Goal: Task Accomplishment & Management: Use online tool/utility

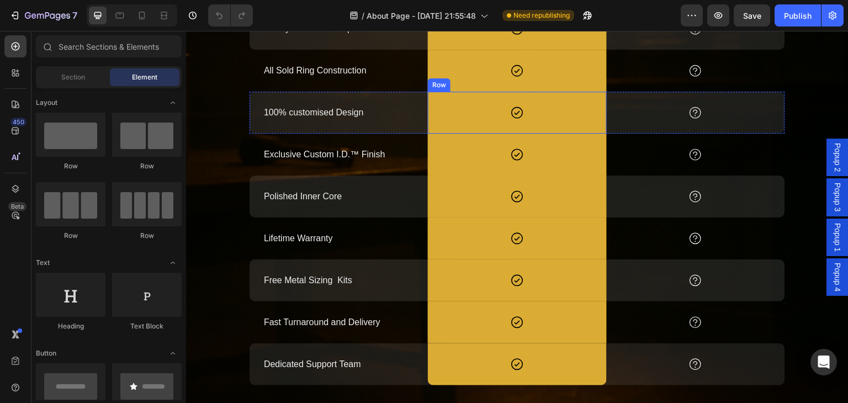
scroll to position [1215, 0]
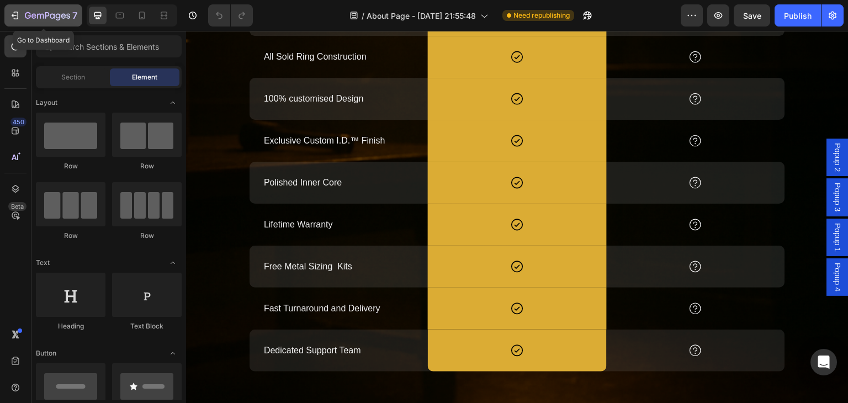
click at [38, 19] on icon "button" at bounding box center [47, 16] width 45 height 9
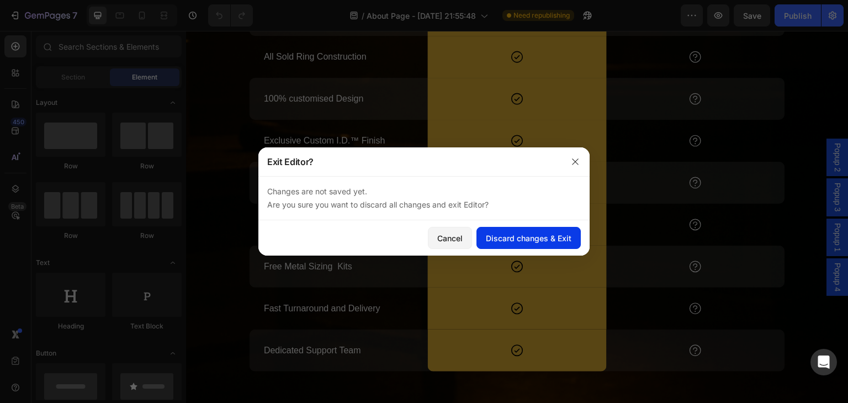
click at [550, 241] on div "Discard changes & Exit" at bounding box center [529, 239] width 86 height 12
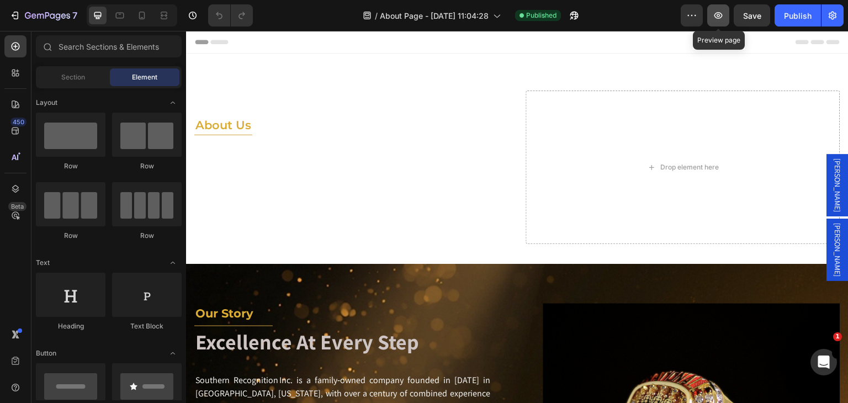
click at [718, 14] on icon "button" at bounding box center [719, 15] width 8 height 7
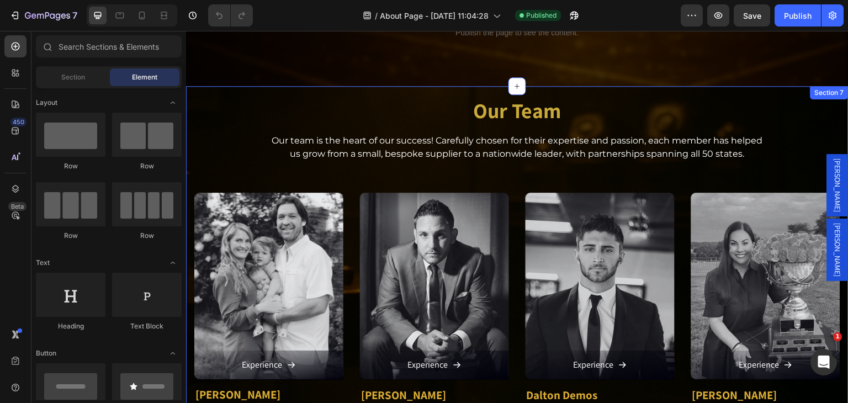
scroll to position [994, 0]
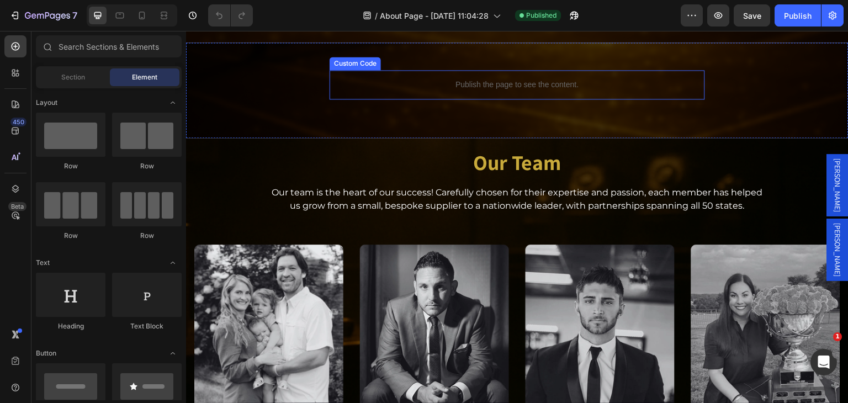
click at [440, 83] on p "Publish the page to see the content." at bounding box center [518, 85] width 376 height 12
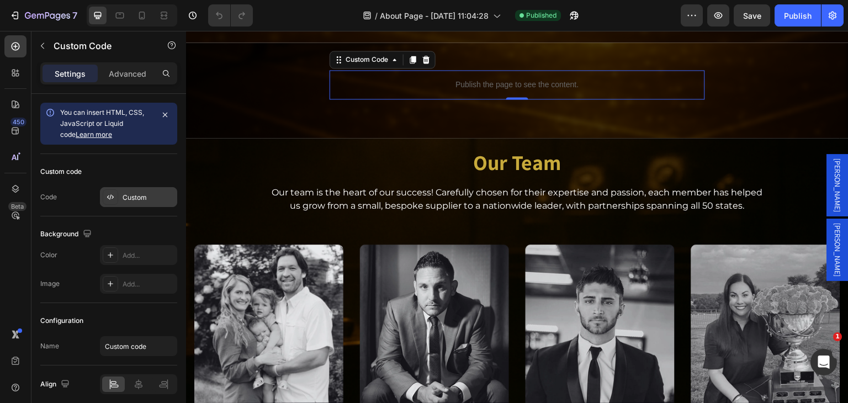
click at [159, 200] on div "Custom" at bounding box center [149, 198] width 52 height 10
click at [137, 197] on div "Custom" at bounding box center [149, 198] width 52 height 10
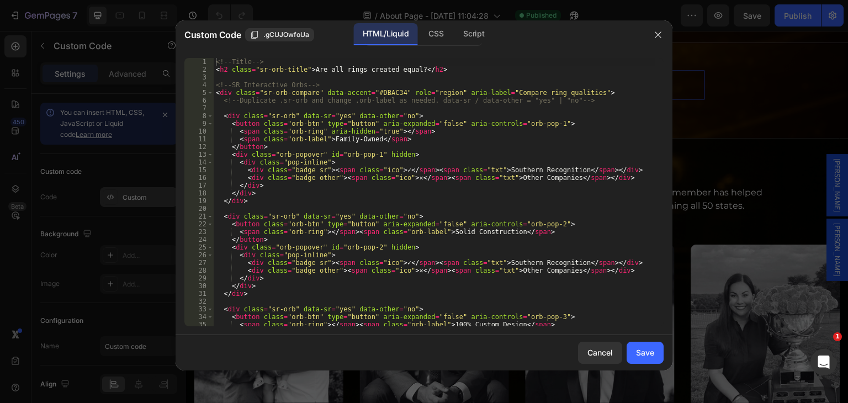
click at [137, 197] on div at bounding box center [424, 201] width 848 height 403
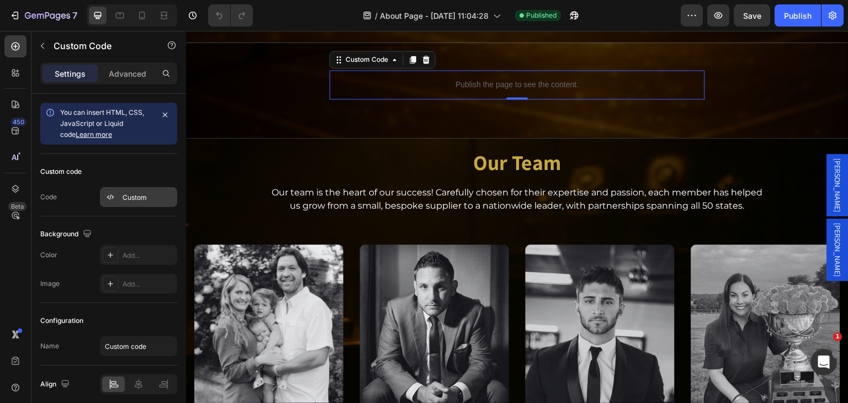
click at [137, 197] on div "Custom" at bounding box center [149, 198] width 52 height 10
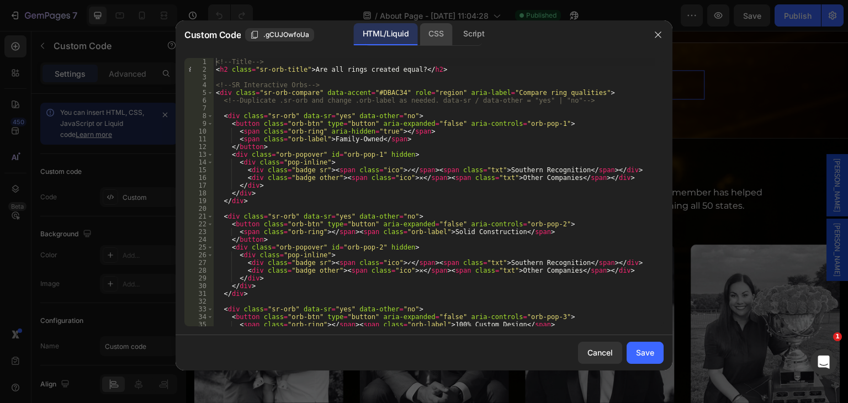
click at [455, 33] on div "CSS" at bounding box center [474, 34] width 39 height 22
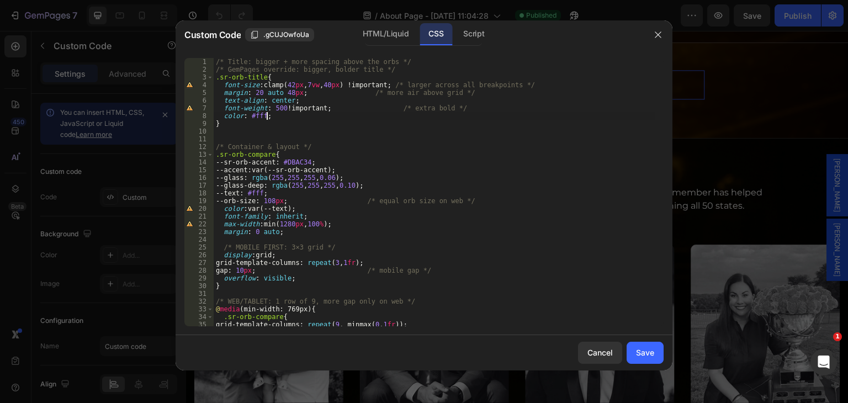
click at [253, 125] on div "/* Title: bigger + more spacing above the orbs */ /* GemPages override: bigger,…" at bounding box center [435, 200] width 442 height 284
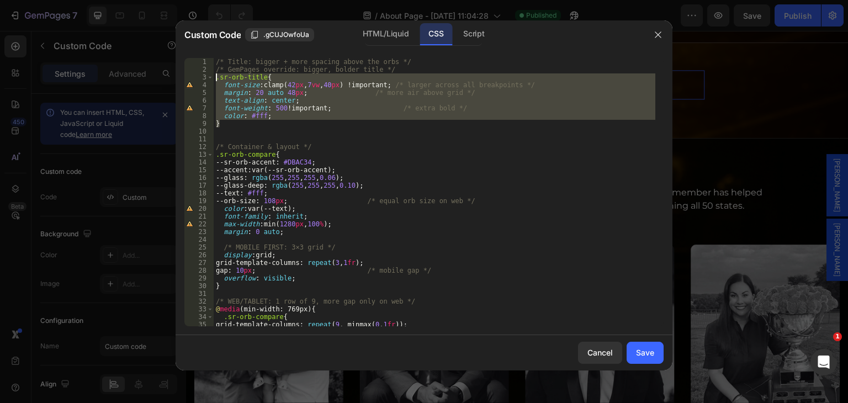
click at [215, 78] on div "/* Title: bigger + more spacing above the orbs */ /* GemPages override: bigger,…" at bounding box center [435, 200] width 442 height 284
type textarea ".sr-orb-title{ font-size: clamp(42px, 7vw, 40px) !important; /* larger across a…"
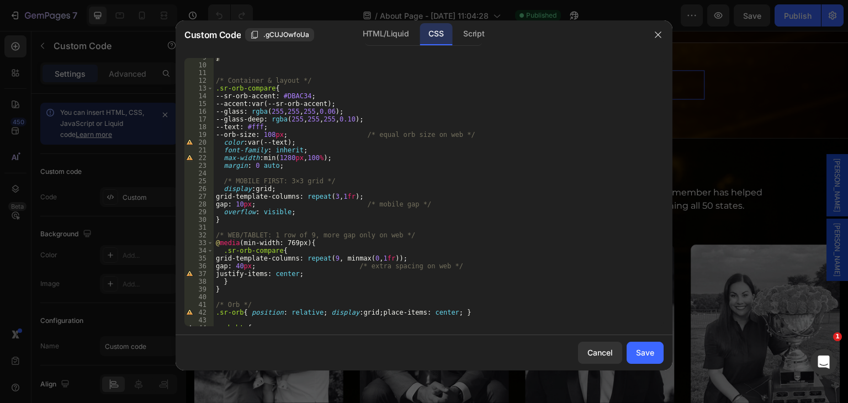
scroll to position [0, 0]
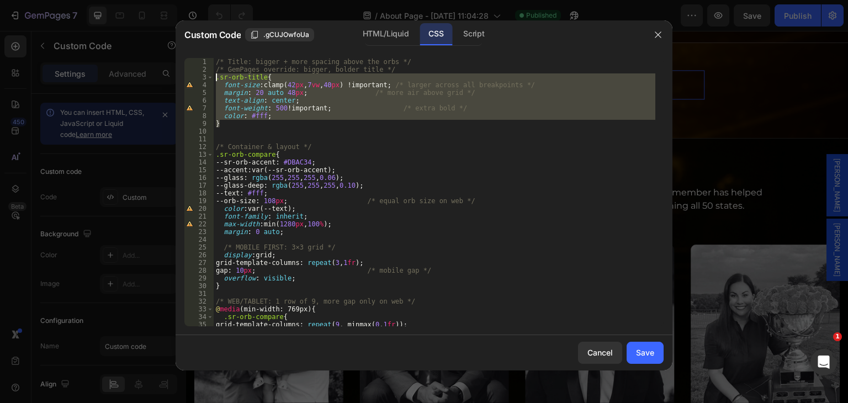
paste textarea
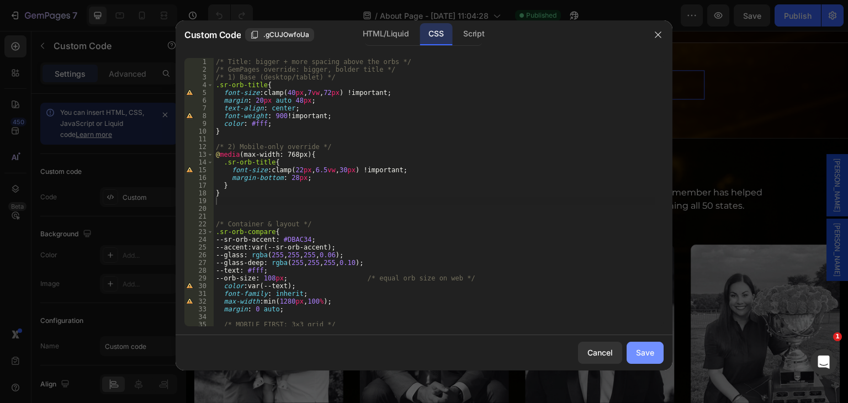
click at [646, 350] on div "Save" at bounding box center [645, 353] width 18 height 12
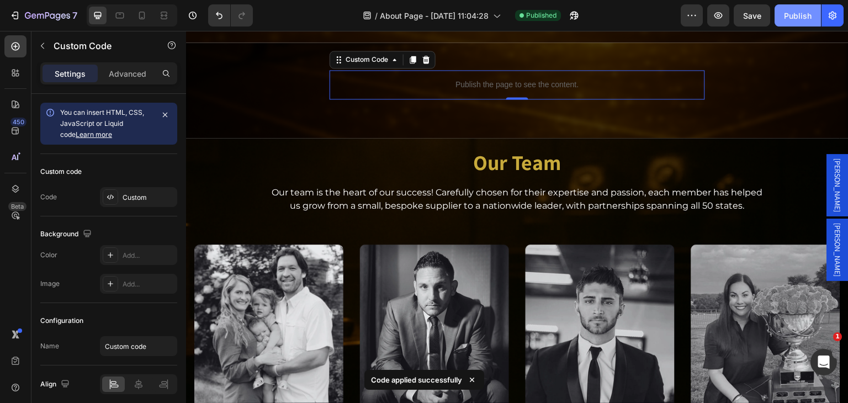
click at [789, 16] on div "Publish" at bounding box center [798, 16] width 28 height 12
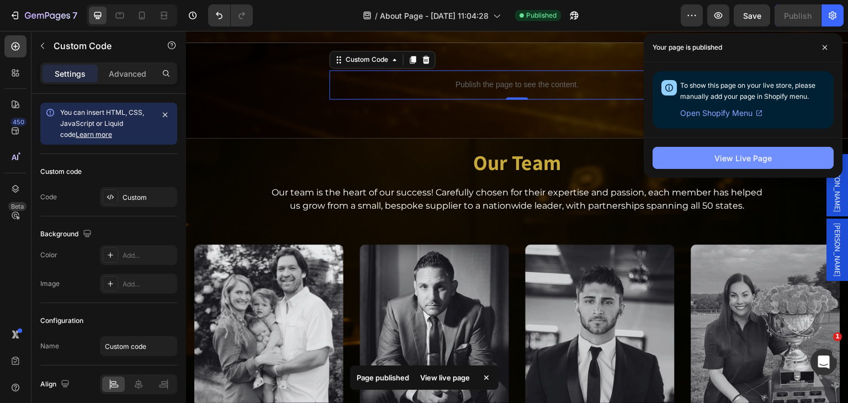
click at [703, 155] on button "View Live Page" at bounding box center [743, 158] width 181 height 22
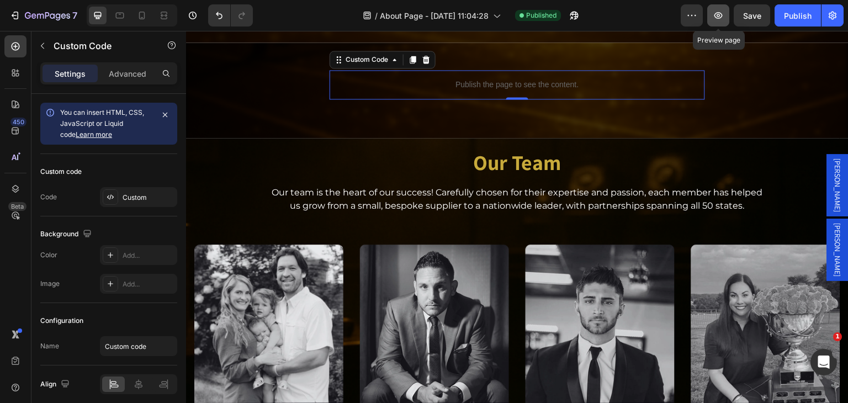
click at [719, 18] on icon "button" at bounding box center [719, 15] width 8 height 7
click at [721, 20] on icon "button" at bounding box center [718, 15] width 11 height 11
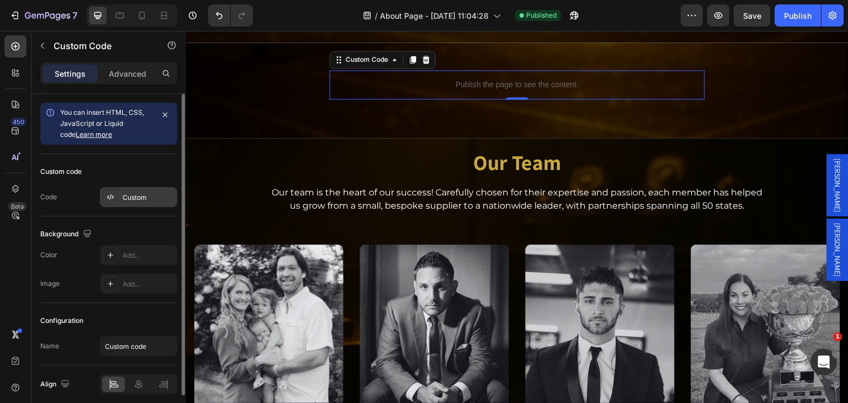
click at [133, 195] on div "Custom" at bounding box center [149, 198] width 52 height 10
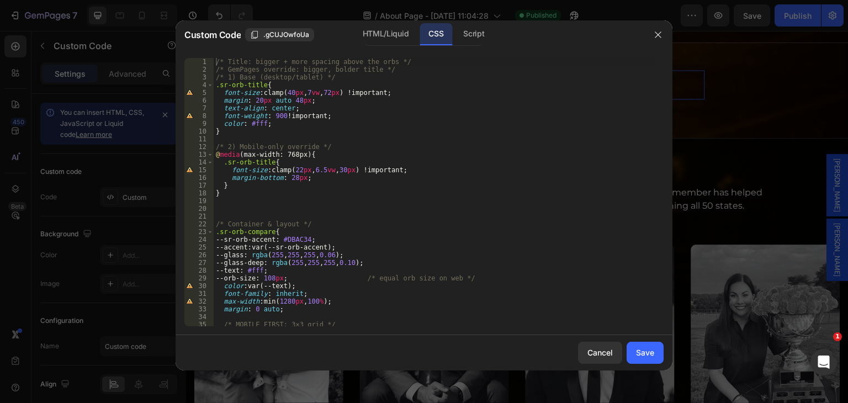
click at [357, 142] on div "/* Title: bigger + more spacing above the orbs */ /* GemPages override: bigger,…" at bounding box center [435, 200] width 442 height 284
click at [239, 199] on div "/* Title: bigger + more spacing above the orbs */ /* GemPages override: bigger,…" at bounding box center [435, 200] width 442 height 284
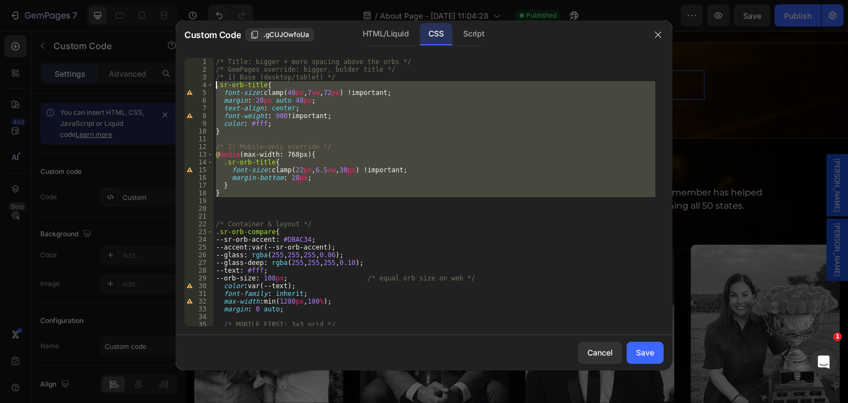
click at [215, 88] on div "/* Title: bigger + more spacing above the orbs */ /* GemPages override: bigger,…" at bounding box center [435, 200] width 442 height 284
type textarea ".sr-orb-title{ font-size: clamp(40px, 7vw, 72px) !important;"
paste textarea
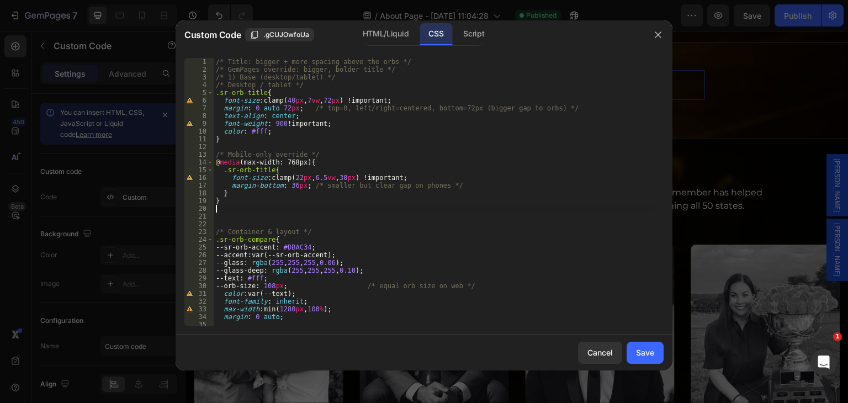
type textarea "}"
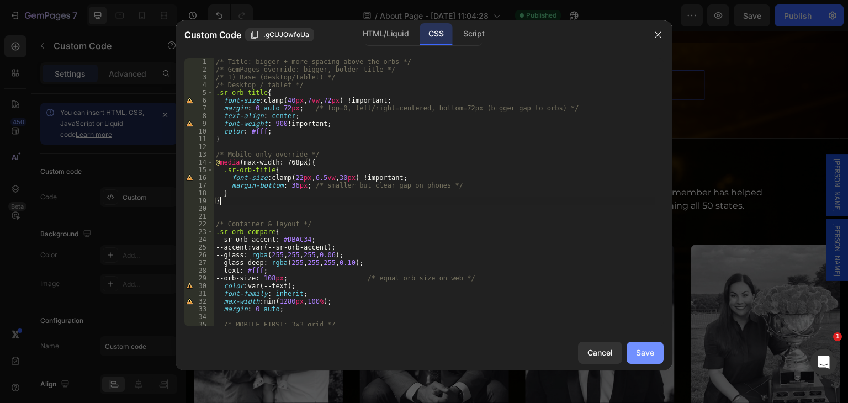
click at [640, 348] on div "Save" at bounding box center [645, 353] width 18 height 12
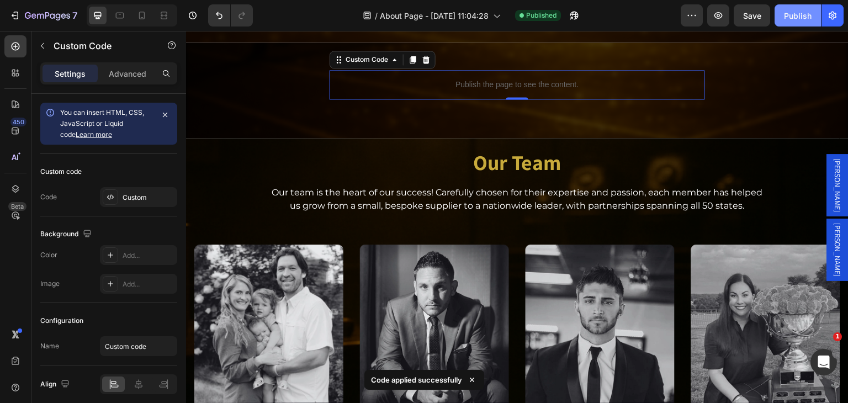
click at [804, 16] on div "Publish" at bounding box center [798, 16] width 28 height 12
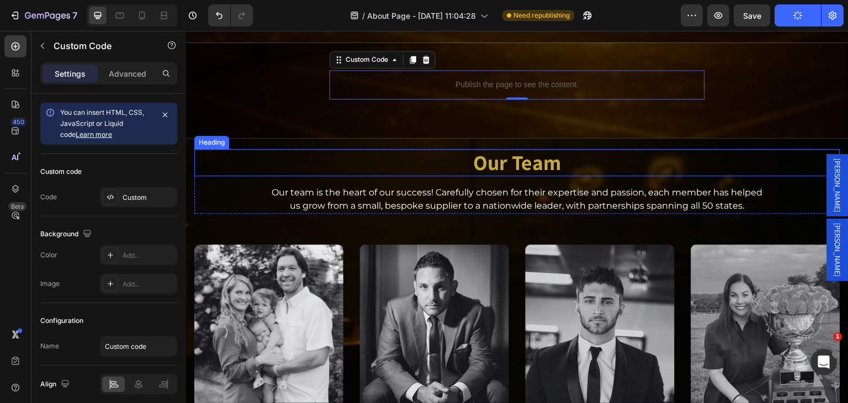
click at [451, 169] on h2 "Our Team" at bounding box center [517, 163] width 646 height 28
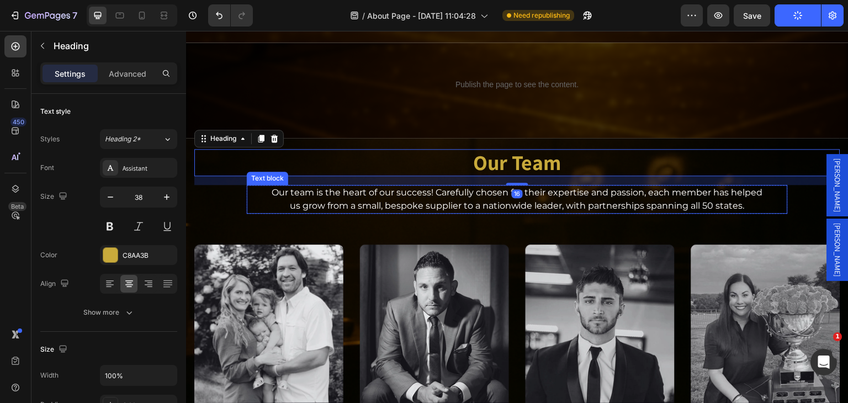
click at [452, 198] on p "Our team is the heart of our success! Carefully chosen for their expertise and …" at bounding box center [517, 192] width 539 height 13
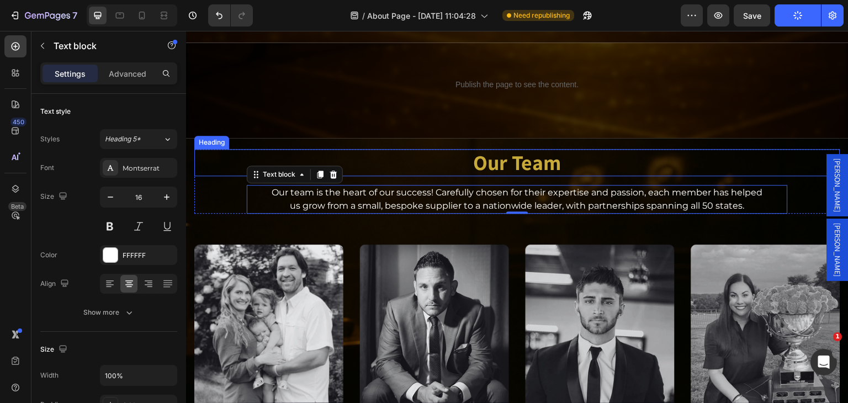
click at [424, 152] on h2 "Our Team" at bounding box center [517, 163] width 646 height 28
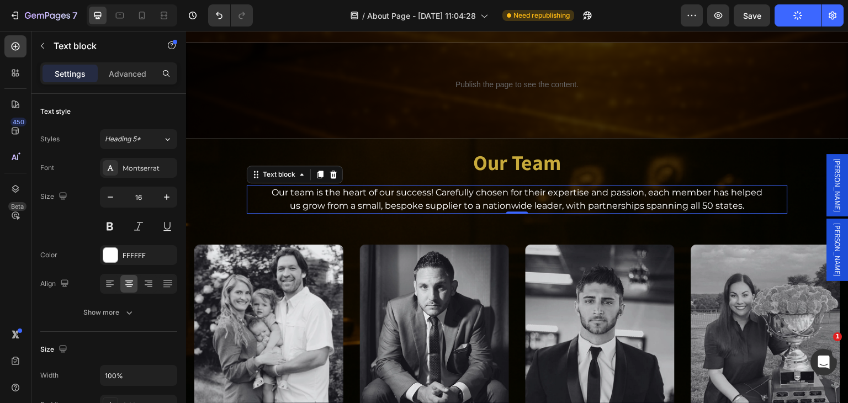
click at [396, 192] on p "Our team is the heart of our success! Carefully chosen for their expertise and …" at bounding box center [517, 192] width 539 height 13
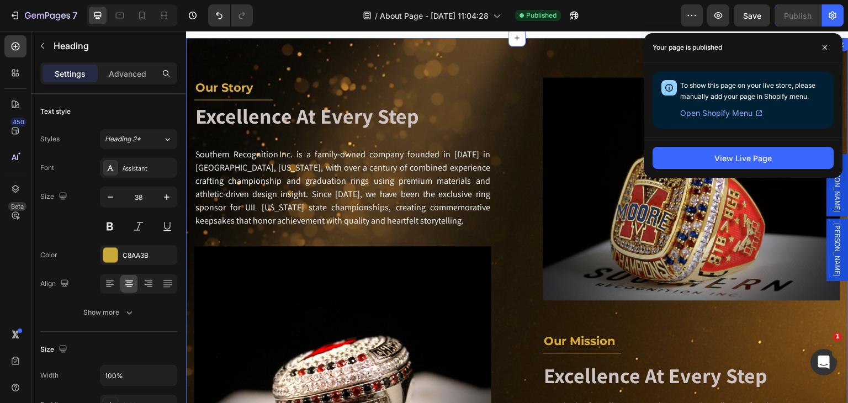
scroll to position [221, 0]
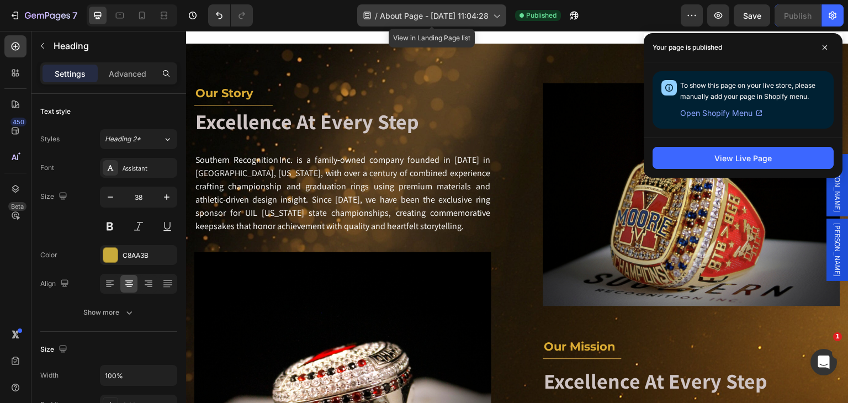
click at [446, 18] on span "About Page - [DATE] 11:04:28" at bounding box center [434, 16] width 109 height 12
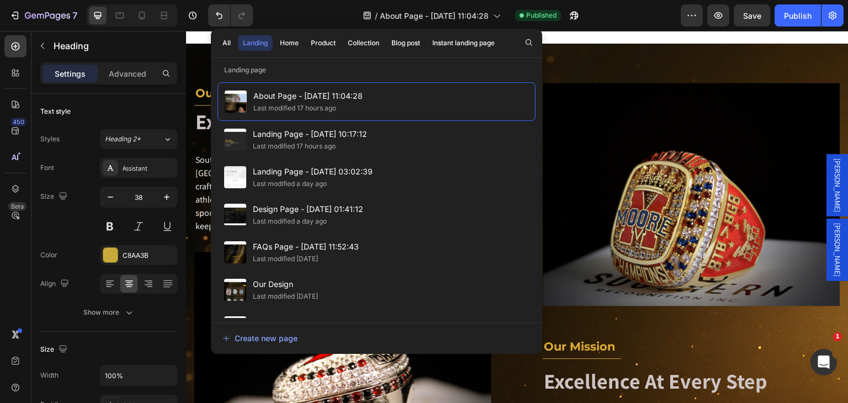
click at [325, 8] on div "/ About Page - Aug 11, 11:04:28 Published" at bounding box center [471, 15] width 419 height 22
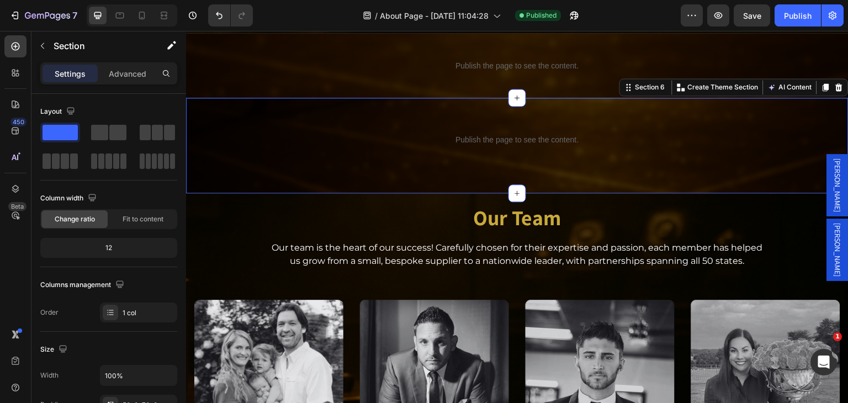
scroll to position [1049, 0]
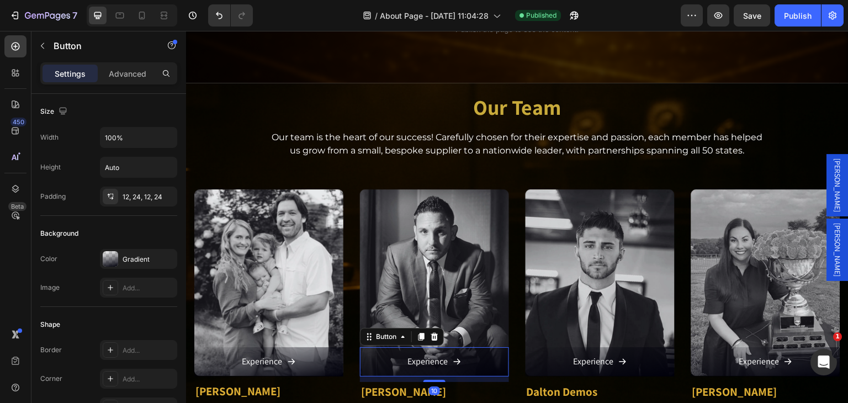
click at [827, 179] on div "[PERSON_NAME]" at bounding box center [838, 185] width 22 height 62
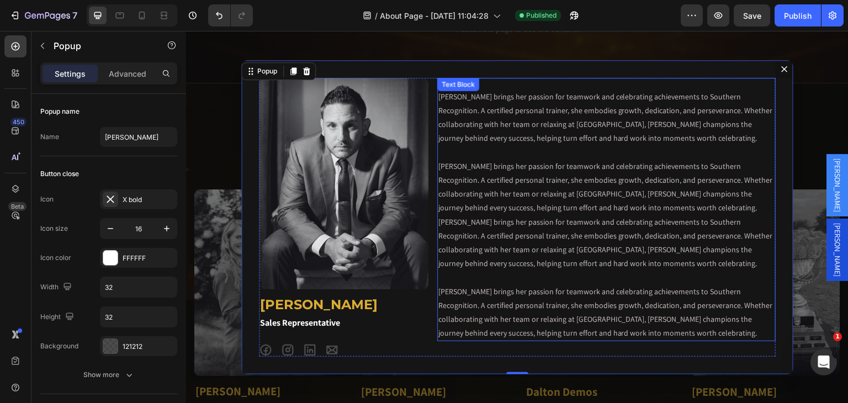
click at [594, 263] on p "Laura brings her passion for teamwork and celebrating achievements to Southern …" at bounding box center [607, 215] width 336 height 251
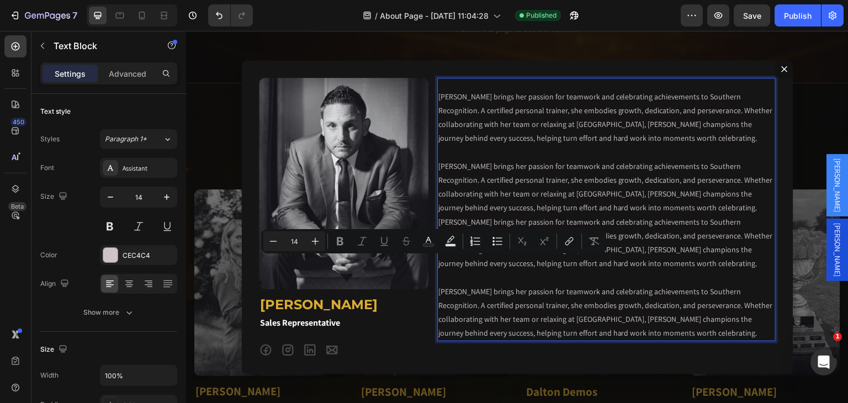
click at [511, 147] on p "Laura brings her passion for teamwork and celebrating achievements to Southern …" at bounding box center [607, 215] width 336 height 251
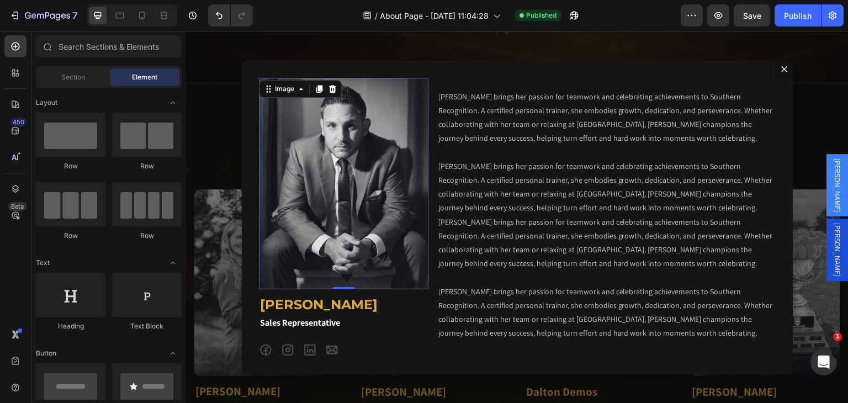
click at [225, 166] on div "Backdrop" at bounding box center [517, 217] width 663 height 373
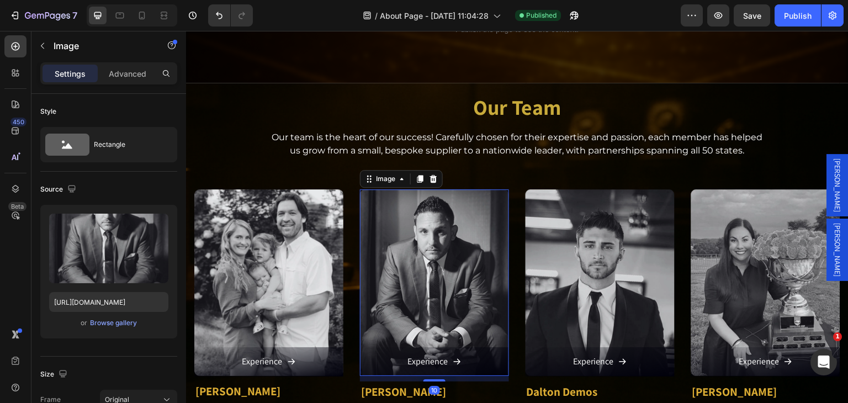
click at [827, 180] on div "[PERSON_NAME]" at bounding box center [838, 185] width 22 height 62
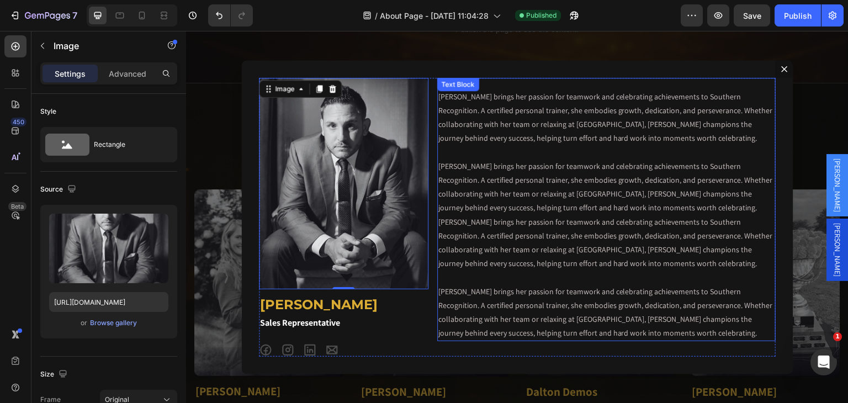
click at [503, 168] on p "Laura brings her passion for teamwork and celebrating achievements to Southern …" at bounding box center [607, 215] width 336 height 251
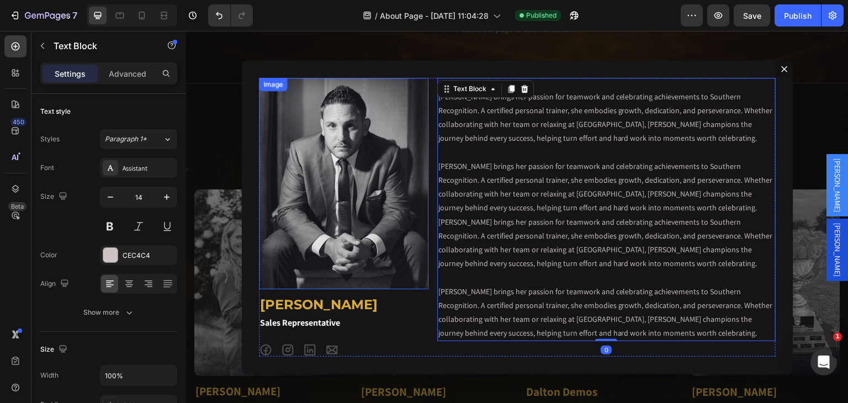
click at [367, 177] on img "Dialog body" at bounding box center [344, 184] width 170 height 212
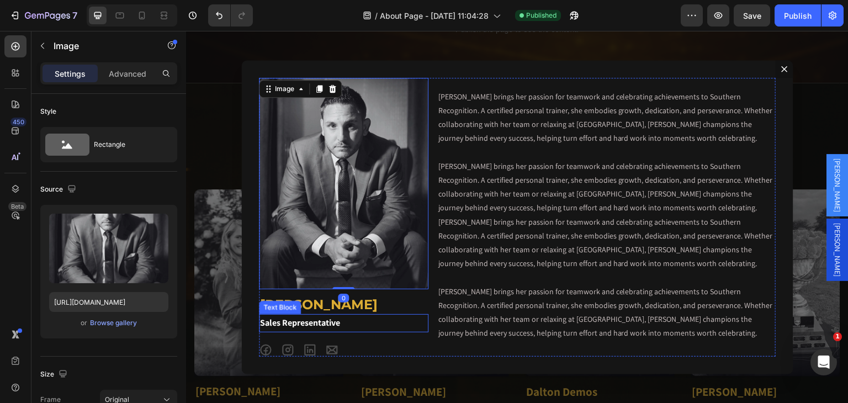
click at [312, 320] on p "Sales Representative" at bounding box center [343, 323] width 167 height 16
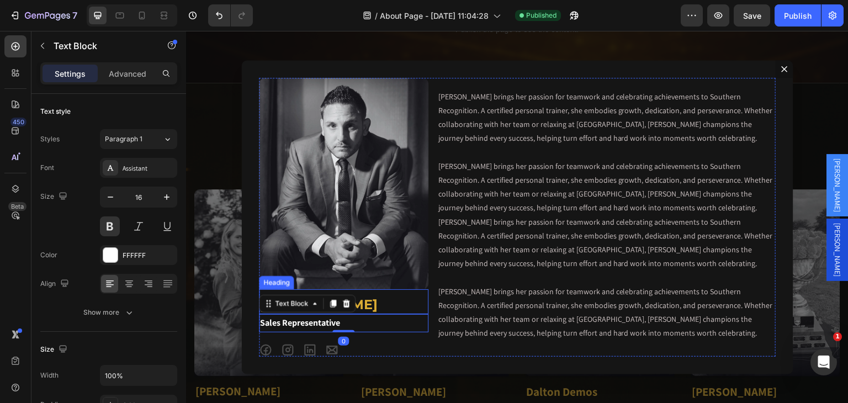
click at [371, 299] on h2 "[PERSON_NAME]" at bounding box center [344, 304] width 170 height 19
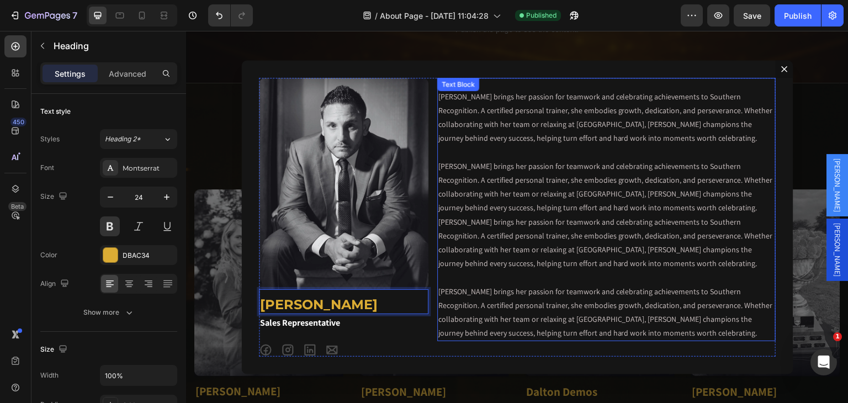
click at [466, 210] on p "Laura brings her passion for teamwork and celebrating achievements to Southern …" at bounding box center [607, 215] width 336 height 251
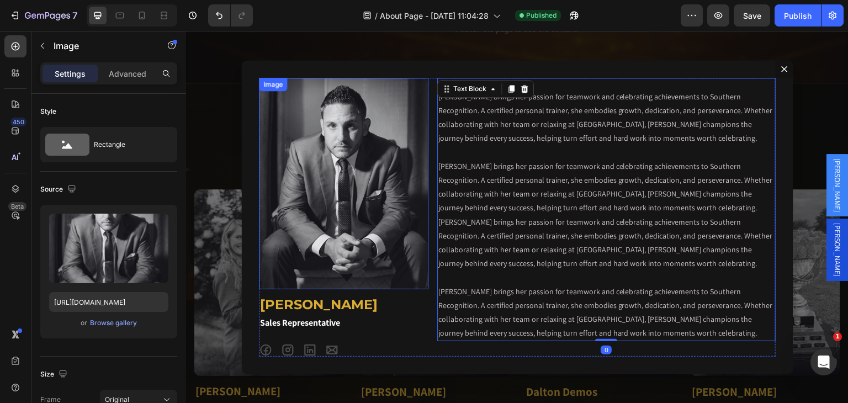
click at [377, 171] on img "Dialog body" at bounding box center [344, 184] width 170 height 212
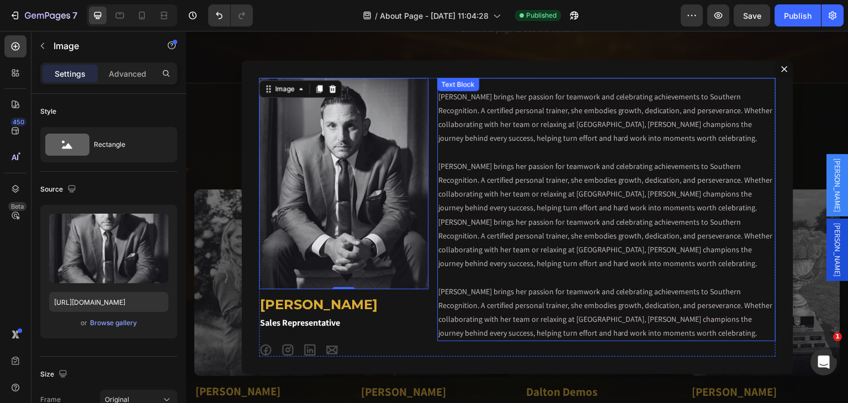
click at [518, 139] on p "Laura brings her passion for teamwork and celebrating achievements to Southern …" at bounding box center [607, 215] width 336 height 251
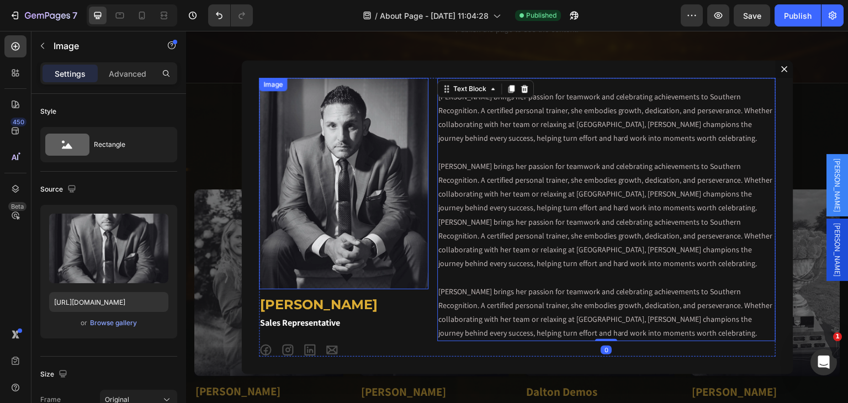
click at [393, 142] on img "Dialog body" at bounding box center [344, 184] width 170 height 212
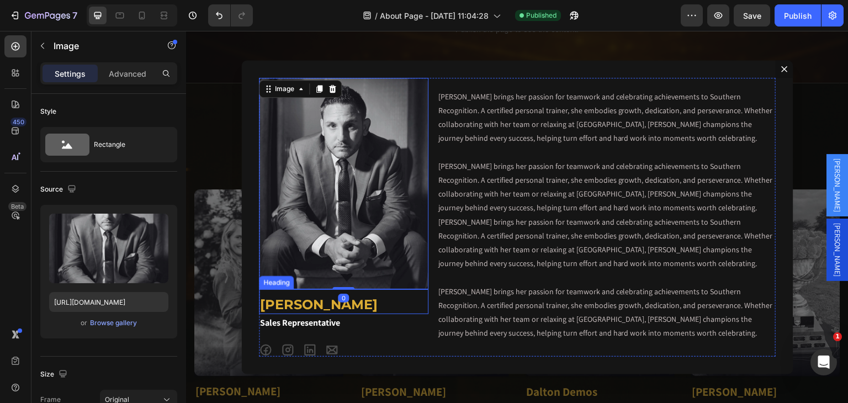
click at [312, 306] on p "[PERSON_NAME]" at bounding box center [343, 304] width 167 height 17
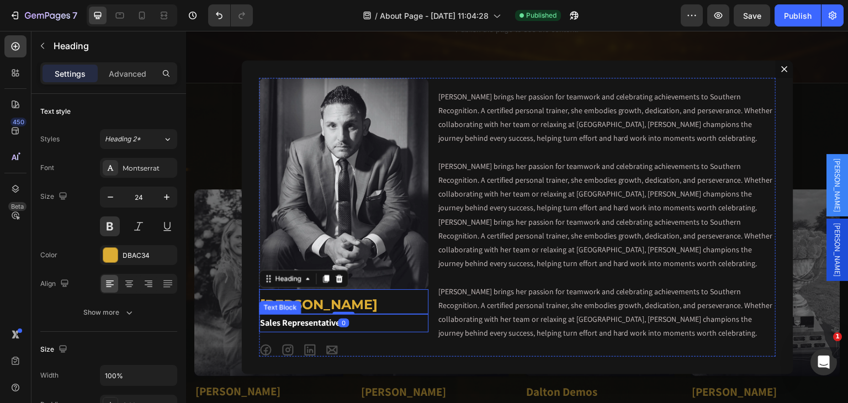
click at [308, 321] on p "Sales Representative" at bounding box center [343, 323] width 167 height 16
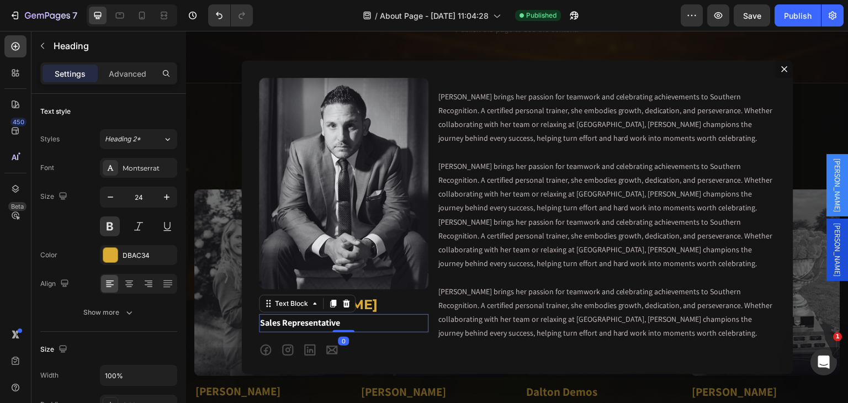
click at [308, 321] on p "Sales Representative" at bounding box center [343, 323] width 167 height 16
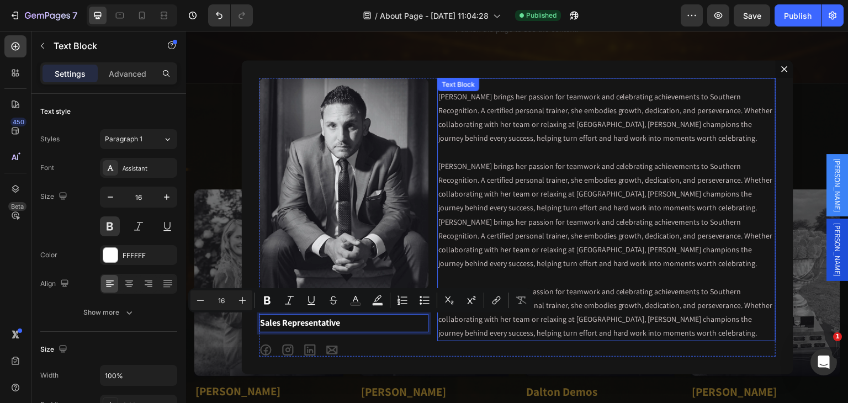
click at [542, 231] on p "Laura brings her passion for teamwork and celebrating achievements to Southern …" at bounding box center [607, 215] width 336 height 251
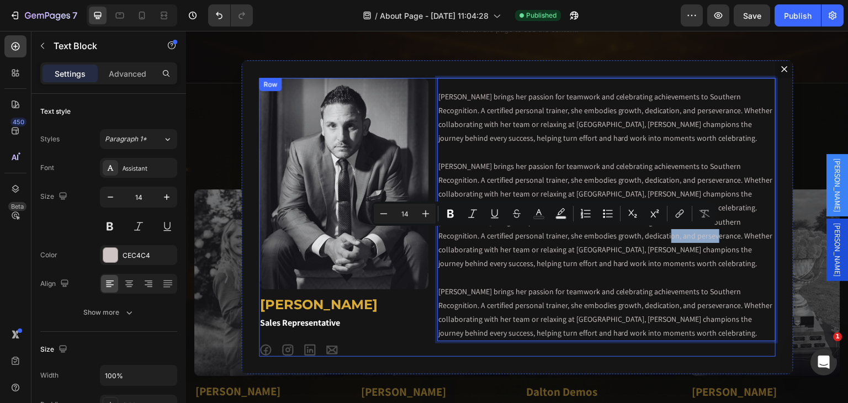
click at [555, 343] on div "Laura brings her passion for teamwork and celebrating achievements to Southern …" at bounding box center [606, 217] width 339 height 279
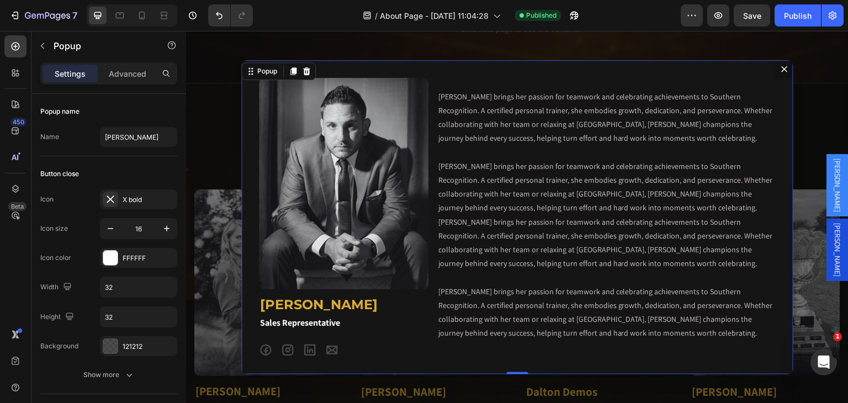
click at [781, 71] on icon "Dialog content" at bounding box center [784, 69] width 9 height 9
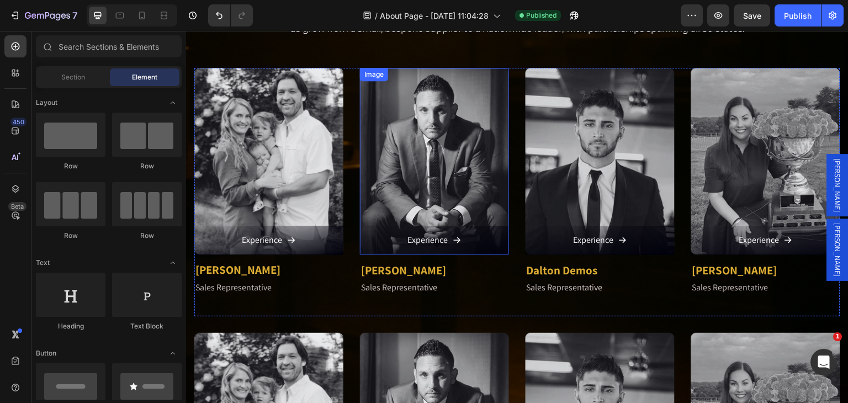
scroll to position [1160, 0]
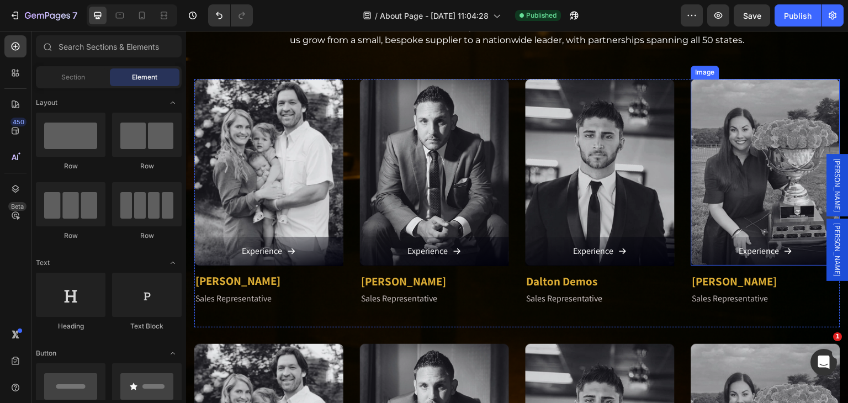
click at [719, 144] on img at bounding box center [765, 172] width 149 height 187
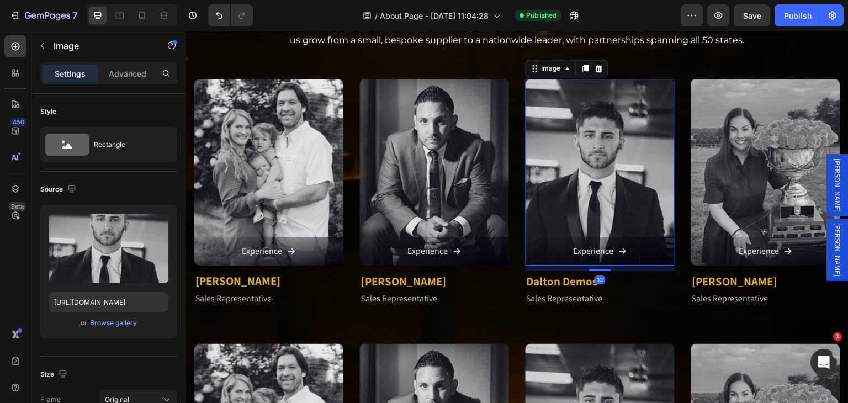
click at [580, 159] on img at bounding box center [600, 172] width 149 height 187
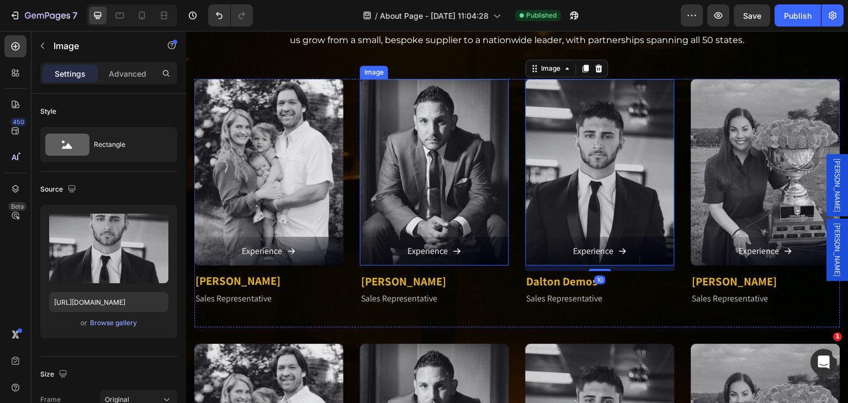
click at [444, 159] on img at bounding box center [434, 172] width 149 height 187
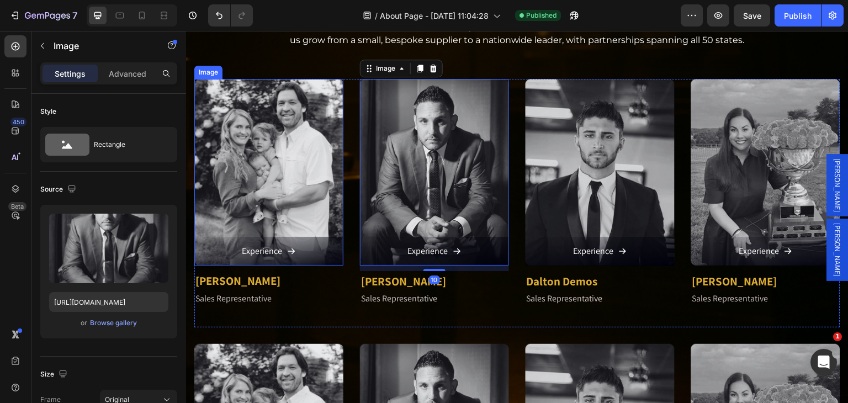
click at [308, 157] on img at bounding box center [268, 172] width 149 height 187
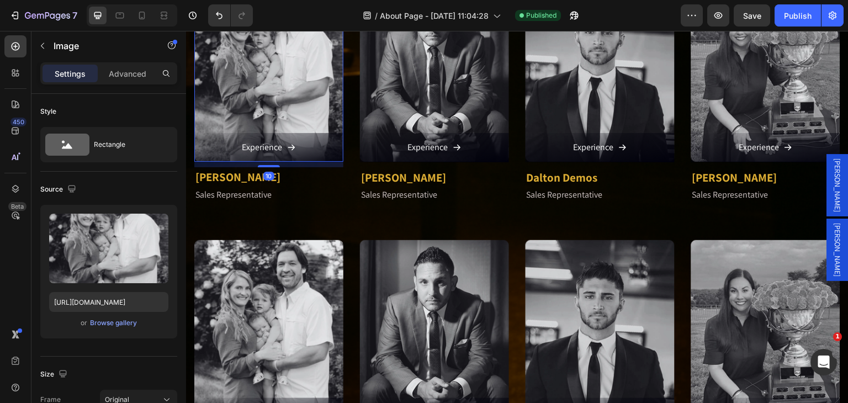
scroll to position [1270, 0]
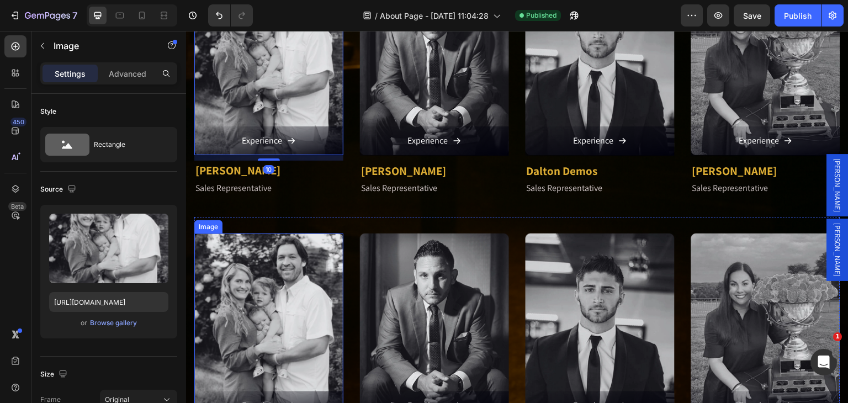
click at [272, 271] on img at bounding box center [268, 327] width 149 height 187
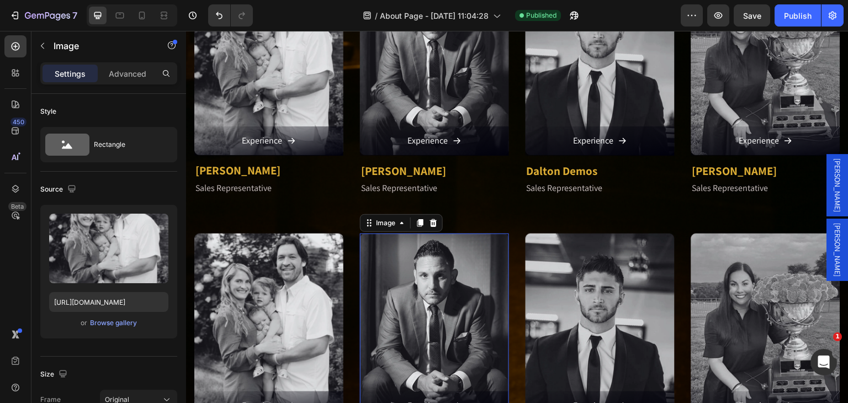
click at [419, 272] on img at bounding box center [434, 327] width 149 height 187
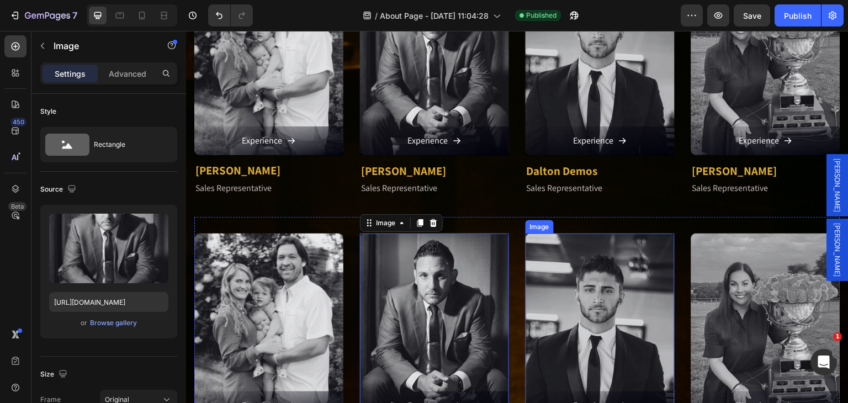
click at [586, 284] on img at bounding box center [600, 327] width 149 height 187
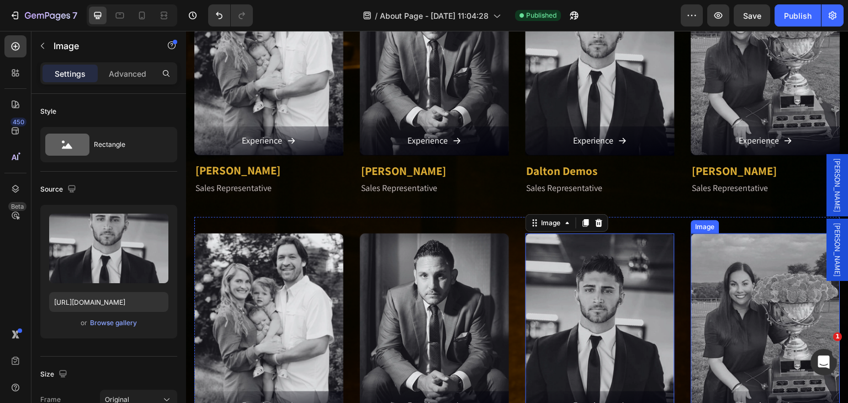
click at [733, 288] on img at bounding box center [765, 327] width 149 height 187
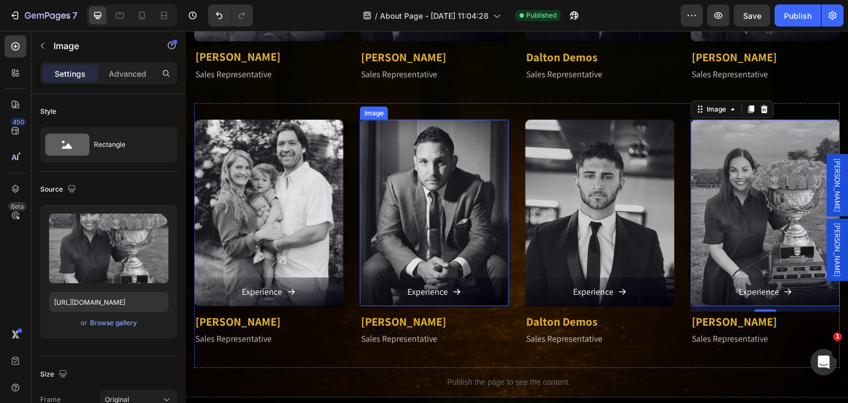
scroll to position [1381, 0]
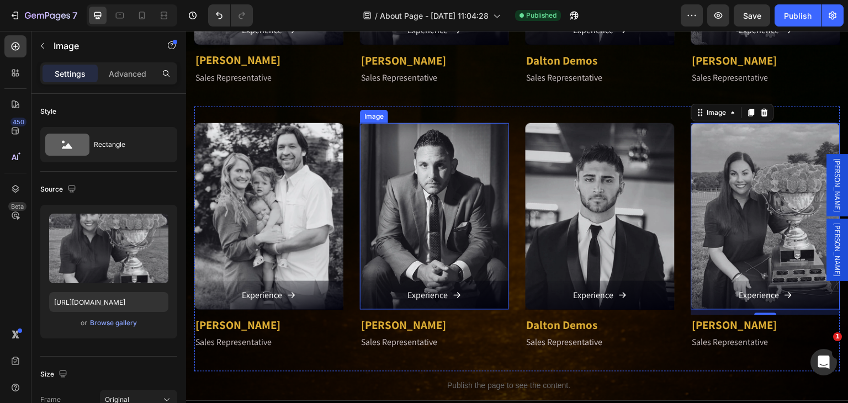
click at [447, 215] on img at bounding box center [434, 216] width 149 height 187
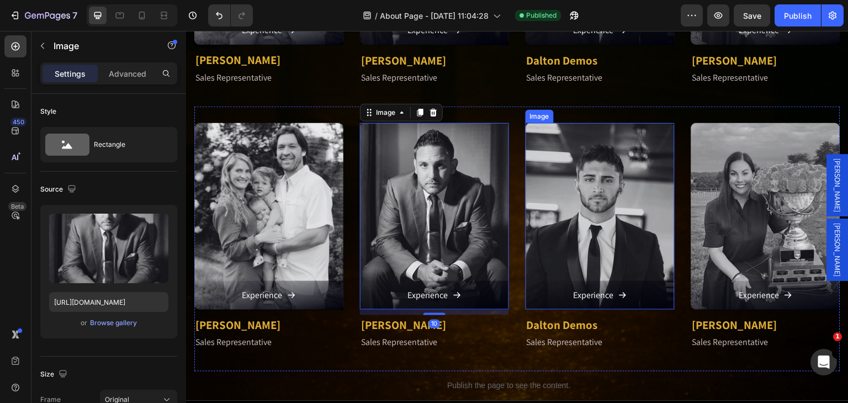
click at [551, 196] on img at bounding box center [600, 216] width 149 height 187
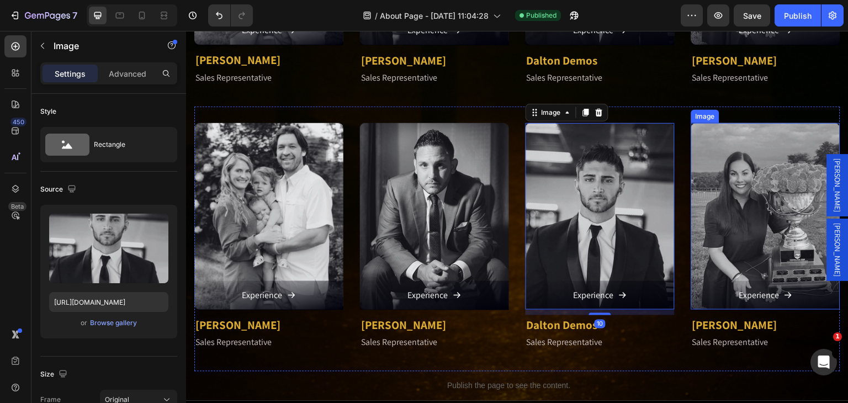
click at [760, 210] on img at bounding box center [765, 216] width 149 height 187
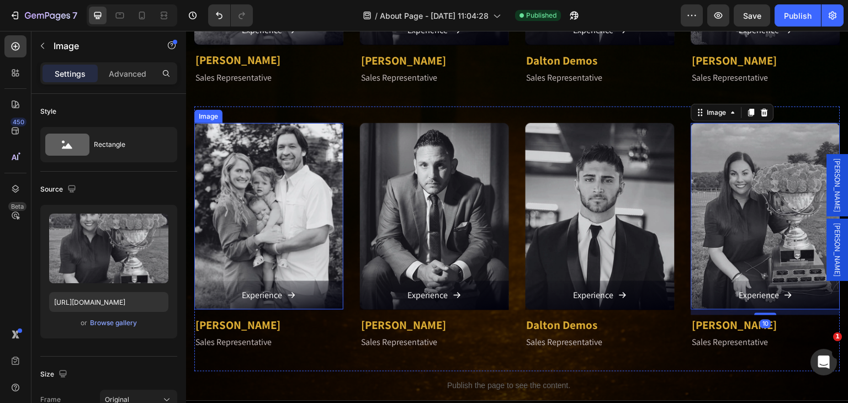
click at [308, 193] on img at bounding box center [268, 216] width 149 height 187
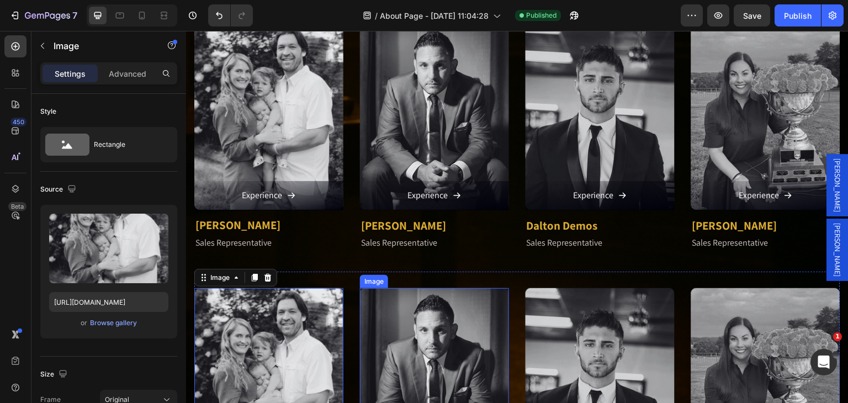
scroll to position [1215, 0]
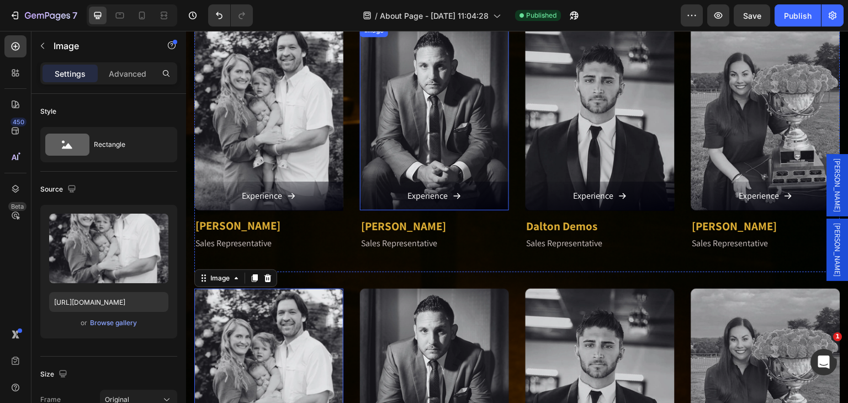
click at [456, 128] on img at bounding box center [434, 117] width 149 height 187
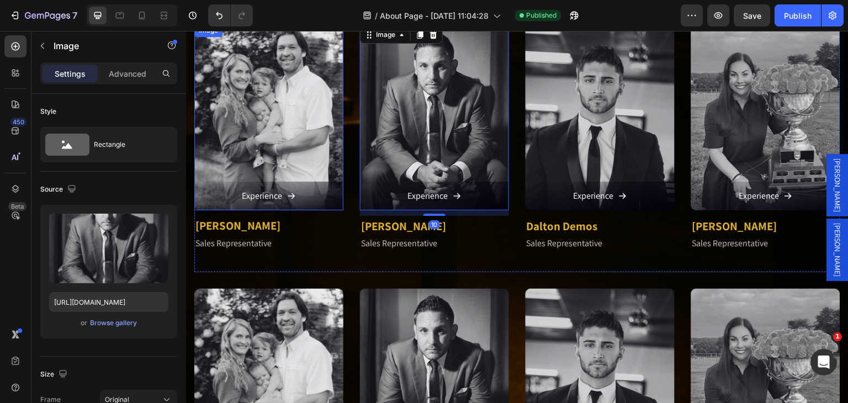
click at [310, 119] on img at bounding box center [268, 117] width 149 height 187
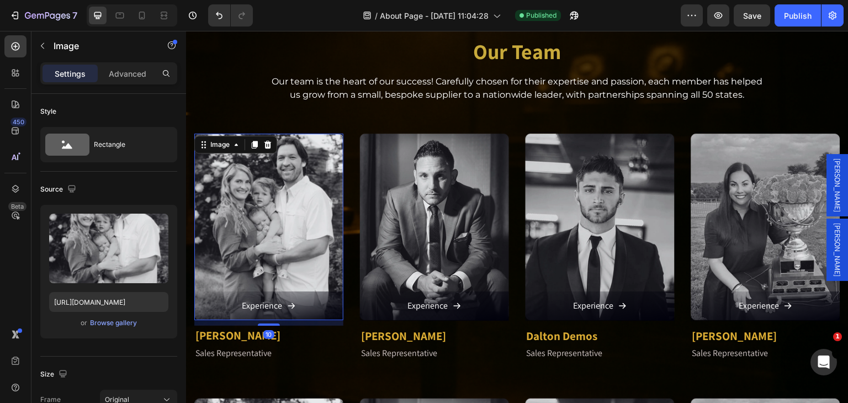
scroll to position [1105, 0]
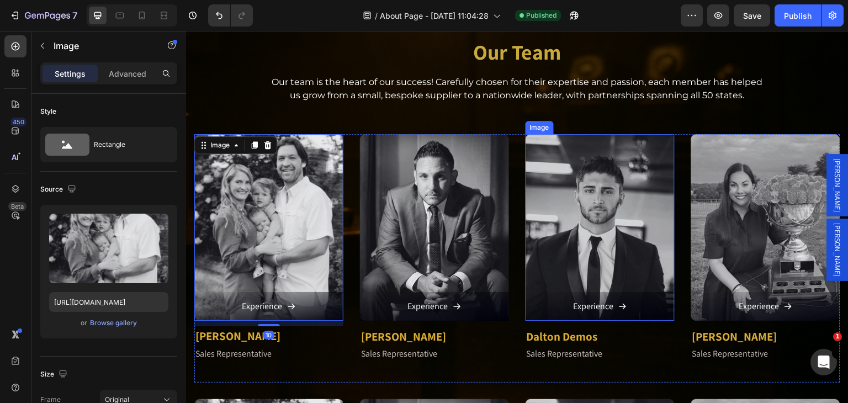
click at [640, 218] on img at bounding box center [600, 227] width 149 height 187
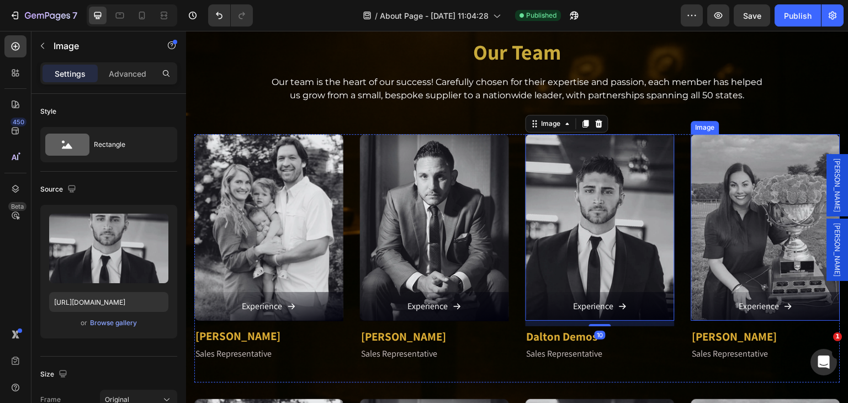
click at [750, 217] on img at bounding box center [765, 227] width 149 height 187
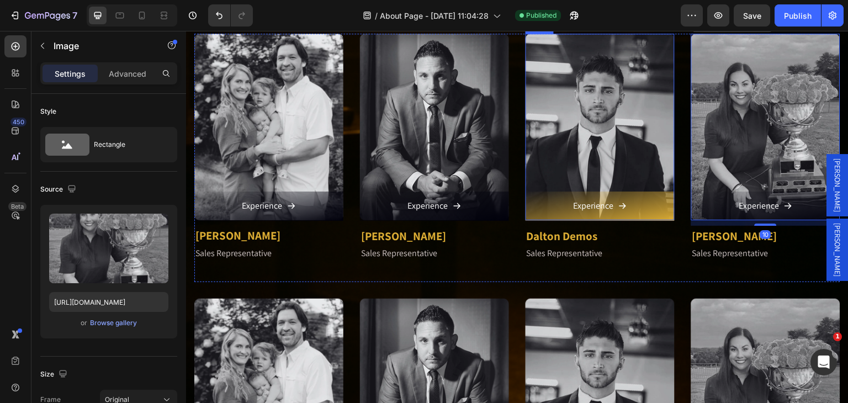
scroll to position [1215, 0]
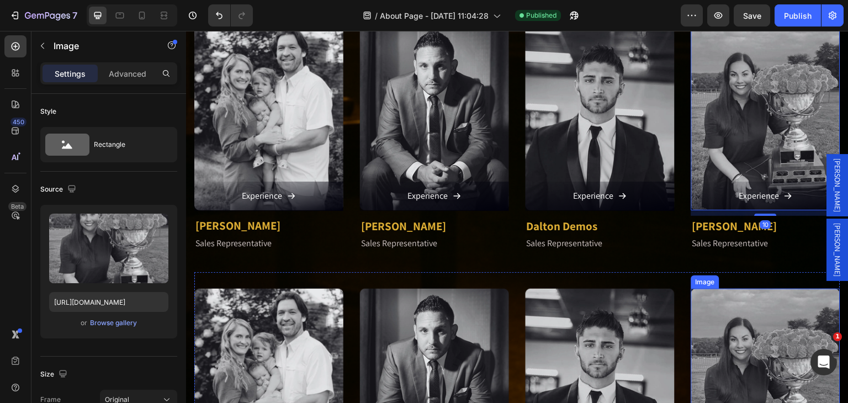
click at [713, 297] on img at bounding box center [765, 382] width 149 height 187
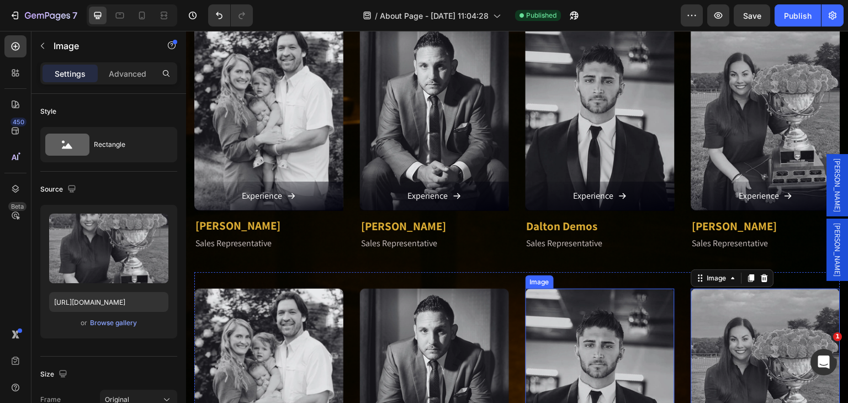
click at [630, 297] on img at bounding box center [600, 382] width 149 height 187
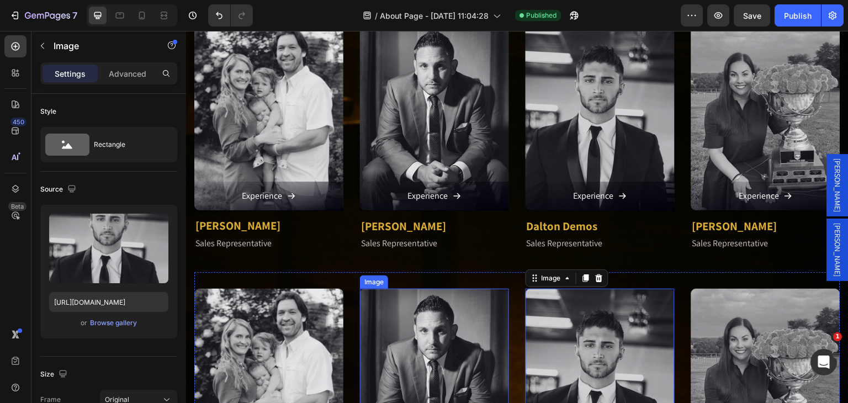
click at [458, 307] on img at bounding box center [434, 382] width 149 height 187
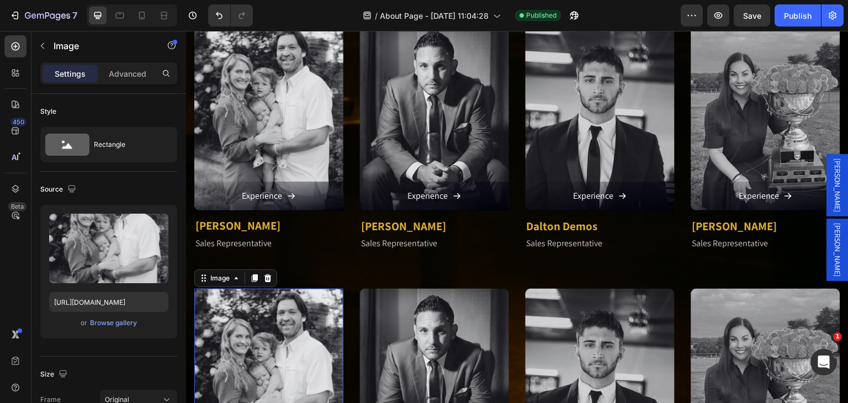
click at [321, 306] on img at bounding box center [268, 382] width 149 height 187
click at [321, 150] on img at bounding box center [268, 117] width 149 height 187
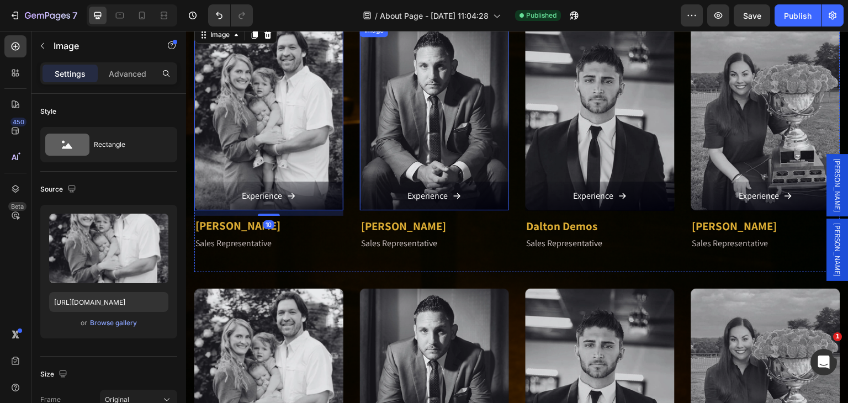
click at [396, 144] on img at bounding box center [434, 117] width 149 height 187
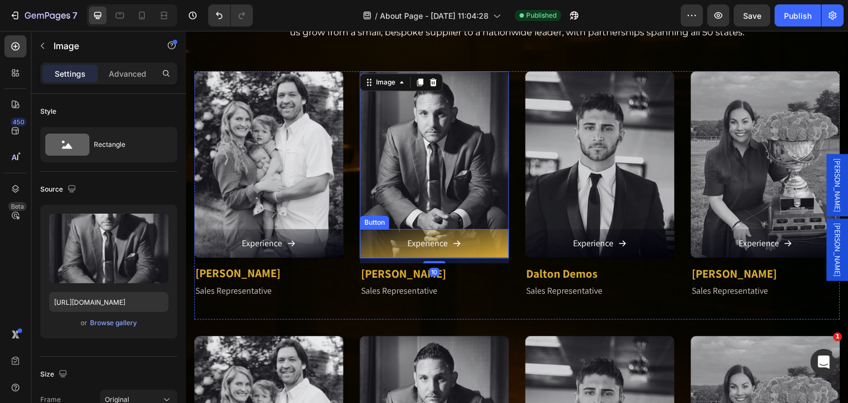
scroll to position [1160, 0]
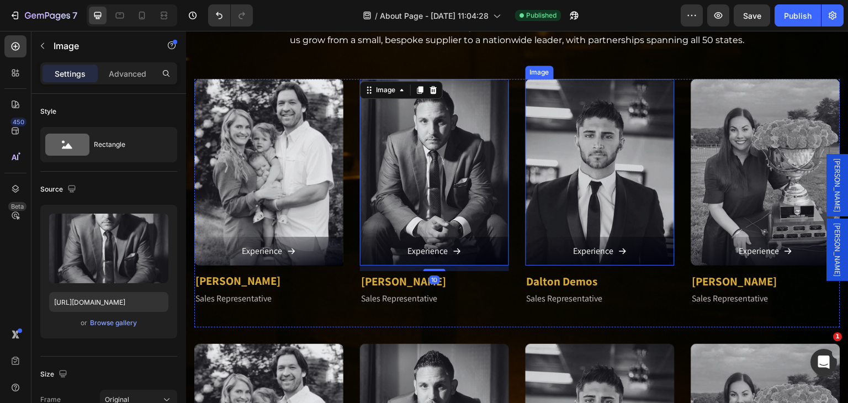
click at [618, 169] on img at bounding box center [600, 172] width 149 height 187
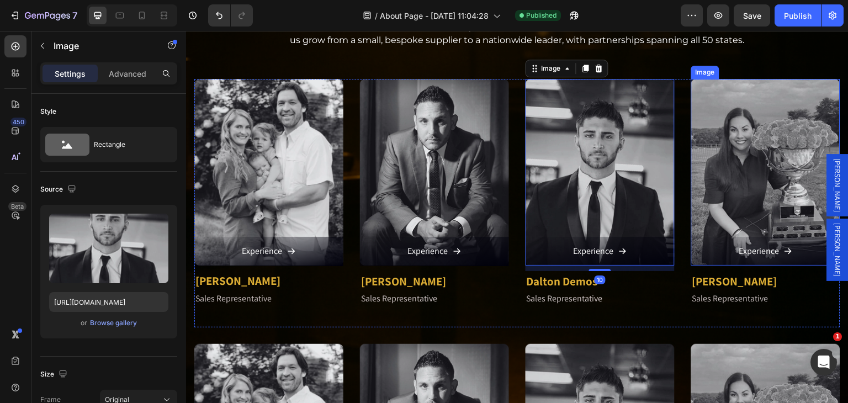
click at [748, 170] on img at bounding box center [765, 172] width 149 height 187
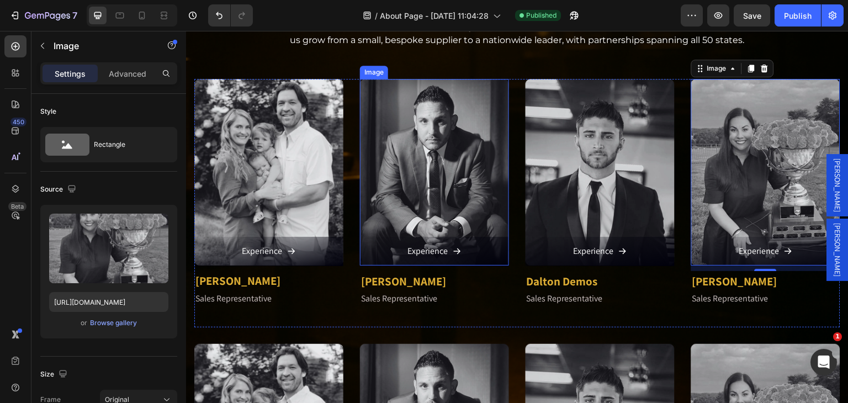
click at [467, 141] on img at bounding box center [434, 172] width 149 height 187
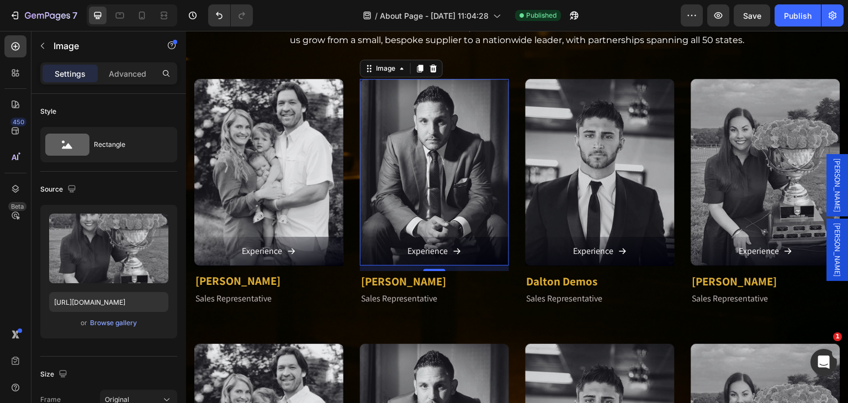
click at [467, 141] on img at bounding box center [434, 172] width 149 height 187
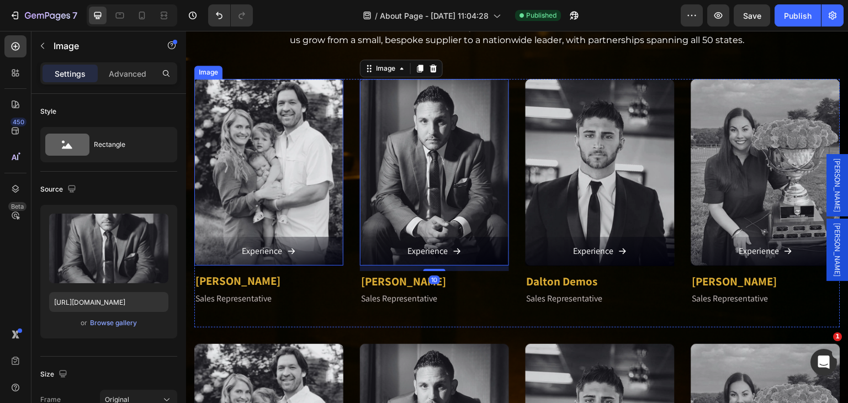
click at [308, 146] on img at bounding box center [268, 172] width 149 height 187
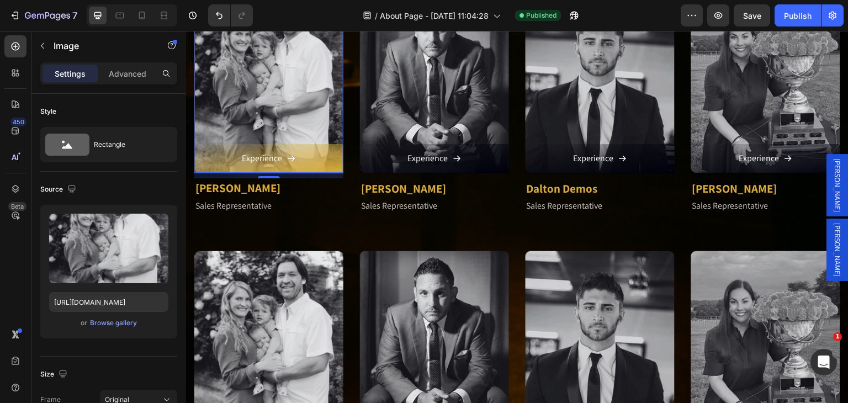
scroll to position [1270, 0]
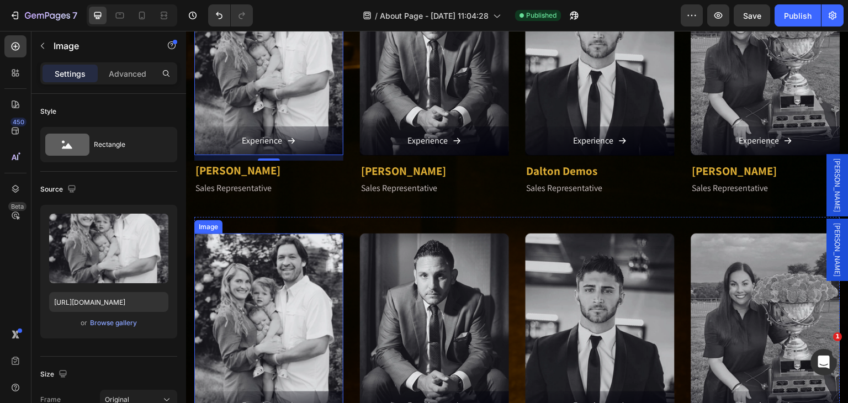
click at [291, 246] on img at bounding box center [268, 327] width 149 height 187
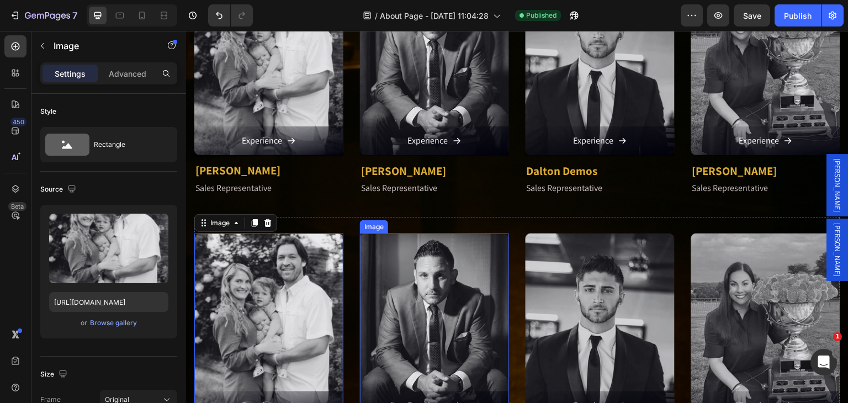
click at [381, 259] on img at bounding box center [434, 327] width 149 height 187
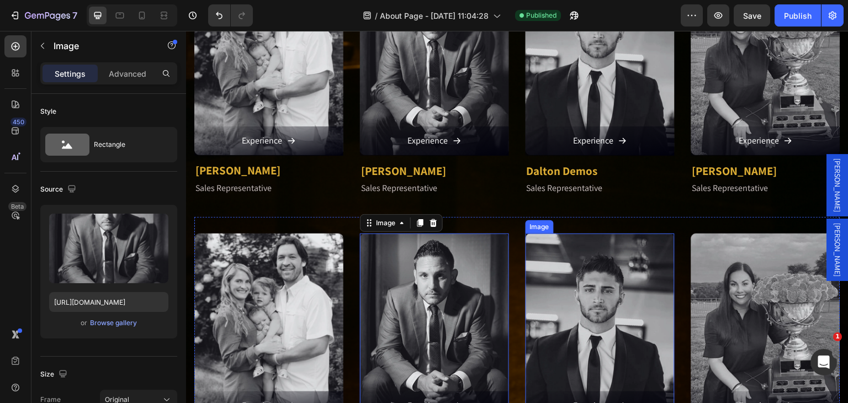
click at [551, 265] on img at bounding box center [600, 327] width 149 height 187
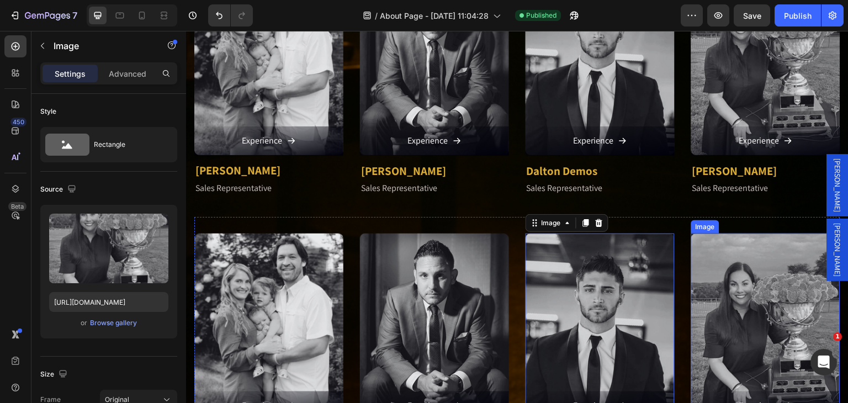
click at [699, 258] on img at bounding box center [765, 327] width 149 height 187
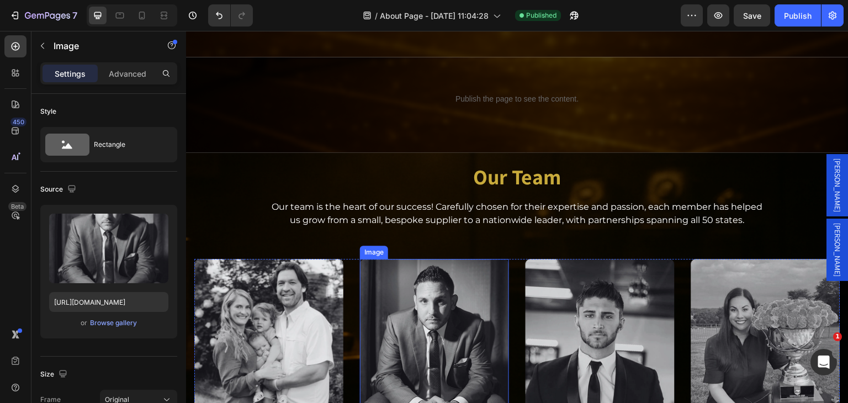
scroll to position [884, 0]
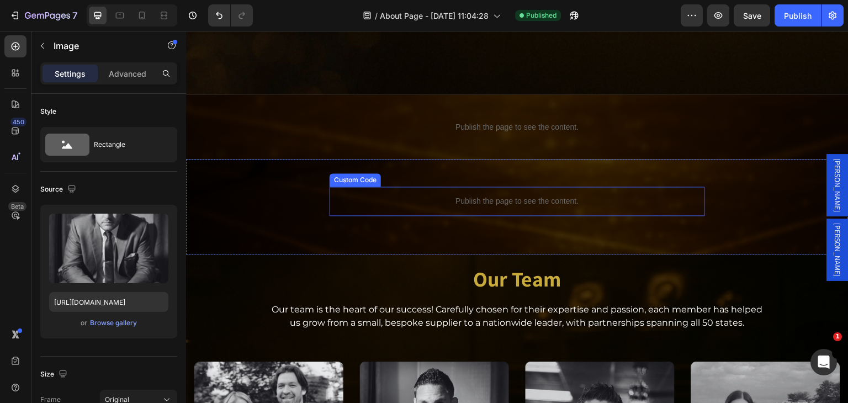
click at [463, 187] on div "Publish the page to see the content." at bounding box center [518, 201] width 376 height 29
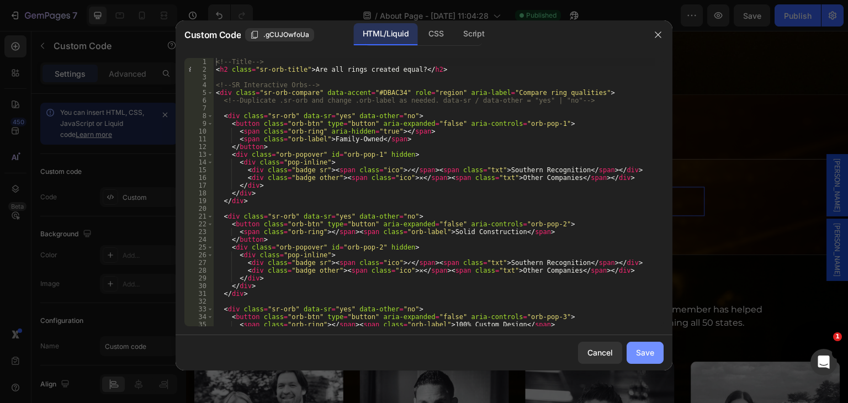
click at [644, 353] on div "Save" at bounding box center [645, 353] width 18 height 12
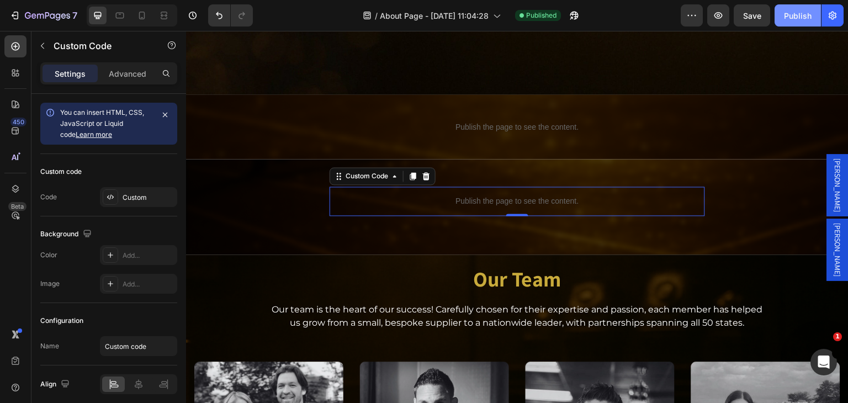
click at [795, 18] on div "Publish" at bounding box center [798, 16] width 28 height 12
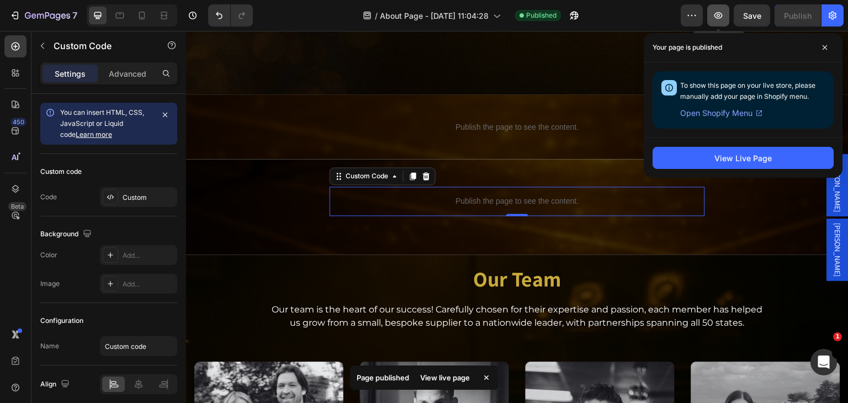
click at [720, 13] on icon "button" at bounding box center [719, 15] width 8 height 7
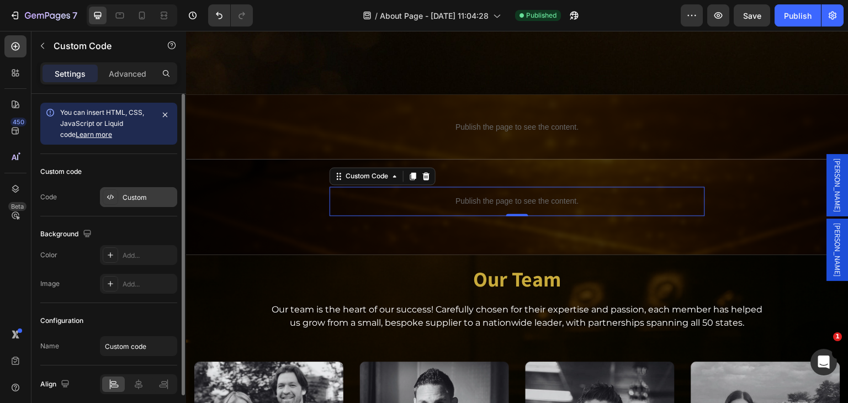
click at [137, 198] on div "Custom" at bounding box center [149, 198] width 52 height 10
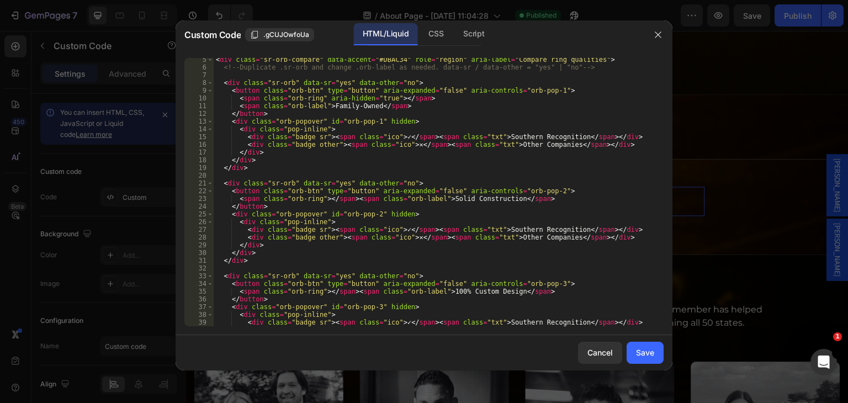
scroll to position [0, 0]
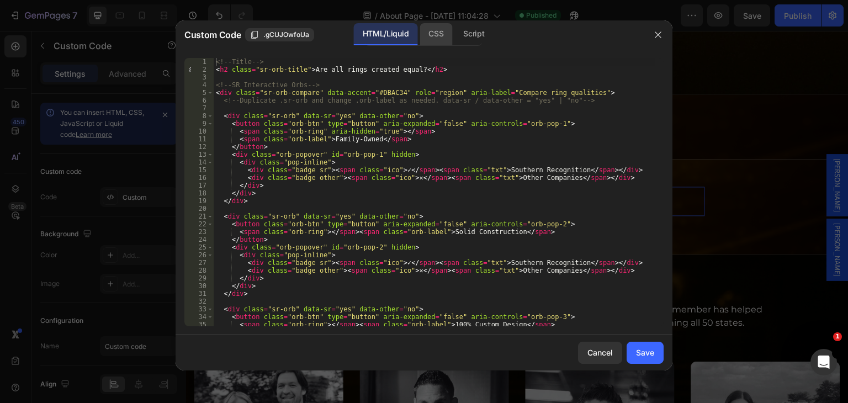
click at [455, 36] on div "CSS" at bounding box center [474, 34] width 39 height 22
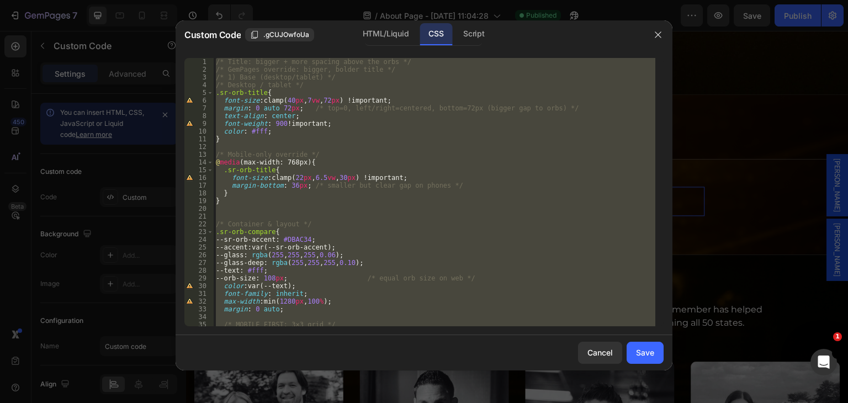
click at [331, 99] on div "/* Title: bigger + more spacing above the orbs */ /* GemPages override: bigger,…" at bounding box center [435, 192] width 442 height 268
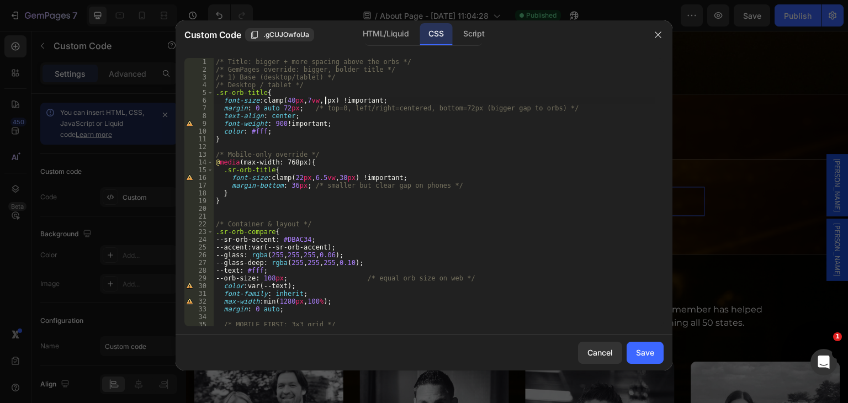
scroll to position [0, 9]
click at [414, 75] on div "/* Title: bigger + more spacing above the orbs */ /* GemPages override: bigger,…" at bounding box center [435, 200] width 442 height 284
type textarea "/* 1) Base (desktop/tablet) */"
click at [647, 350] on div "Save" at bounding box center [645, 353] width 18 height 12
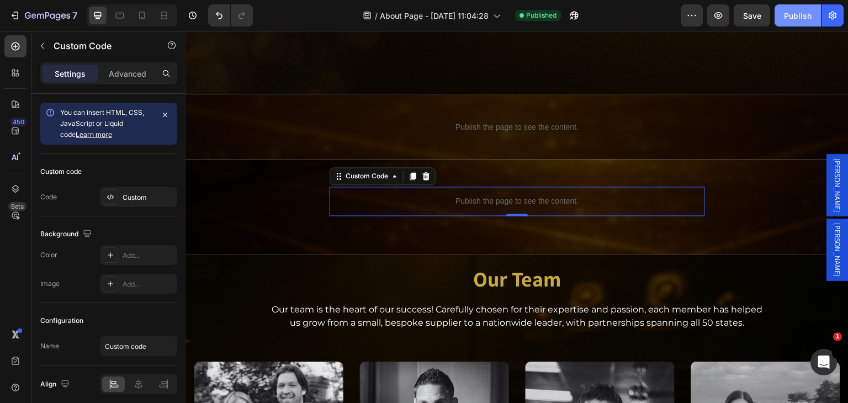
click at [787, 13] on div "Publish" at bounding box center [798, 16] width 28 height 12
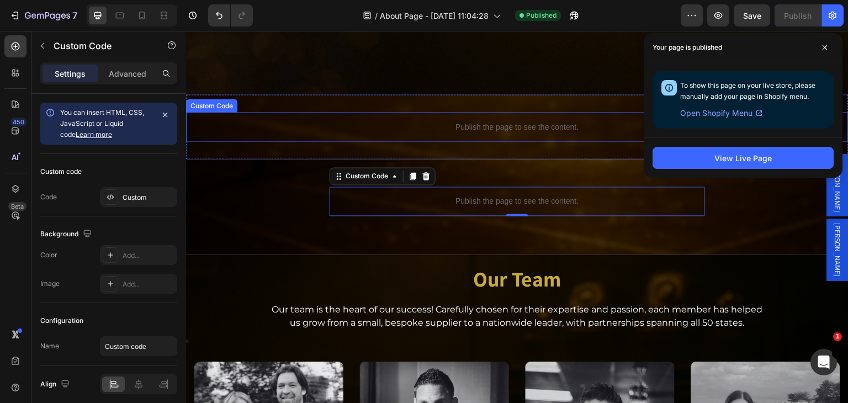
click at [534, 112] on div "Publish the page to see the content." at bounding box center [517, 126] width 663 height 29
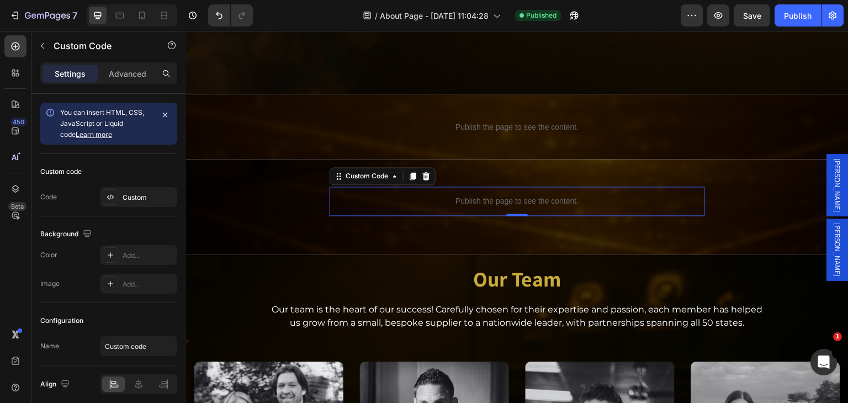
click at [483, 196] on p "Publish the page to see the content." at bounding box center [518, 202] width 376 height 12
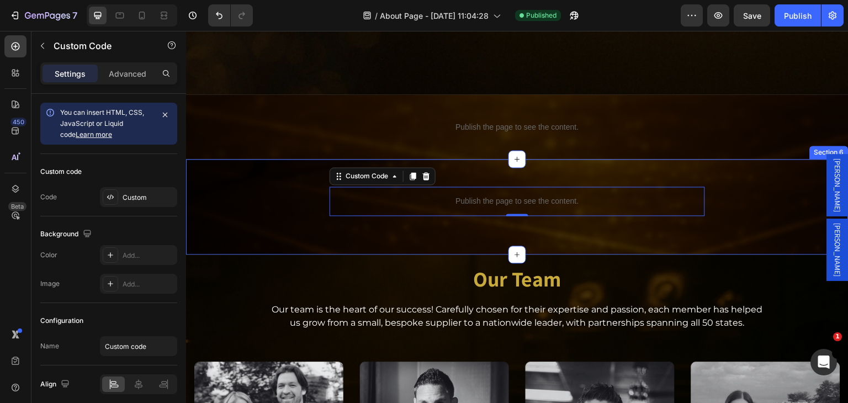
click at [305, 208] on div "Publish the page to see the content. Custom Code 0" at bounding box center [517, 201] width 663 height 29
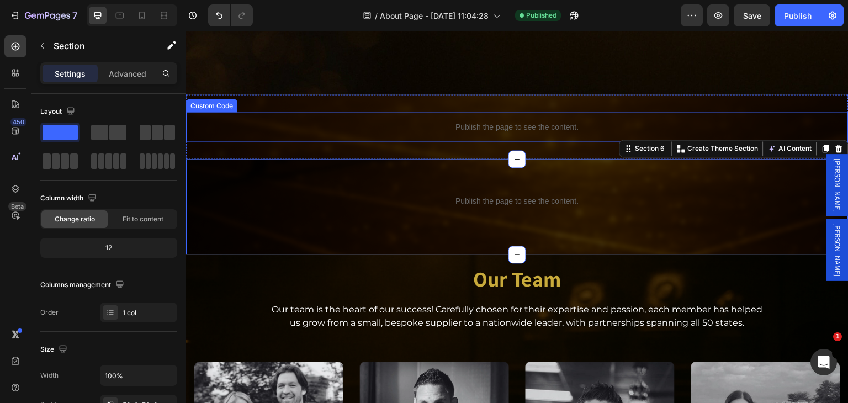
click at [428, 121] on p "Publish the page to see the content." at bounding box center [517, 127] width 663 height 12
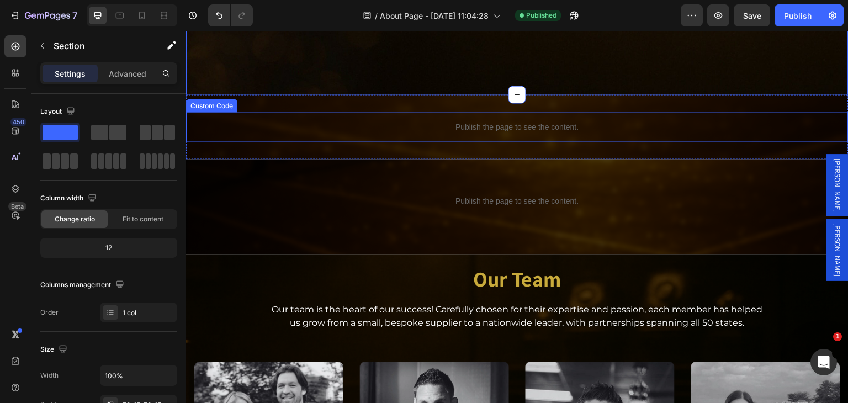
click at [427, 112] on div "Publish the page to see the content." at bounding box center [517, 126] width 663 height 29
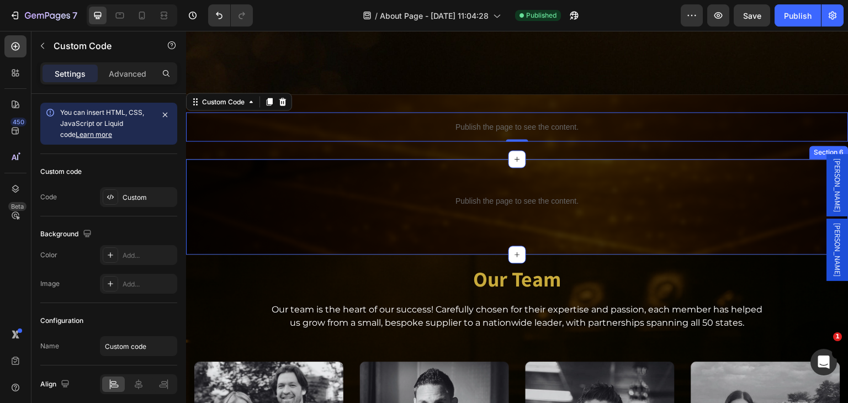
click at [267, 188] on div "Publish the page to see the content. Custom Code" at bounding box center [517, 201] width 663 height 29
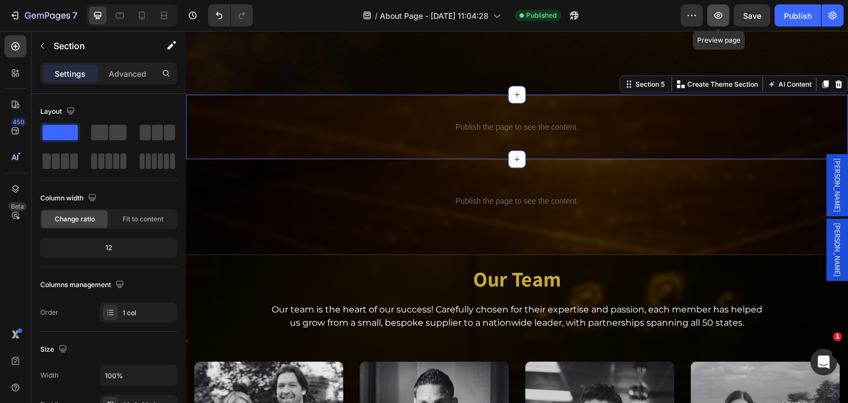
click at [717, 11] on icon "button" at bounding box center [718, 15] width 11 height 11
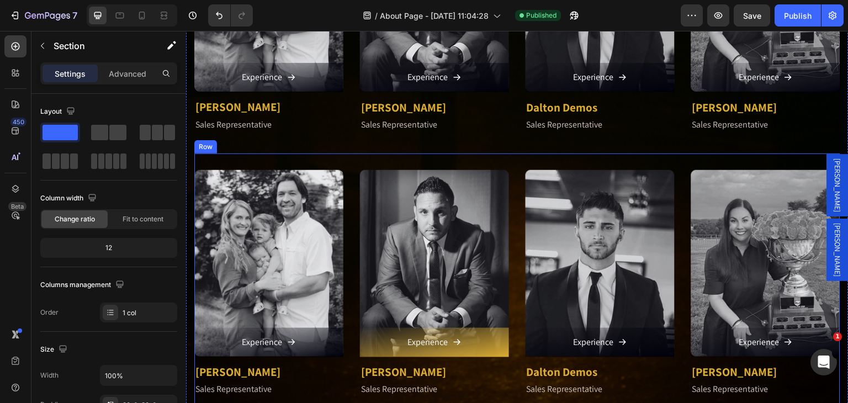
scroll to position [1436, 0]
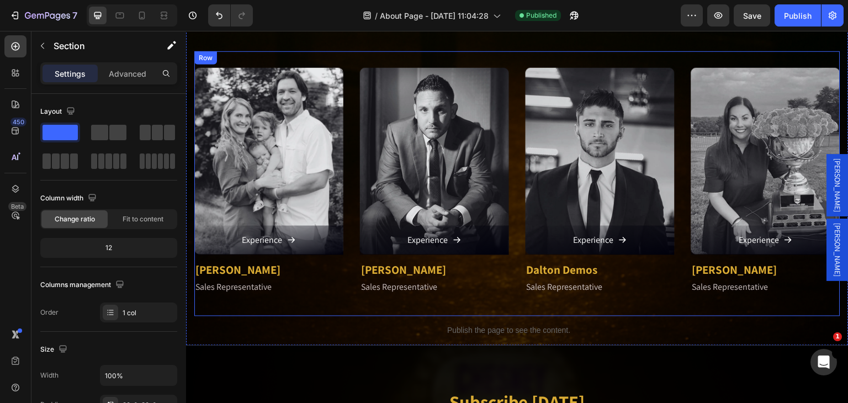
click at [343, 172] on div "Image Experience Button Zach Muller Text block Sales Representative Text block …" at bounding box center [517, 183] width 646 height 265
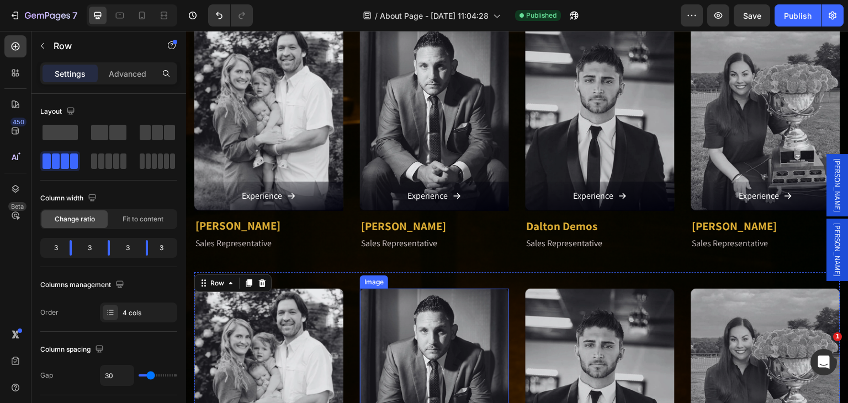
scroll to position [1215, 0]
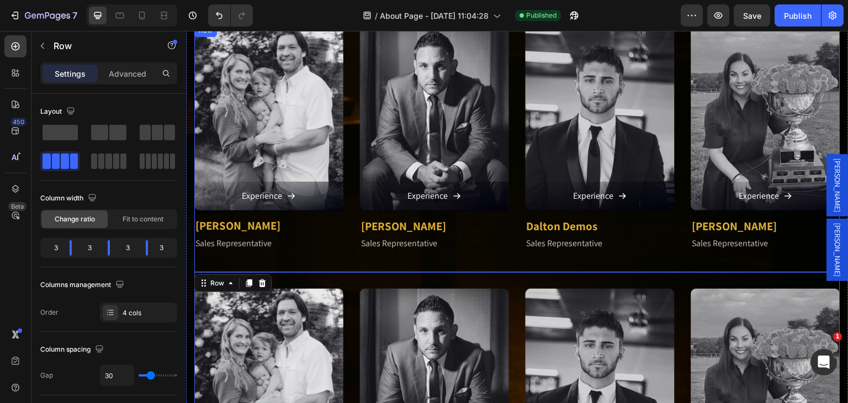
click at [346, 231] on div "Image Experience Button Zach Muller Text block Sales Representative Text block …" at bounding box center [517, 148] width 646 height 249
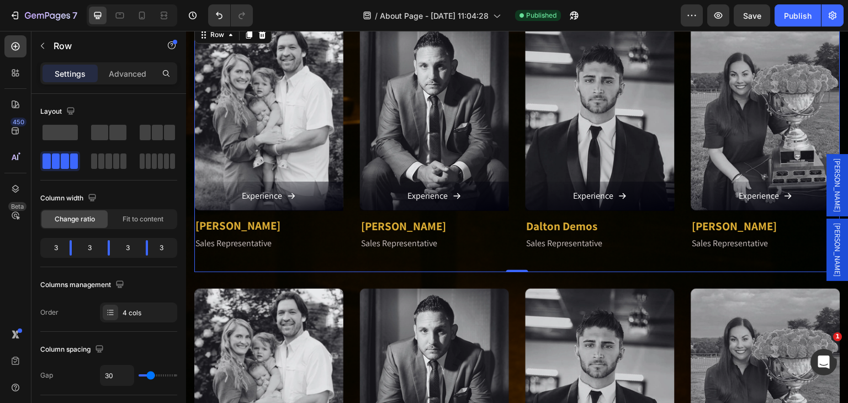
scroll to position [1049, 0]
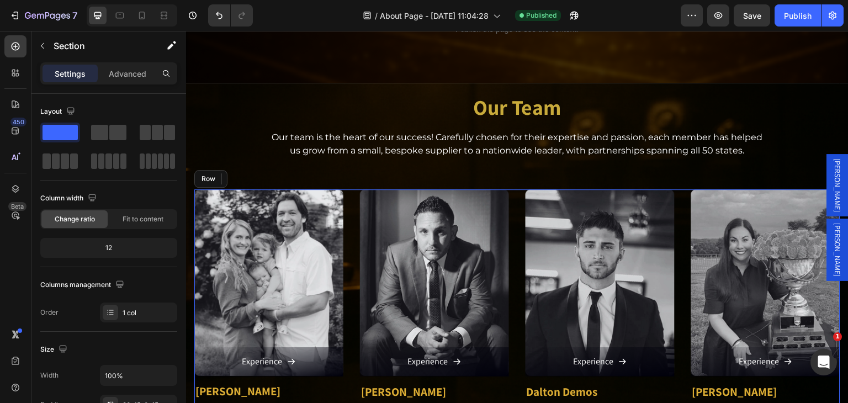
click at [345, 200] on div "Image Experience Button Zach Muller Text block Sales Representative Text block …" at bounding box center [517, 313] width 646 height 249
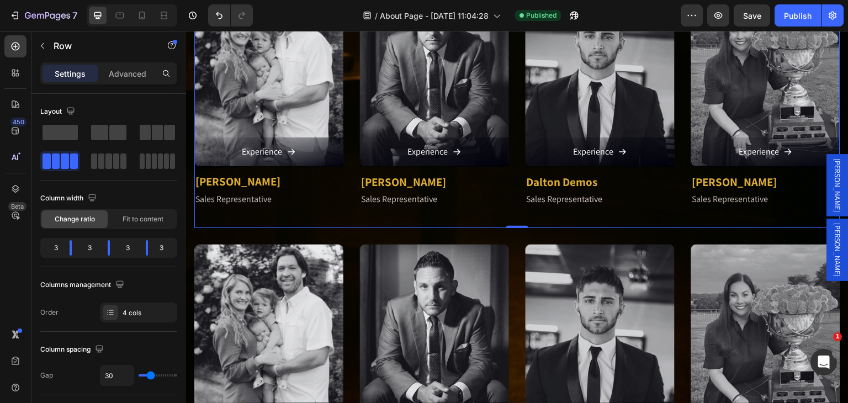
scroll to position [1270, 0]
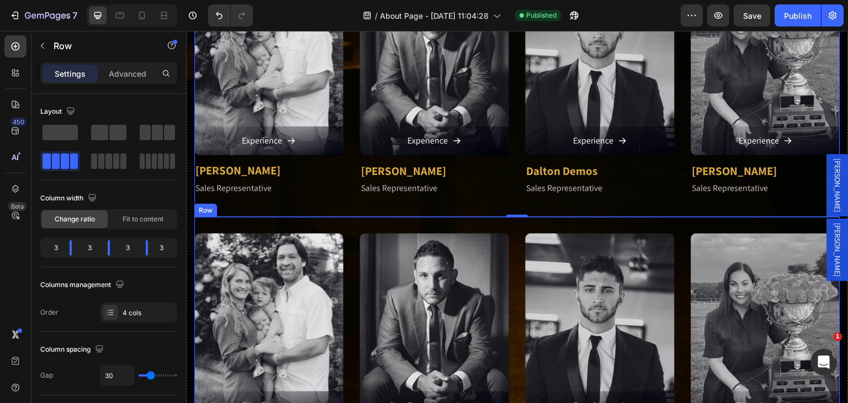
click at [346, 231] on div "Image Experience Button Zach Muller Text block Sales Representative Text block …" at bounding box center [517, 349] width 646 height 265
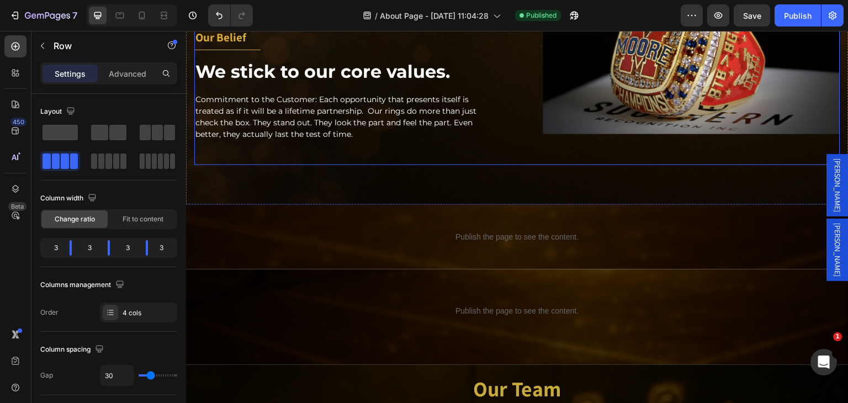
scroll to position [608, 0]
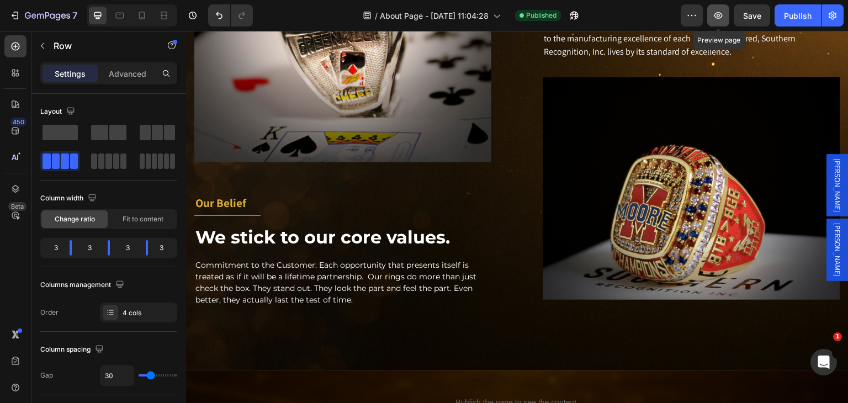
click at [715, 16] on icon "button" at bounding box center [718, 15] width 11 height 11
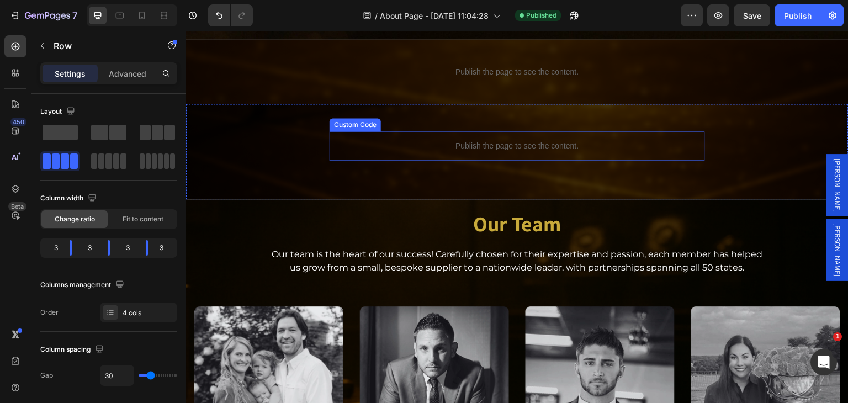
click at [531, 140] on p "Publish the page to see the content." at bounding box center [518, 146] width 376 height 12
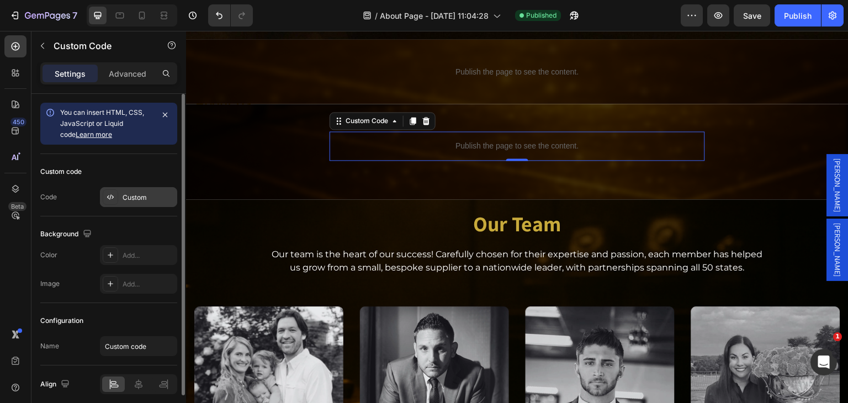
click at [143, 193] on div "Custom" at bounding box center [149, 198] width 52 height 10
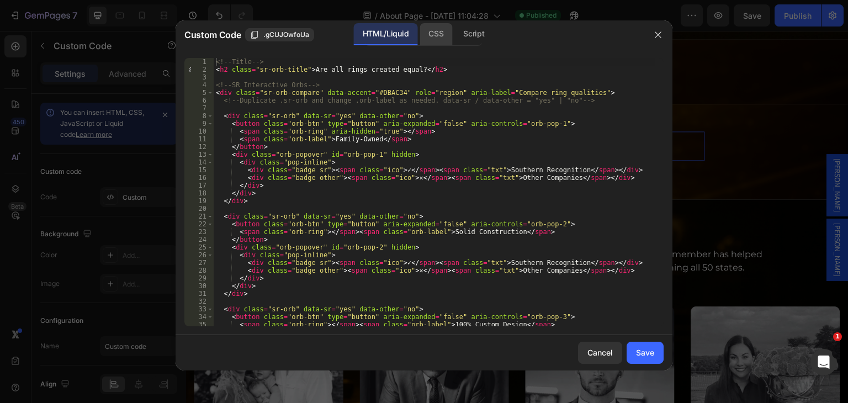
click at [455, 33] on div "CSS" at bounding box center [474, 34] width 39 height 22
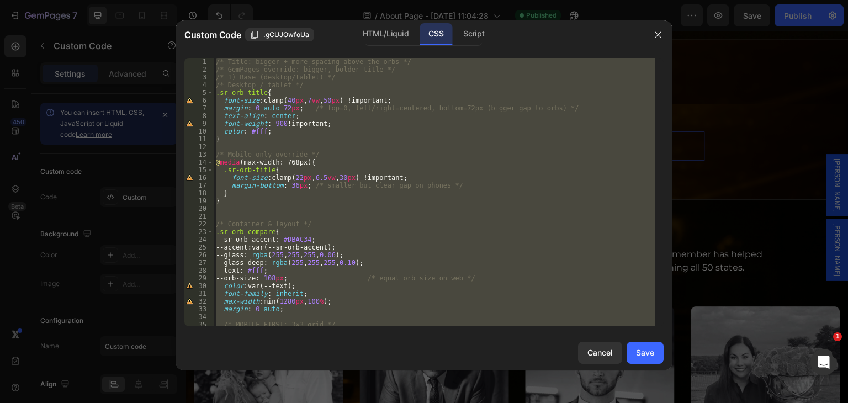
click at [330, 98] on div "/* Title: bigger + more spacing above the orbs */ /* GemPages override: bigger,…" at bounding box center [435, 192] width 442 height 268
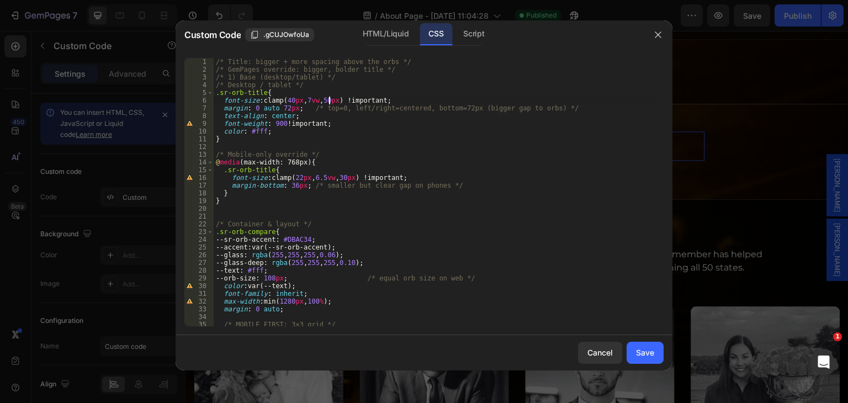
click at [330, 100] on div "/* Title: bigger + more spacing above the orbs */ /* GemPages override: bigger,…" at bounding box center [435, 200] width 442 height 284
click at [331, 98] on div "/* Title: bigger + more spacing above the orbs */ /* GemPages override: bigger,…" at bounding box center [435, 200] width 442 height 284
type textarea "font-size: clamp(40px, 7vw, 42px) !important;"
click at [641, 347] on div "Save" at bounding box center [645, 353] width 18 height 12
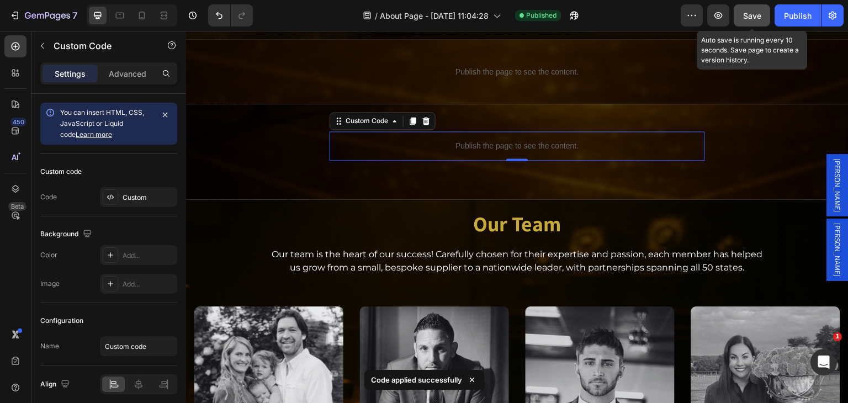
click at [752, 7] on button "Save" at bounding box center [752, 15] width 36 height 22
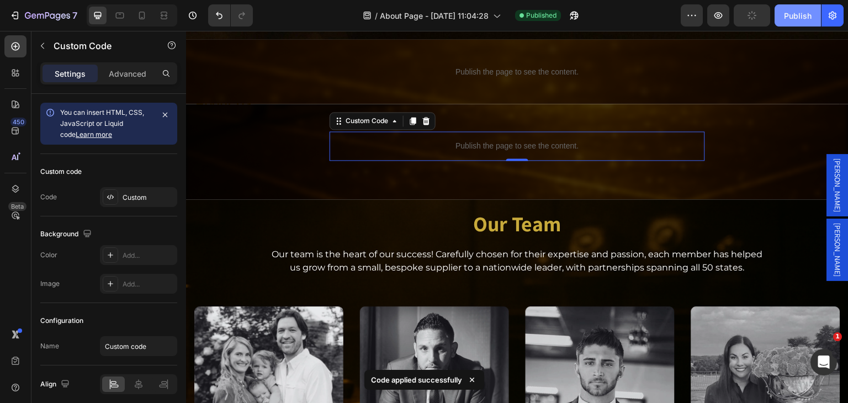
click at [793, 15] on div "Publish" at bounding box center [798, 16] width 28 height 12
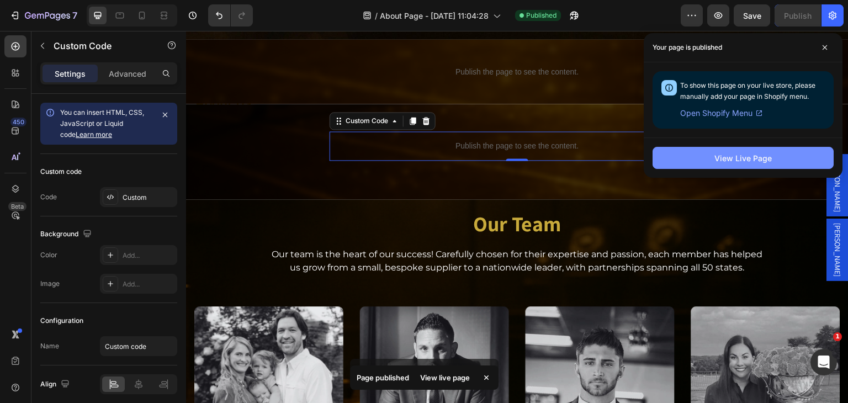
click at [753, 160] on div "View Live Page" at bounding box center [743, 158] width 57 height 12
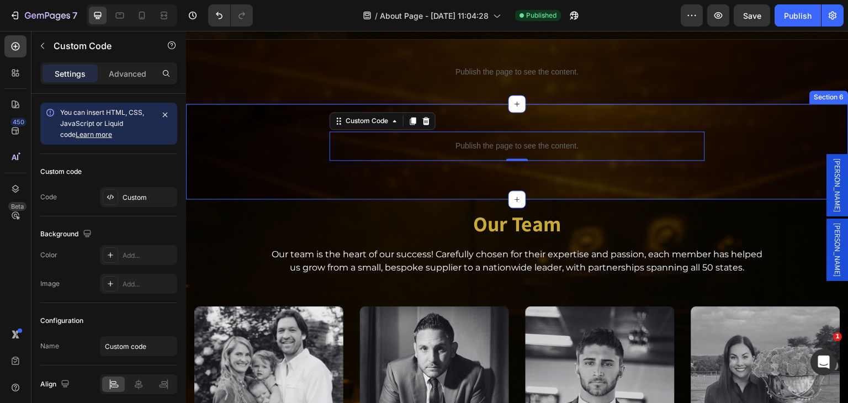
click at [293, 134] on div "Publish the page to see the content. Custom Code 0" at bounding box center [517, 145] width 663 height 29
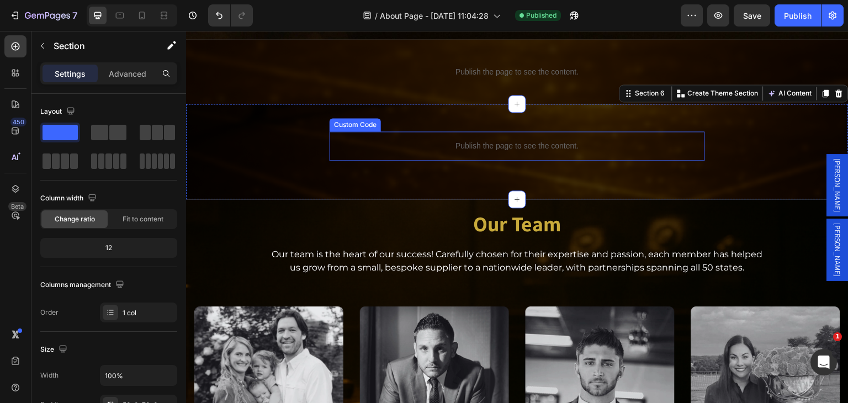
click at [450, 147] on div "Publish the page to see the content." at bounding box center [518, 145] width 376 height 29
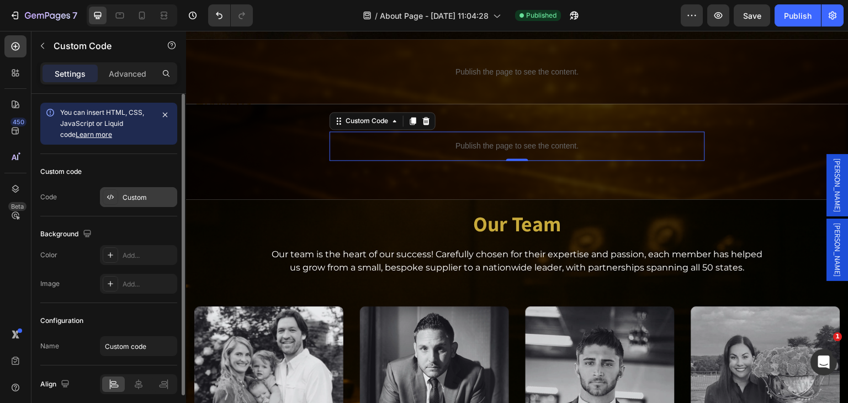
click at [128, 194] on div "Custom" at bounding box center [149, 198] width 52 height 10
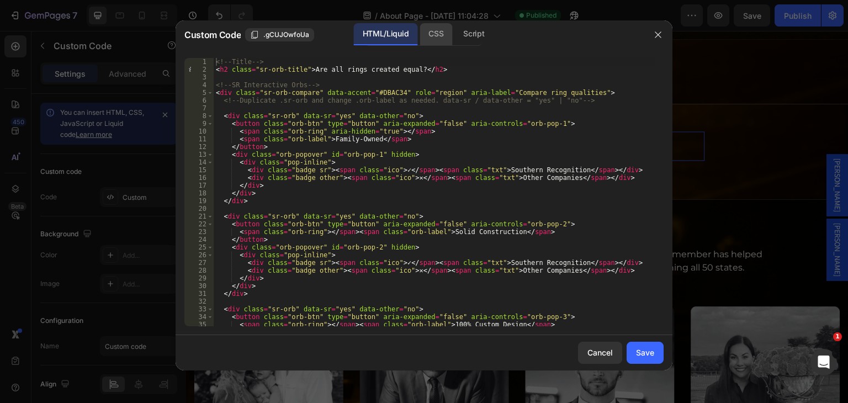
click at [455, 31] on div "CSS" at bounding box center [474, 34] width 39 height 22
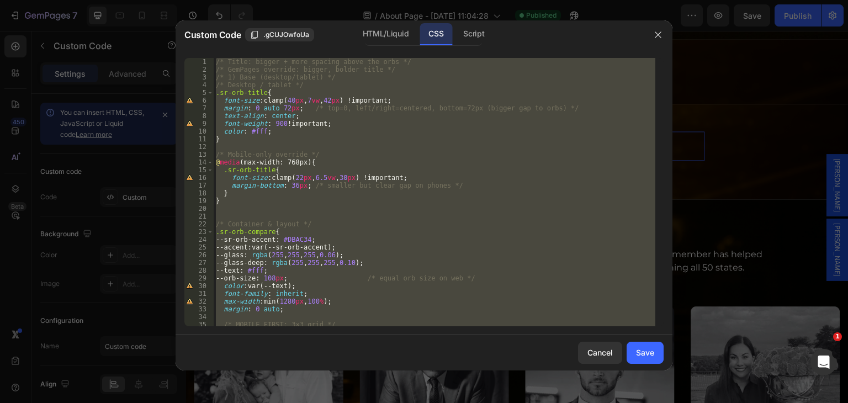
click at [331, 100] on div "/* Title: bigger + more spacing above the orbs */ /* GemPages override: bigger,…" at bounding box center [435, 192] width 442 height 268
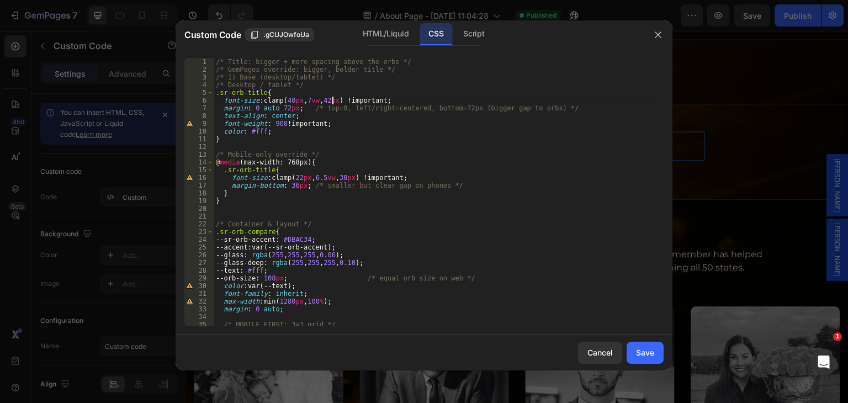
click at [331, 100] on div "/* Title: bigger + more spacing above the orbs */ /* GemPages override: bigger,…" at bounding box center [435, 200] width 442 height 284
type textarea "font-size: clamp(40px, 7vw, 38px) !important;"
click at [639, 347] on div "Save" at bounding box center [645, 353] width 18 height 12
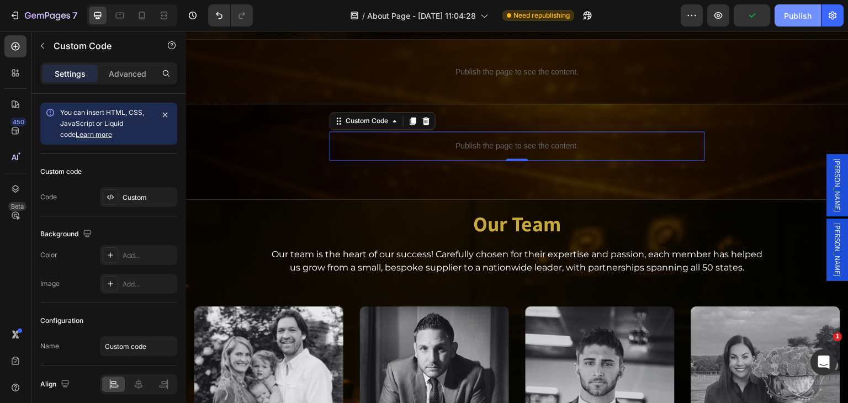
click at [790, 17] on div "Publish" at bounding box center [798, 16] width 28 height 12
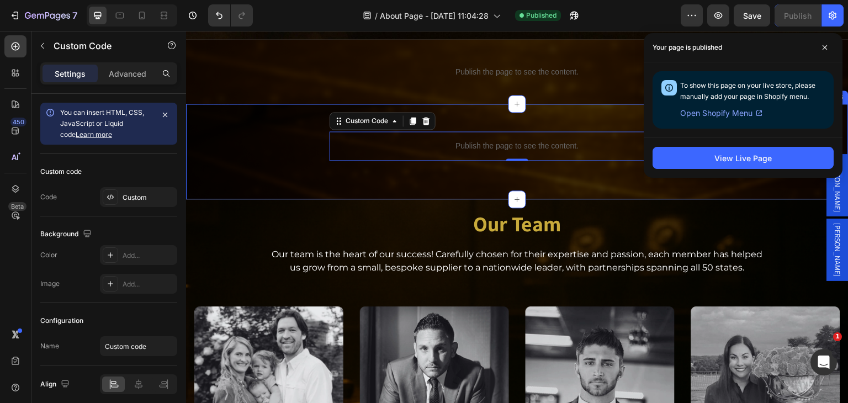
click at [273, 117] on div "Publish the page to see the content. Custom Code 0 Section 6" at bounding box center [517, 152] width 663 height 96
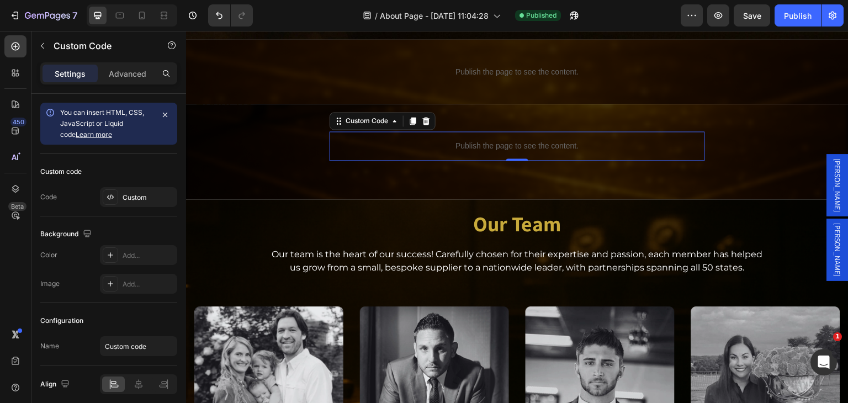
click at [418, 144] on p "Publish the page to see the content." at bounding box center [518, 146] width 376 height 12
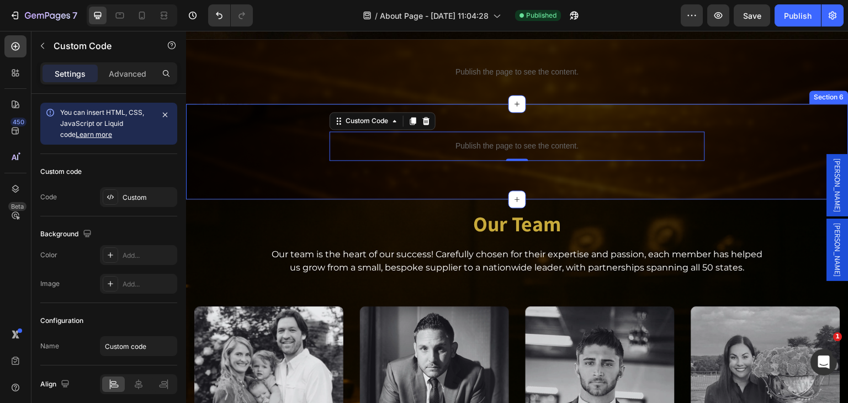
click at [303, 141] on div "Publish the page to see the content. Custom Code 0" at bounding box center [517, 145] width 663 height 29
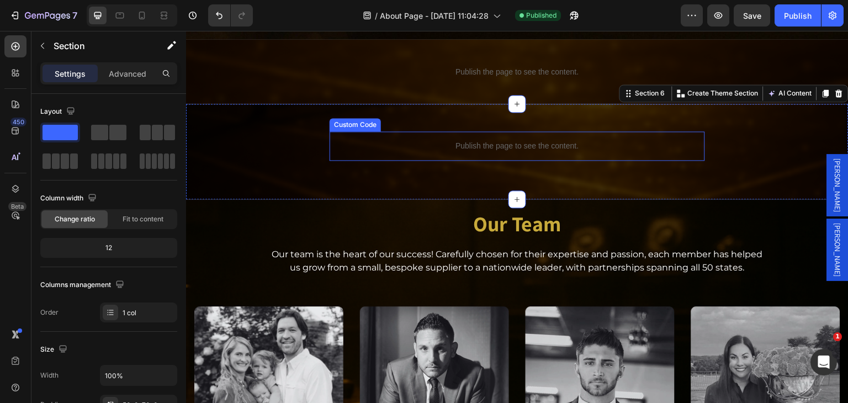
click at [405, 140] on p "Publish the page to see the content." at bounding box center [518, 146] width 376 height 12
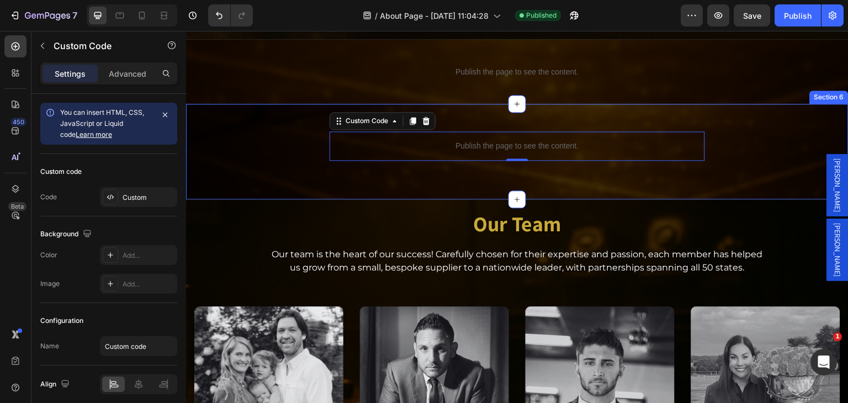
click at [260, 112] on div "Publish the page to see the content. Custom Code 0 Section 6" at bounding box center [517, 152] width 663 height 96
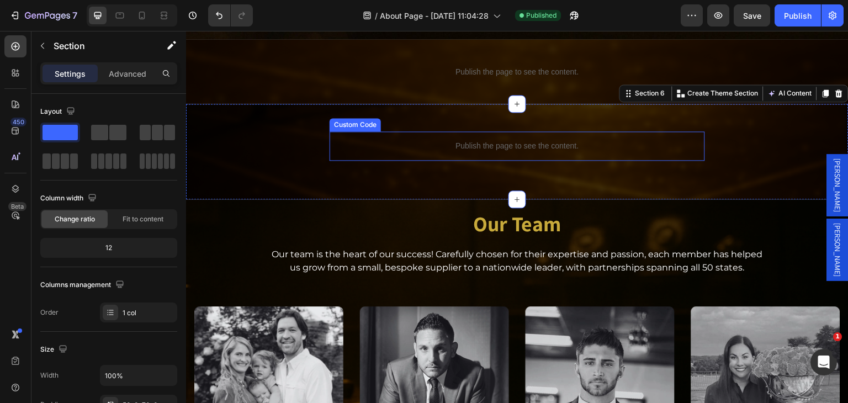
click at [478, 146] on div "Publish the page to see the content." at bounding box center [518, 145] width 376 height 29
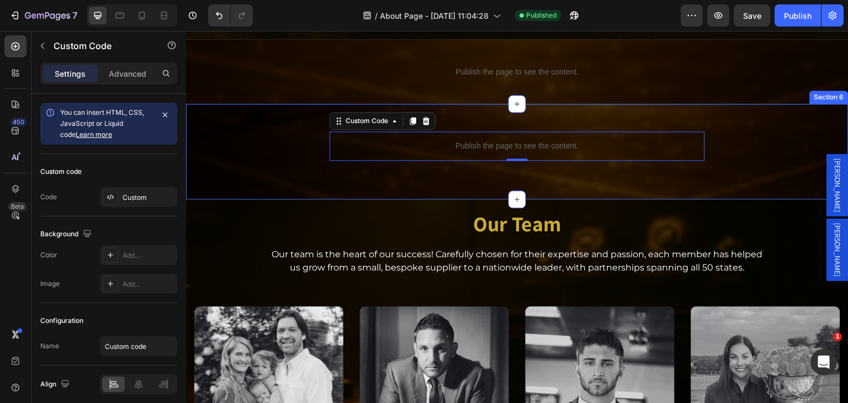
click at [429, 177] on div "Publish the page to see the content. Custom Code 0 Section 6" at bounding box center [517, 152] width 663 height 96
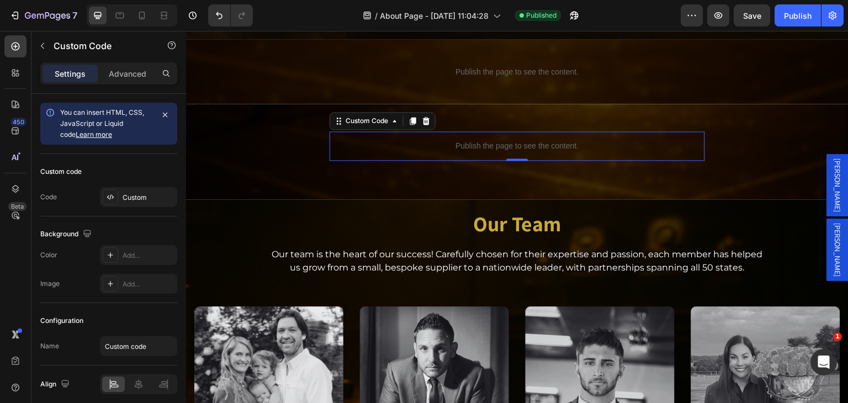
click at [456, 142] on p "Publish the page to see the content." at bounding box center [518, 146] width 376 height 12
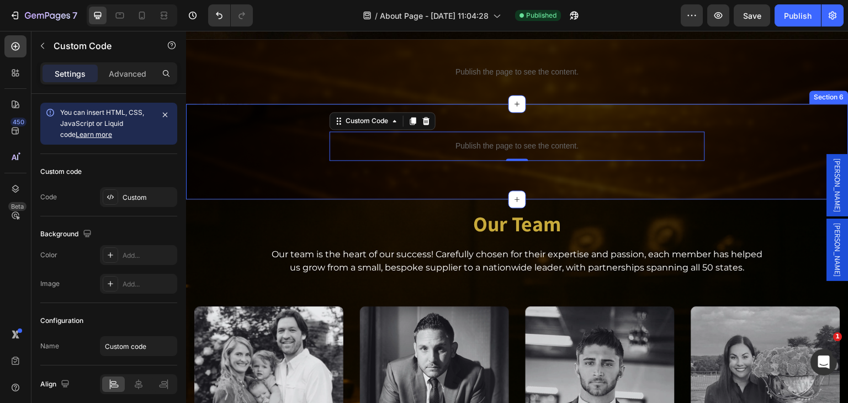
click at [267, 111] on div "Publish the page to see the content. Custom Code 0 Section 6" at bounding box center [517, 152] width 663 height 96
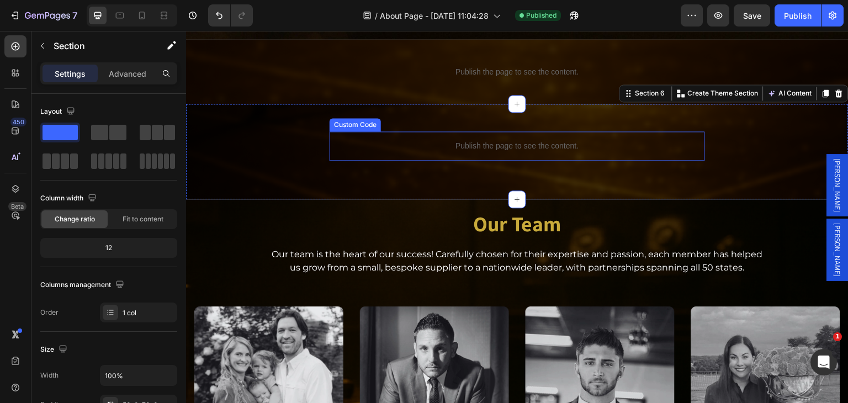
click at [462, 146] on div "Publish the page to see the content." at bounding box center [518, 145] width 376 height 29
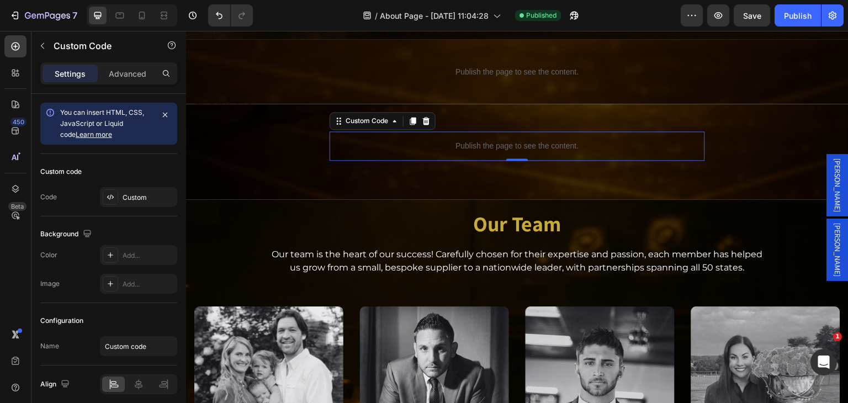
click at [635, 5] on div "/ About Page - Aug 11, 11:04:28 Published" at bounding box center [471, 15] width 419 height 22
click at [642, 17] on div "/ About Page - Aug 11, 11:04:28 Published" at bounding box center [471, 15] width 419 height 22
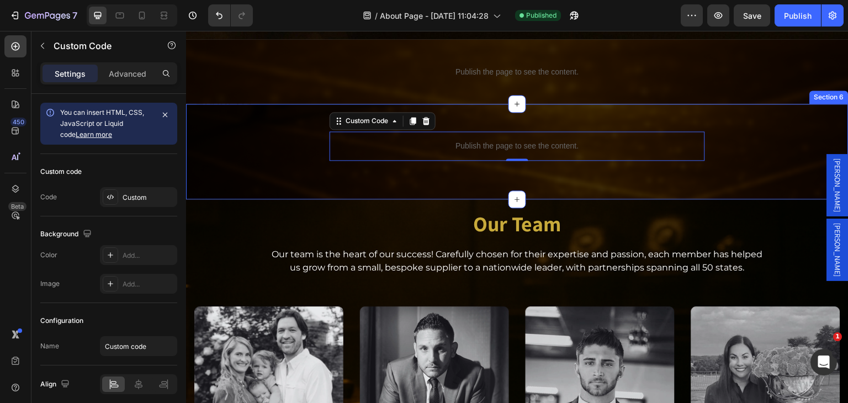
click at [632, 160] on div "Publish the page to see the content. Custom Code 0 Section 6" at bounding box center [517, 152] width 663 height 96
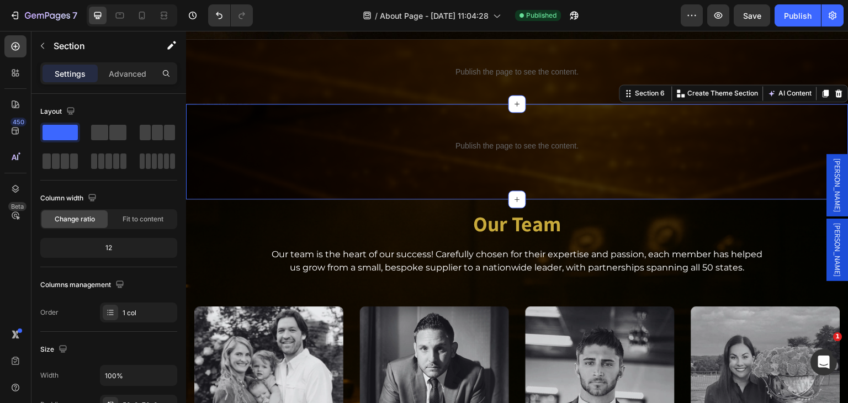
click at [652, 20] on div "/ About Page - Aug 11, 11:04:28 Published" at bounding box center [471, 15] width 419 height 22
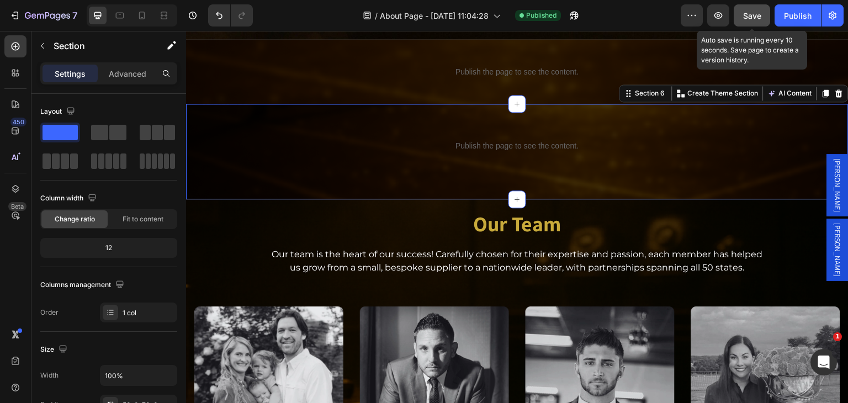
click at [743, 13] on span "Save" at bounding box center [752, 15] width 18 height 9
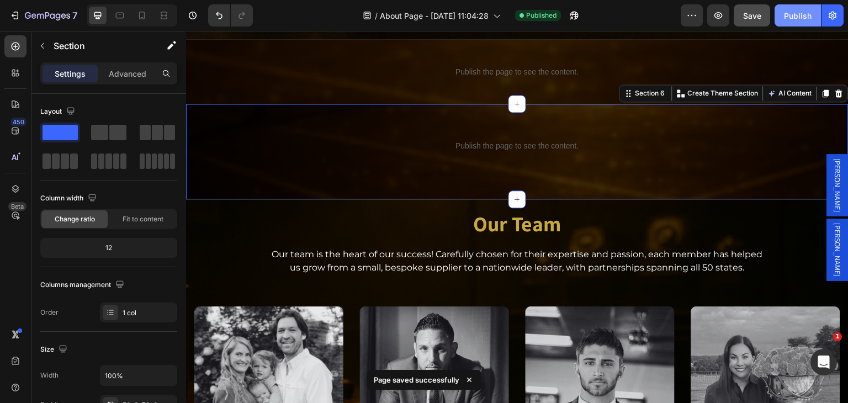
click at [796, 14] on div "Publish" at bounding box center [798, 16] width 28 height 12
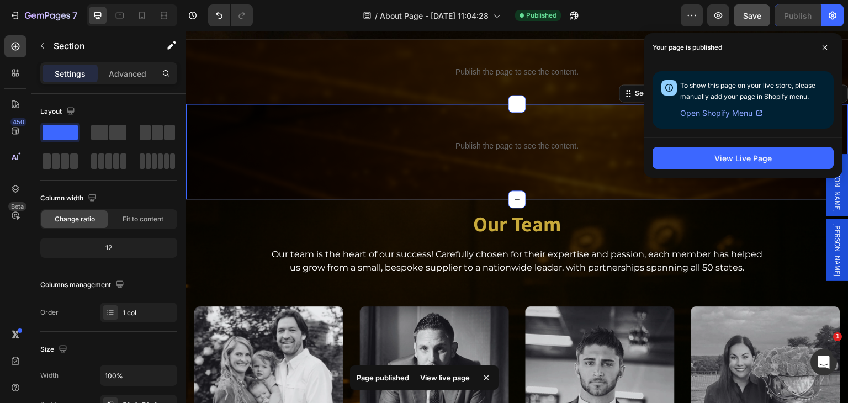
click at [647, 14] on div "/ About Page - Aug 11, 11:04:28 Published" at bounding box center [471, 15] width 419 height 22
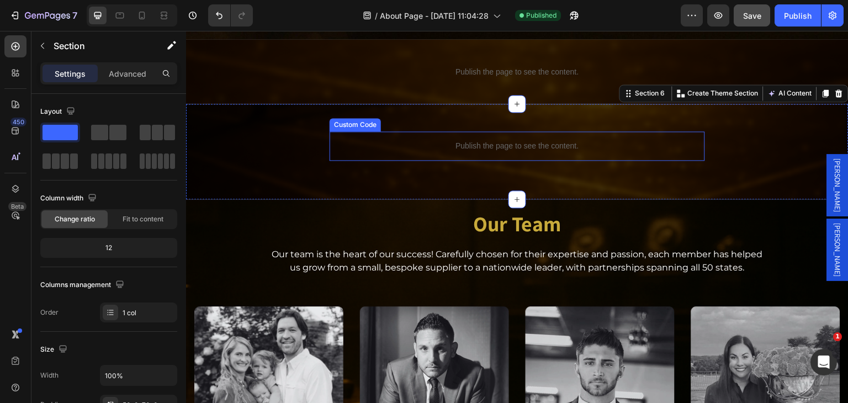
click at [447, 140] on p "Publish the page to see the content." at bounding box center [518, 146] width 376 height 12
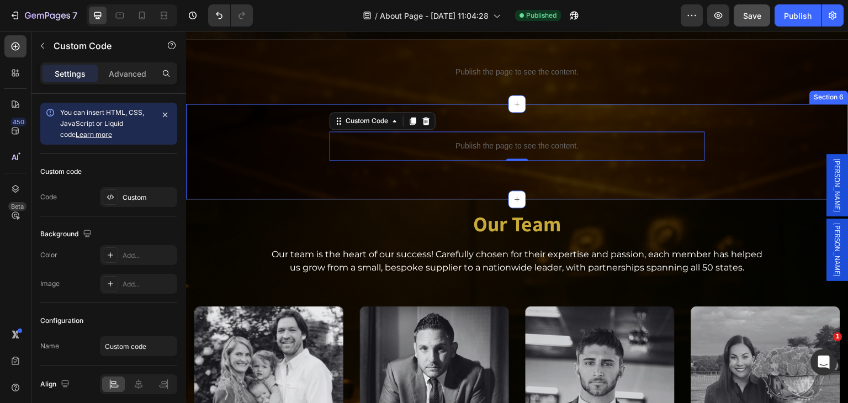
click at [466, 113] on div "Publish the page to see the content. Custom Code 0 Section 6" at bounding box center [517, 152] width 663 height 96
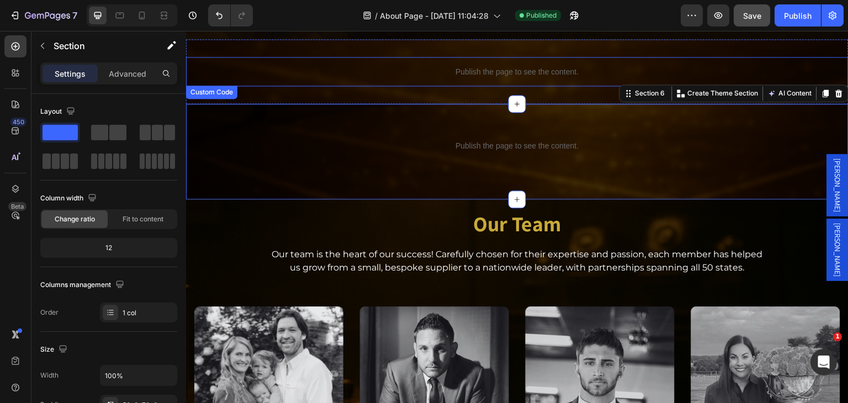
click at [471, 69] on p "Publish the page to see the content." at bounding box center [517, 72] width 663 height 12
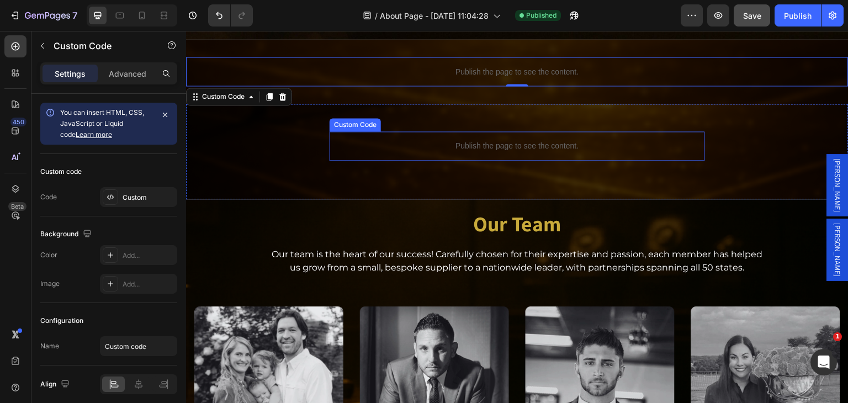
click at [461, 142] on p "Publish the page to see the content." at bounding box center [518, 146] width 376 height 12
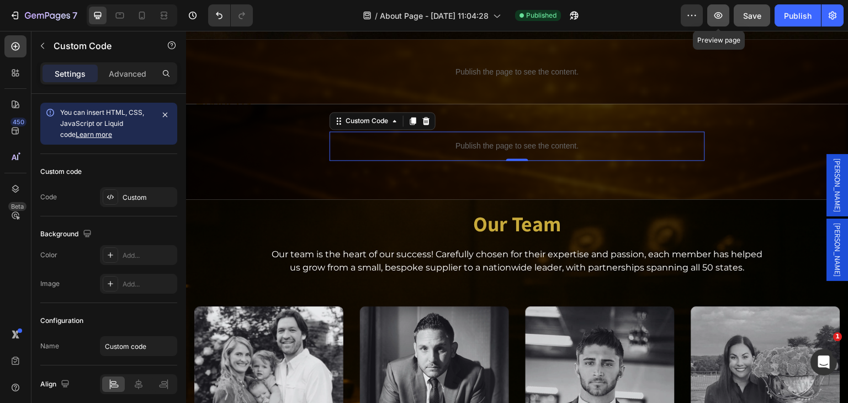
click at [719, 12] on icon "button" at bounding box center [719, 15] width 8 height 7
click at [276, 16] on div "/ About Page - Aug 11, 11:04:28 Published" at bounding box center [471, 15] width 419 height 22
click at [281, 17] on div "/ About Page - Aug 11, 11:04:28 Published" at bounding box center [471, 15] width 419 height 22
click at [303, 20] on div "/ About Page - Aug 11, 11:04:28 Published" at bounding box center [471, 15] width 419 height 22
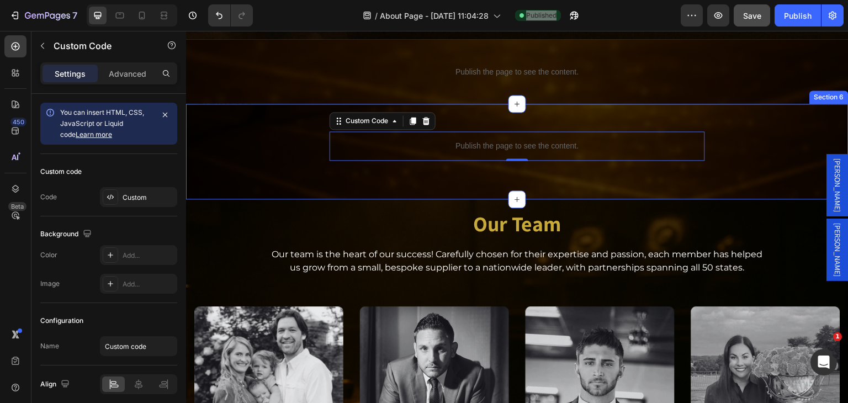
click at [292, 132] on div "Publish the page to see the content. Custom Code 0" at bounding box center [517, 145] width 663 height 29
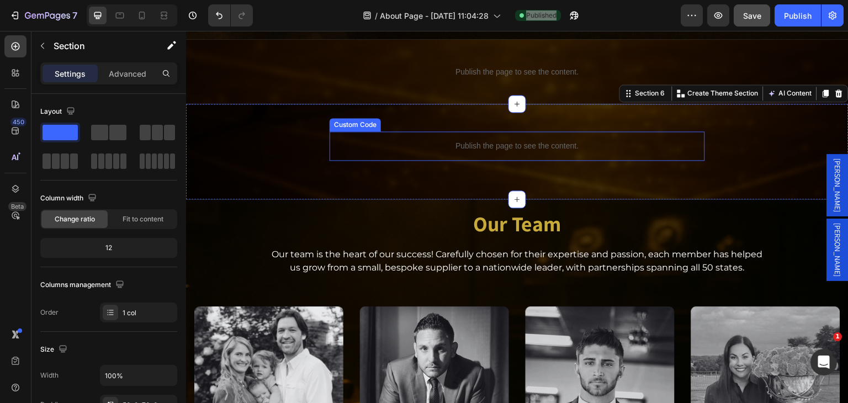
click at [418, 150] on div "Publish the page to see the content." at bounding box center [518, 145] width 376 height 29
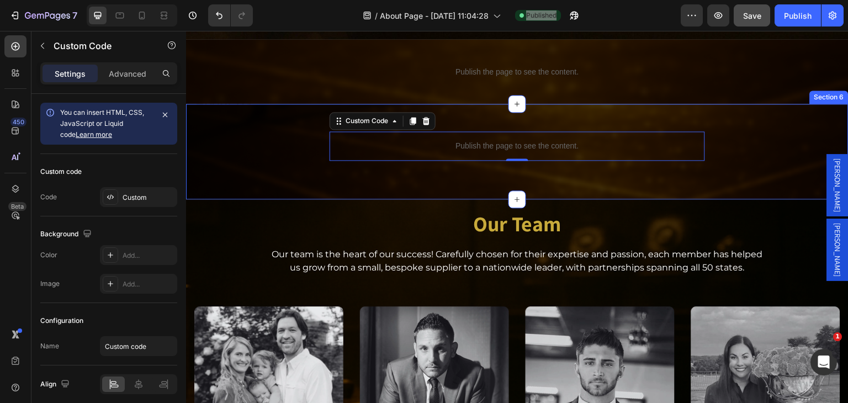
click at [411, 164] on div "Publish the page to see the content. Custom Code 0 Section 6" at bounding box center [517, 152] width 663 height 96
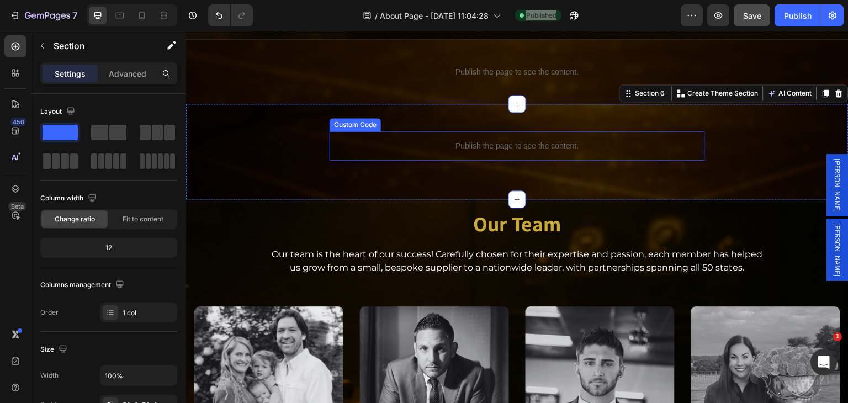
click at [456, 131] on div "Publish the page to see the content." at bounding box center [518, 145] width 376 height 29
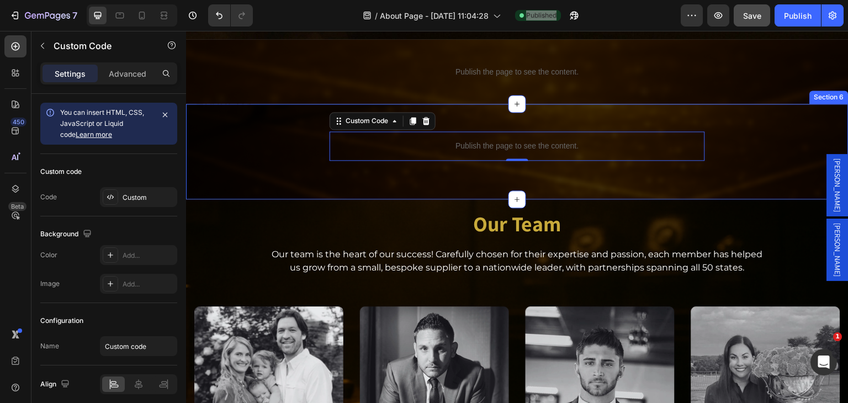
click at [457, 112] on div "Publish the page to see the content. Custom Code 0 Section 6" at bounding box center [517, 152] width 663 height 96
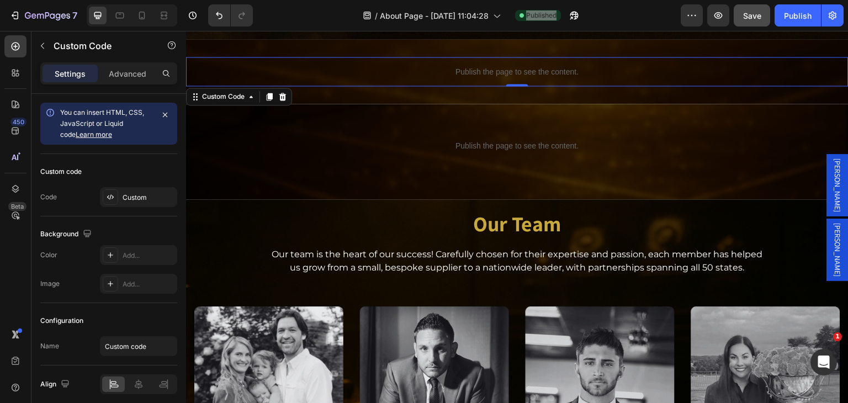
click at [467, 68] on p "Publish the page to see the content." at bounding box center [517, 72] width 663 height 12
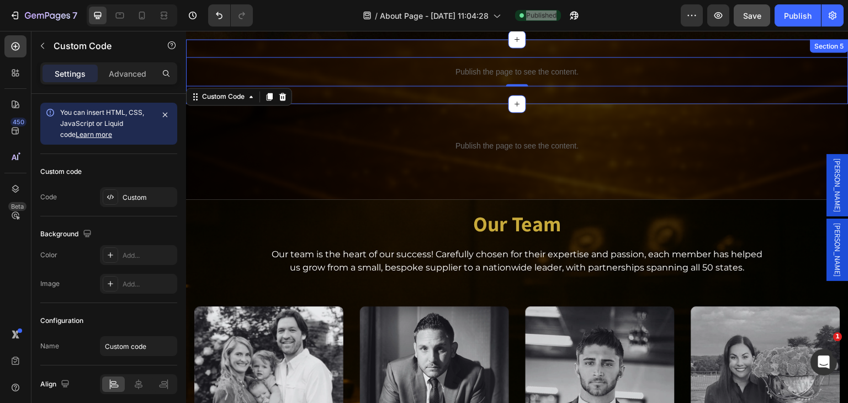
click at [465, 85] on div "Publish the page to see the content. Custom Code 0 Section 5" at bounding box center [517, 71] width 663 height 65
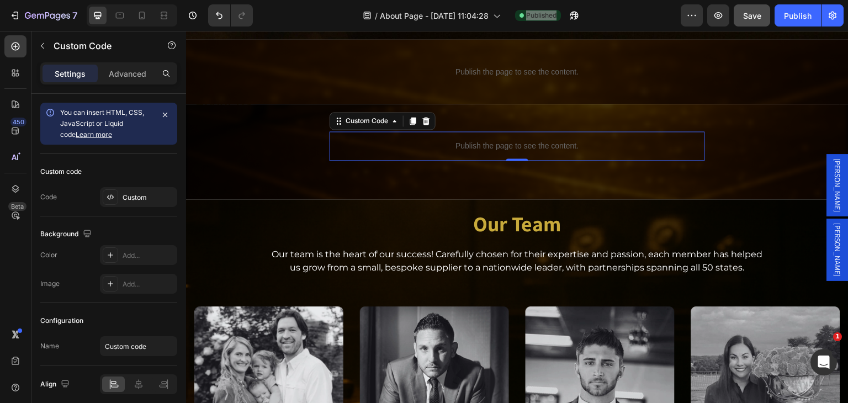
click at [472, 140] on p "Publish the page to see the content." at bounding box center [518, 146] width 376 height 12
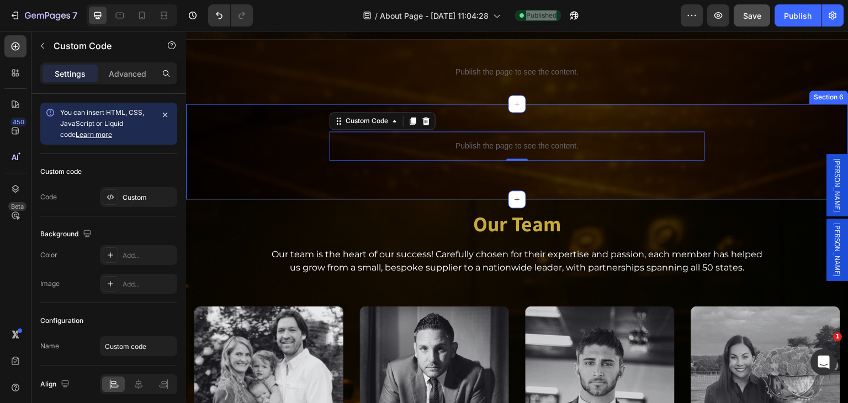
click at [421, 163] on div "Publish the page to see the content. Custom Code 0 Section 6" at bounding box center [517, 152] width 663 height 96
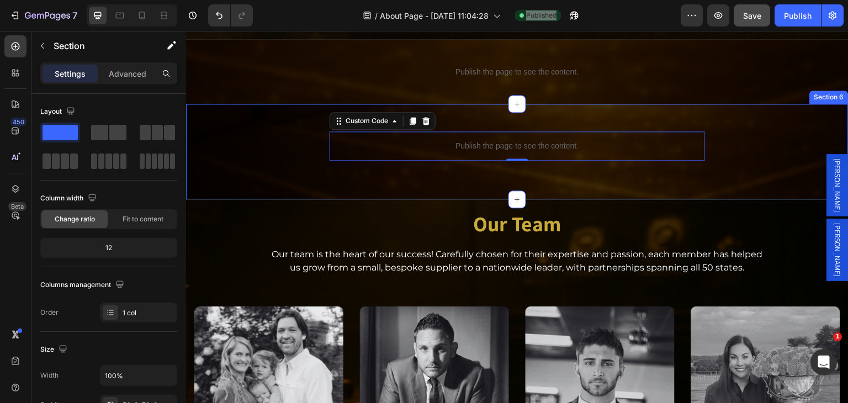
click at [421, 163] on div "Publish the page to see the content. Custom Code 0 Section 6" at bounding box center [517, 152] width 663 height 96
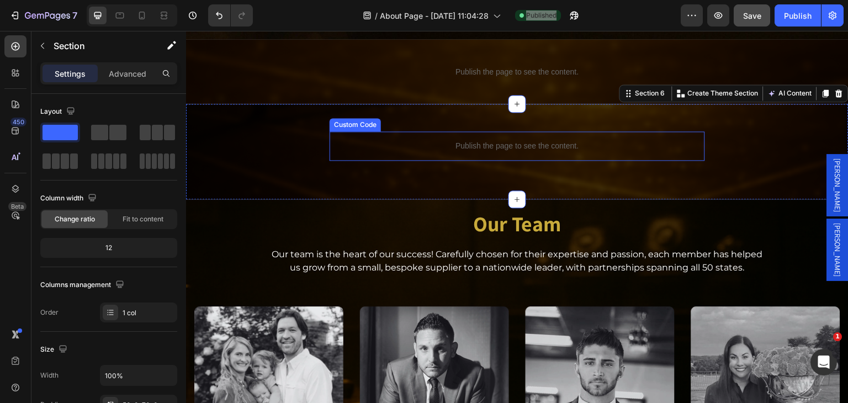
click at [452, 140] on p "Publish the page to see the content." at bounding box center [518, 146] width 376 height 12
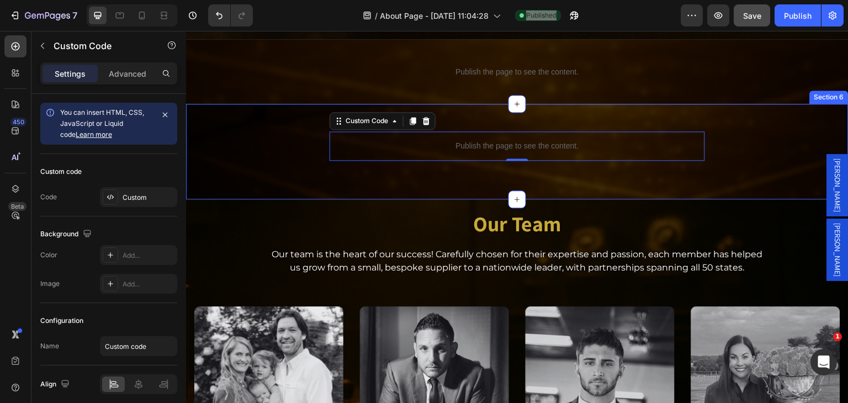
click at [300, 161] on div "Publish the page to see the content. Custom Code 0 Section 6" at bounding box center [517, 152] width 663 height 96
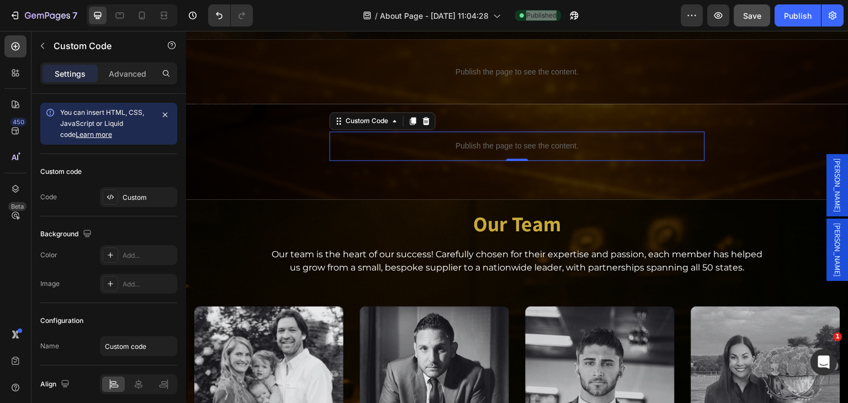
click at [390, 143] on p "Publish the page to see the content." at bounding box center [518, 146] width 376 height 12
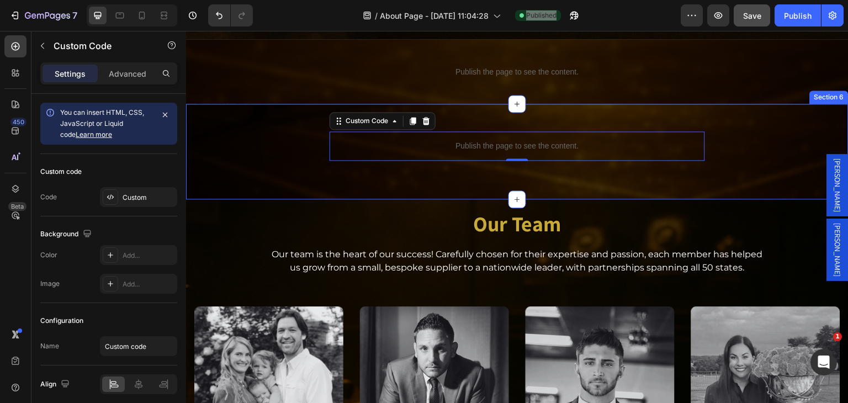
click at [391, 167] on div "Publish the page to see the content. Custom Code 0 Section 6" at bounding box center [517, 152] width 663 height 96
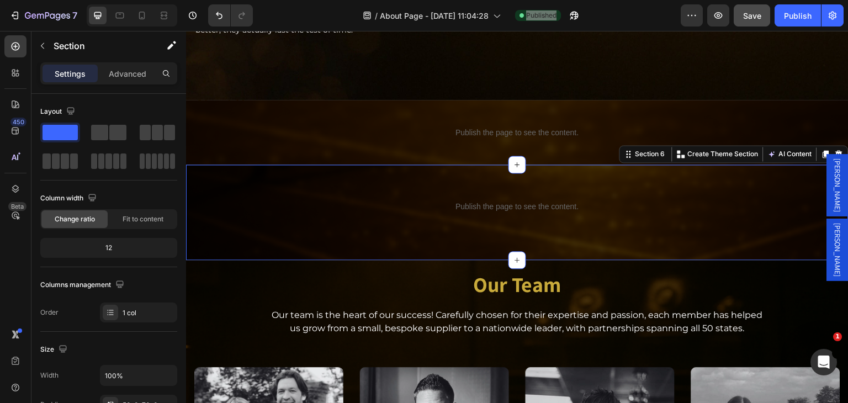
scroll to position [828, 0]
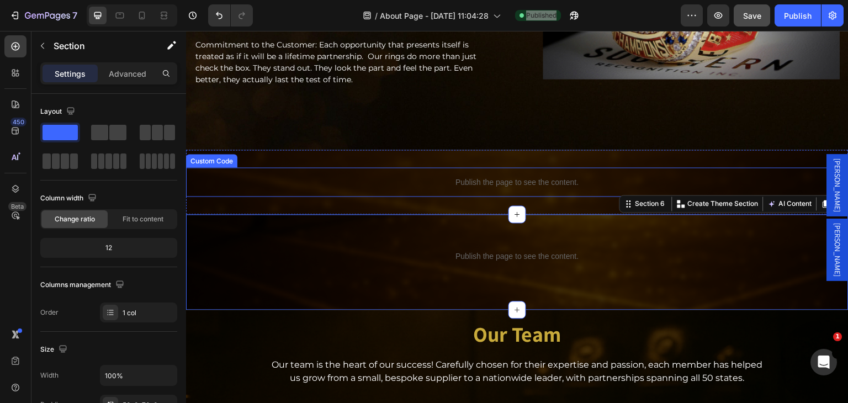
click at [449, 176] on p "Publish the page to see the content." at bounding box center [517, 182] width 663 height 12
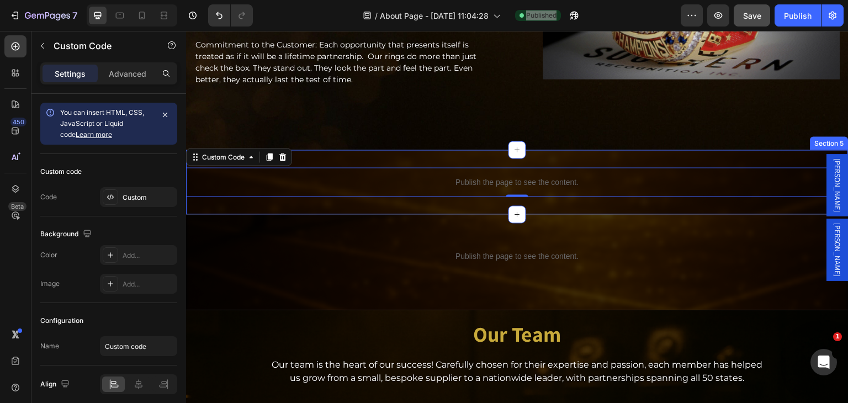
click at [445, 198] on div "Publish the page to see the content. Custom Code 0 Section 5" at bounding box center [517, 182] width 663 height 65
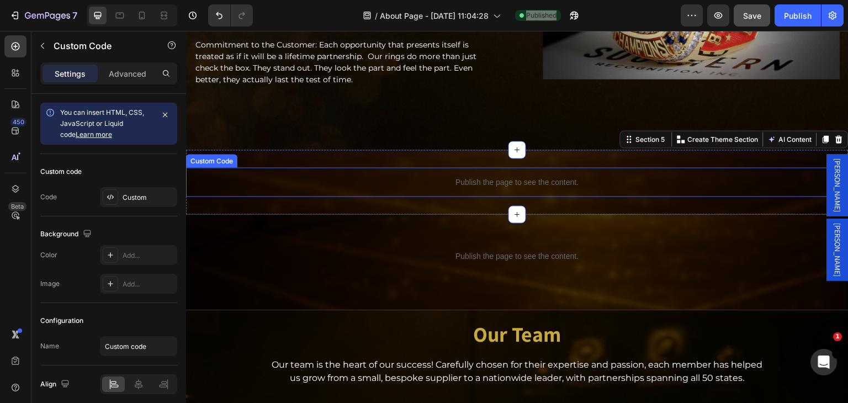
click at [453, 178] on p "Publish the page to see the content." at bounding box center [517, 182] width 663 height 12
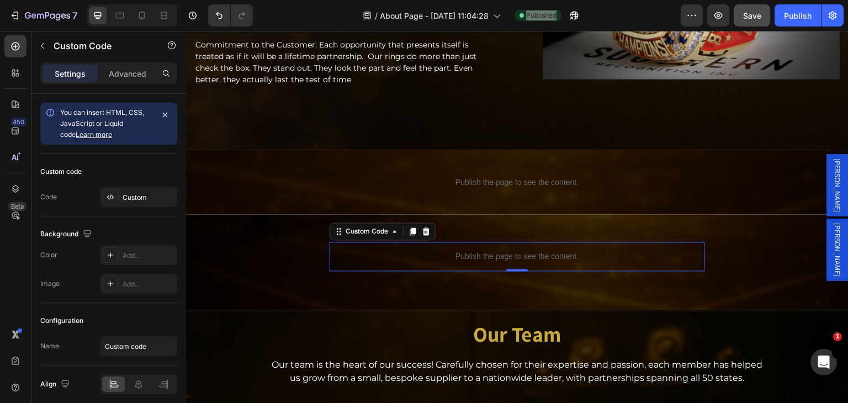
click at [464, 251] on p "Publish the page to see the content." at bounding box center [518, 257] width 376 height 12
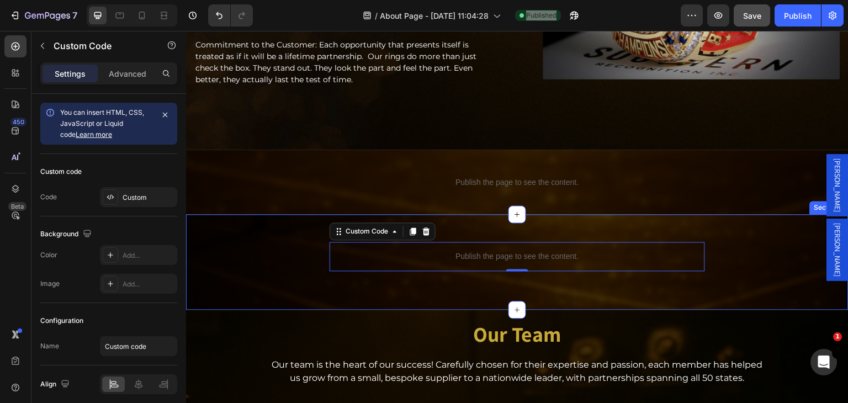
click at [289, 242] on div "Publish the page to see the content. Custom Code 0" at bounding box center [517, 256] width 663 height 29
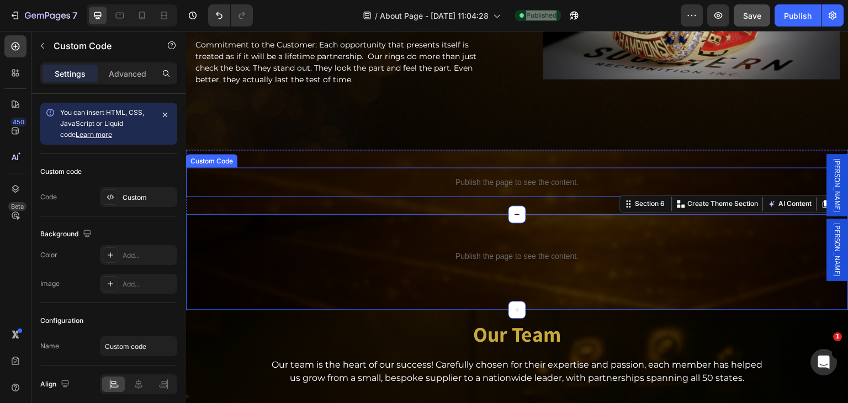
click at [430, 176] on p "Publish the page to see the content." at bounding box center [517, 182] width 663 height 12
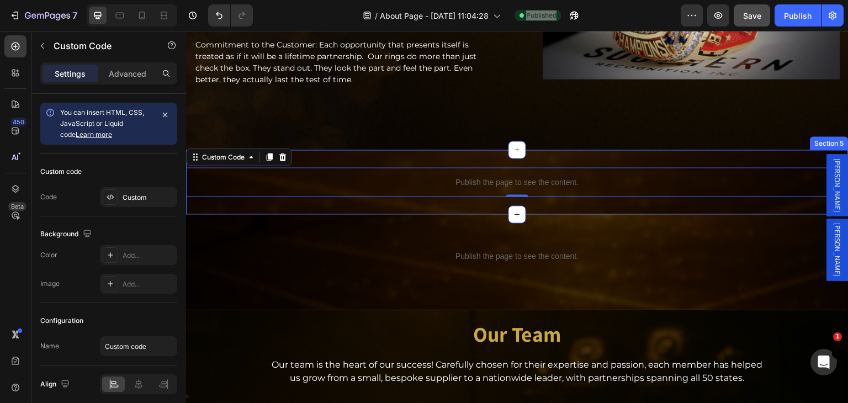
click at [435, 150] on div "Publish the page to see the content. Custom Code 0 Section 5" at bounding box center [517, 182] width 663 height 65
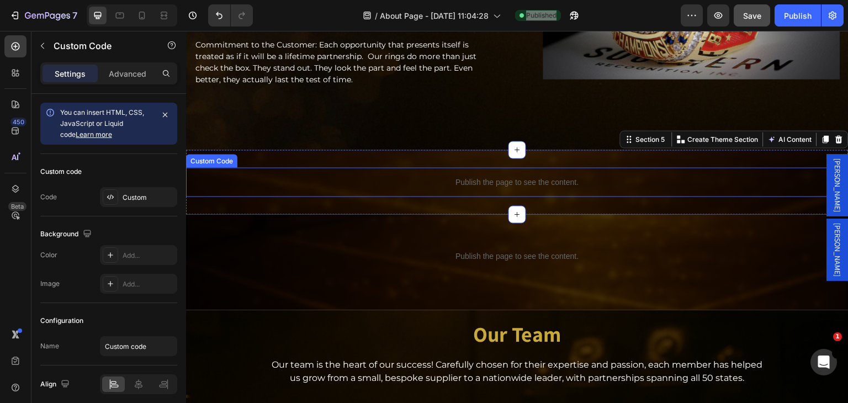
click at [446, 176] on p "Publish the page to see the content." at bounding box center [517, 182] width 663 height 12
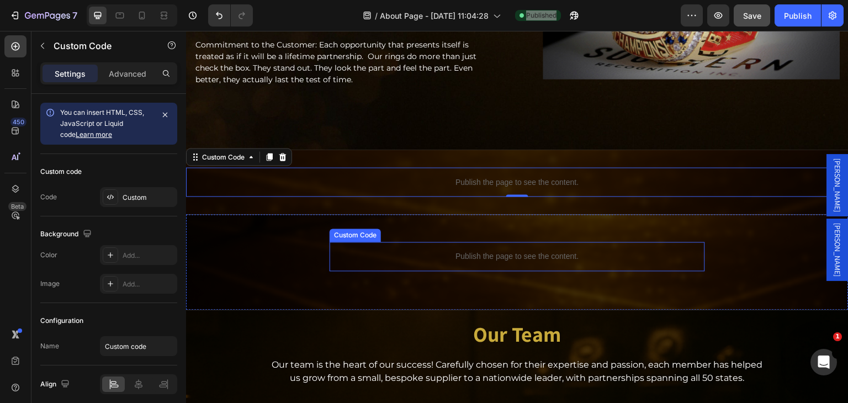
click at [447, 244] on div "Publish the page to see the content." at bounding box center [518, 256] width 376 height 29
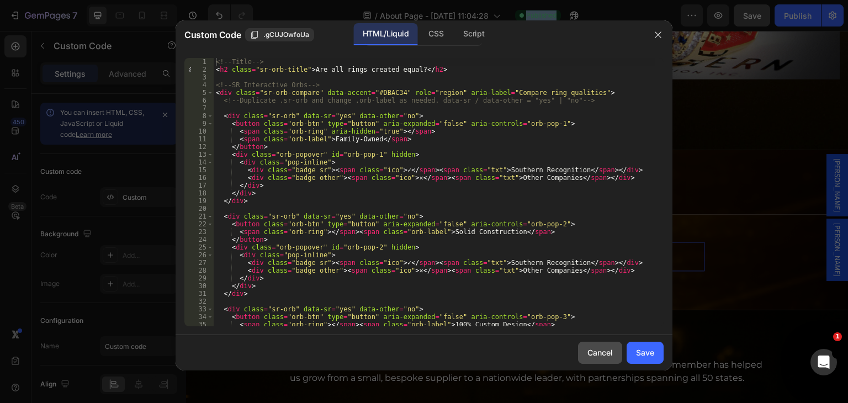
click at [604, 354] on div "Cancel" at bounding box center [600, 353] width 25 height 12
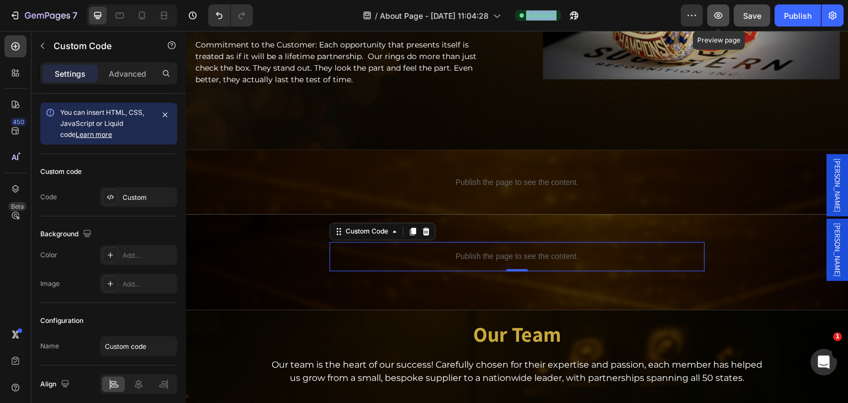
click at [714, 17] on icon "button" at bounding box center [718, 15] width 11 height 11
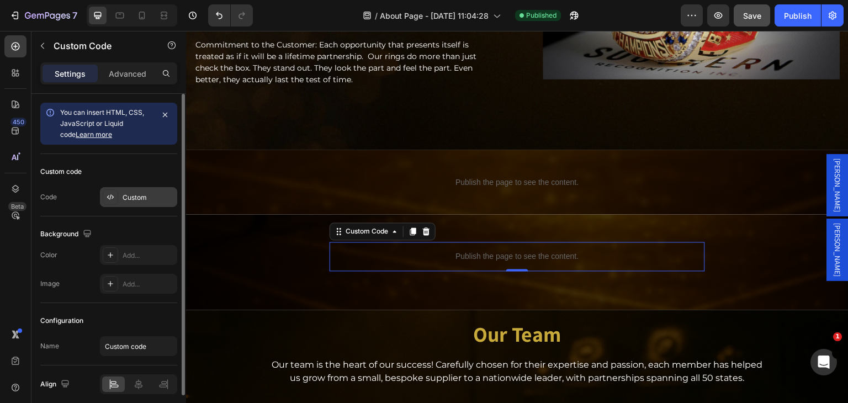
click at [130, 198] on div "Custom" at bounding box center [149, 198] width 52 height 10
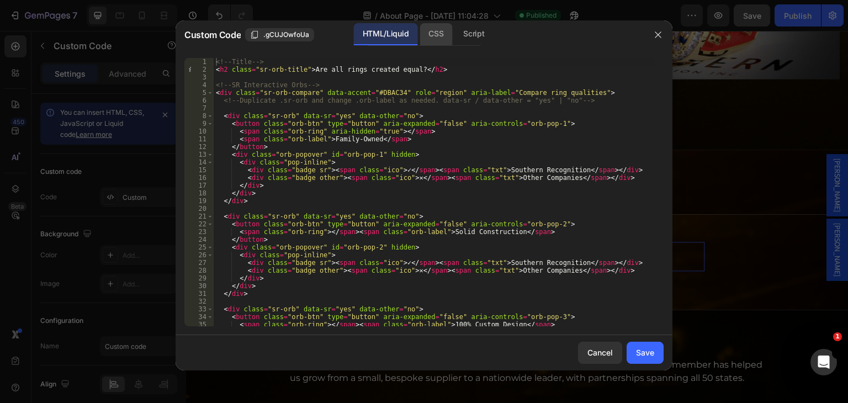
click at [455, 36] on div "CSS" at bounding box center [474, 34] width 39 height 22
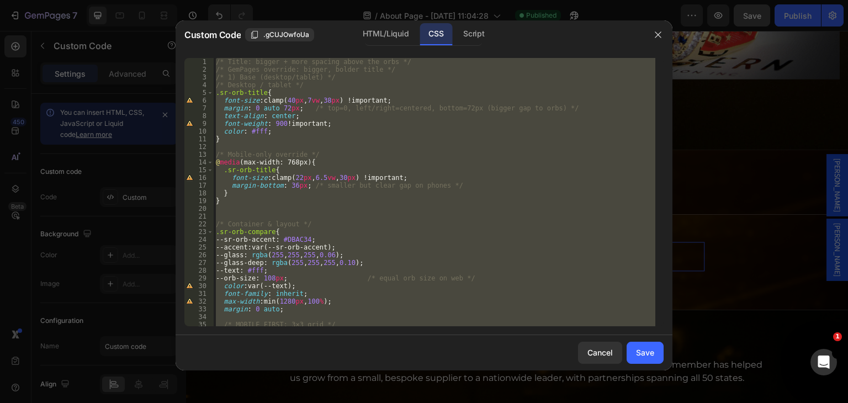
click at [216, 95] on div "/* Title: bigger + more spacing above the orbs */ /* GemPages override: bigger,…" at bounding box center [435, 192] width 442 height 268
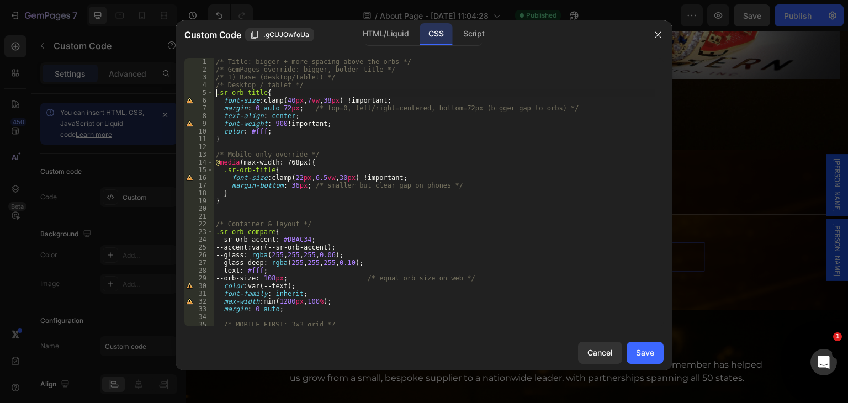
click at [236, 209] on div "/* Title: bigger + more spacing above the orbs */ /* GemPages override: bigger,…" at bounding box center [435, 200] width 442 height 284
type textarea "}"
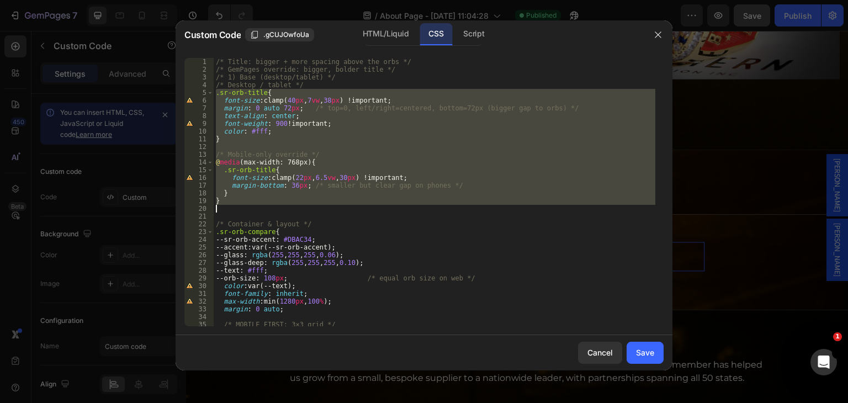
paste textarea
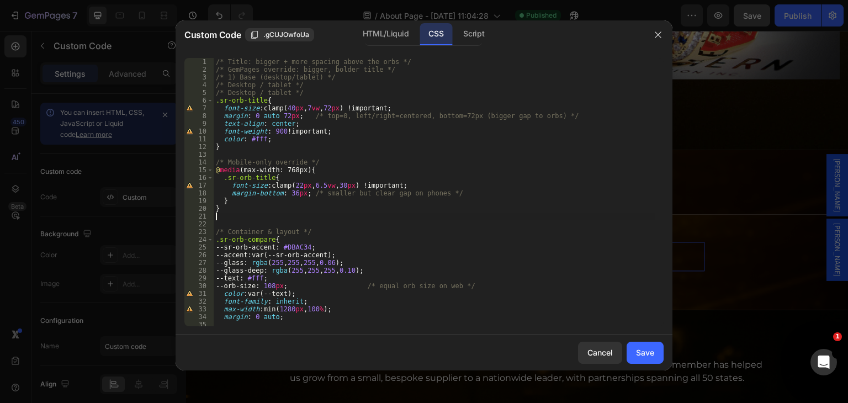
click at [331, 106] on div "/* Title: bigger + more spacing above the orbs */ /* GemPages override: bigger,…" at bounding box center [435, 200] width 442 height 284
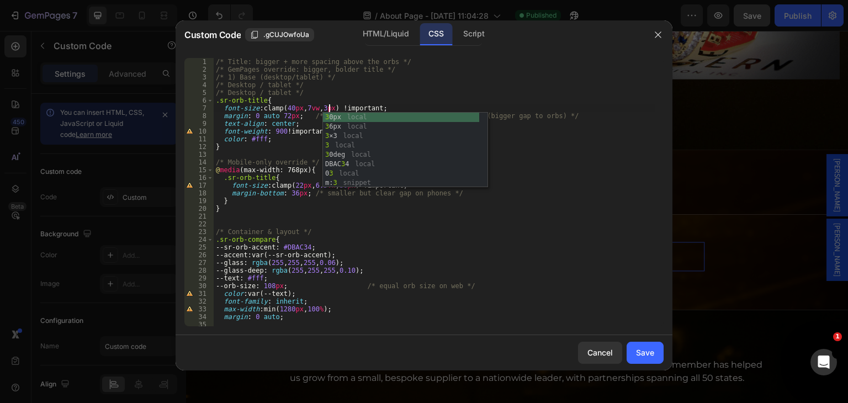
scroll to position [0, 9]
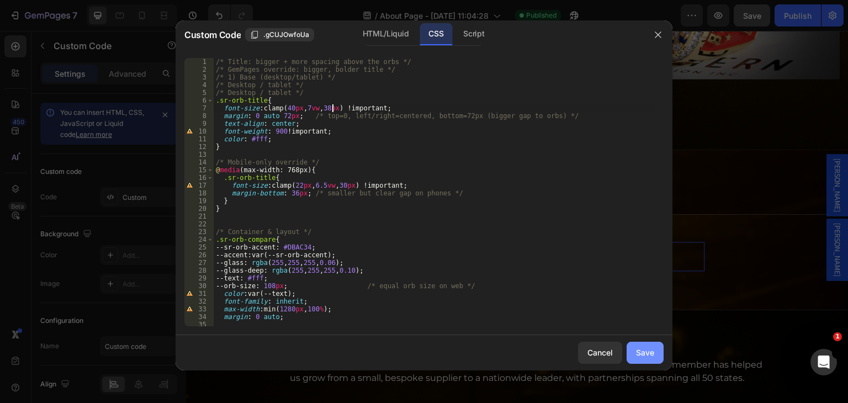
type textarea "font-size: clamp(40px, 7vw, 38px) !important;"
click at [643, 346] on button "Save" at bounding box center [645, 353] width 37 height 22
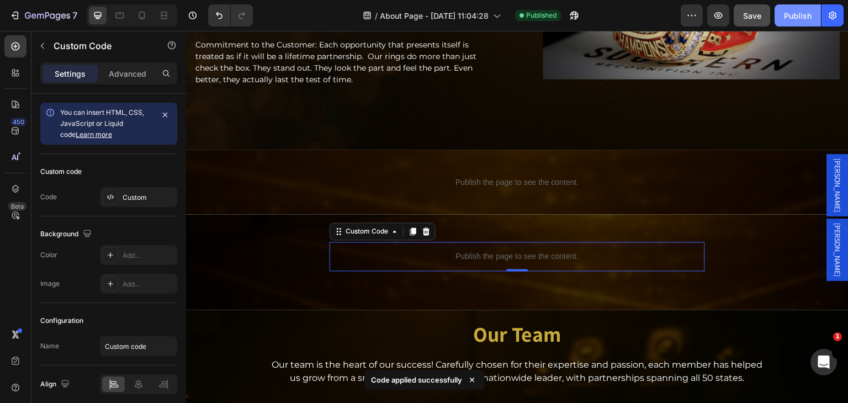
click at [798, 20] on div "Publish" at bounding box center [798, 16] width 28 height 12
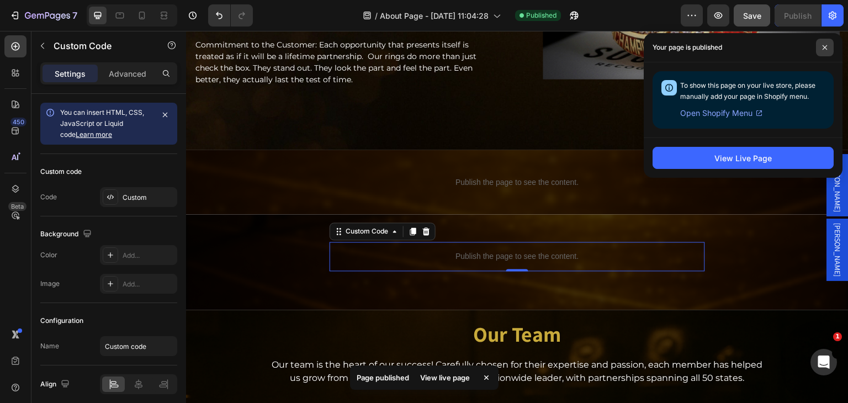
click at [826, 45] on icon at bounding box center [825, 48] width 6 height 6
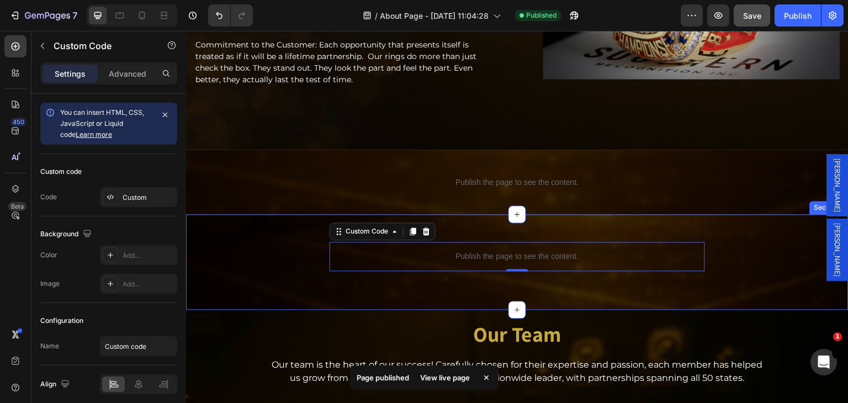
click at [311, 292] on div "Publish the page to see the content. Custom Code 0 Section 6" at bounding box center [517, 262] width 663 height 96
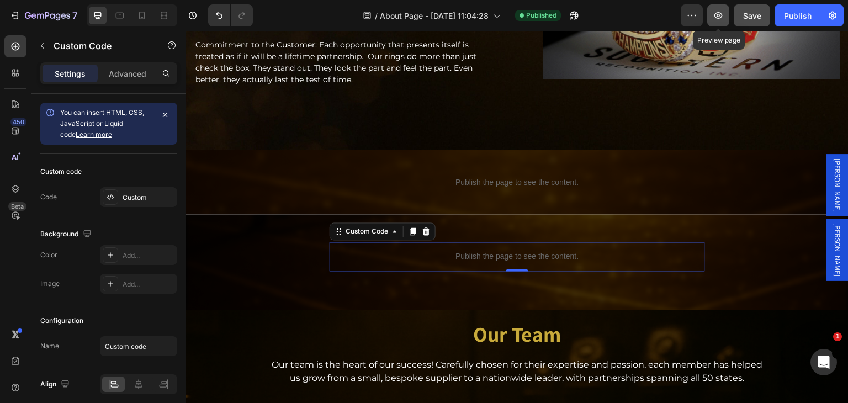
click at [720, 15] on icon "button" at bounding box center [719, 15] width 8 height 7
click at [715, 20] on icon "button" at bounding box center [718, 15] width 11 height 11
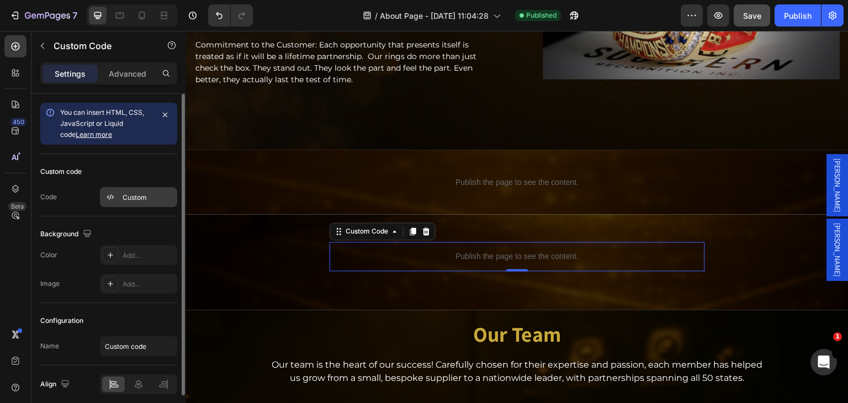
click at [139, 199] on div "Custom" at bounding box center [149, 198] width 52 height 10
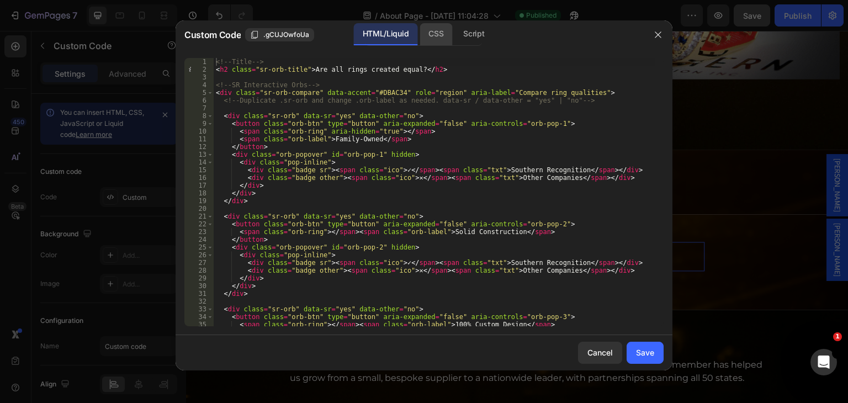
click at [455, 30] on div "CSS" at bounding box center [474, 34] width 39 height 22
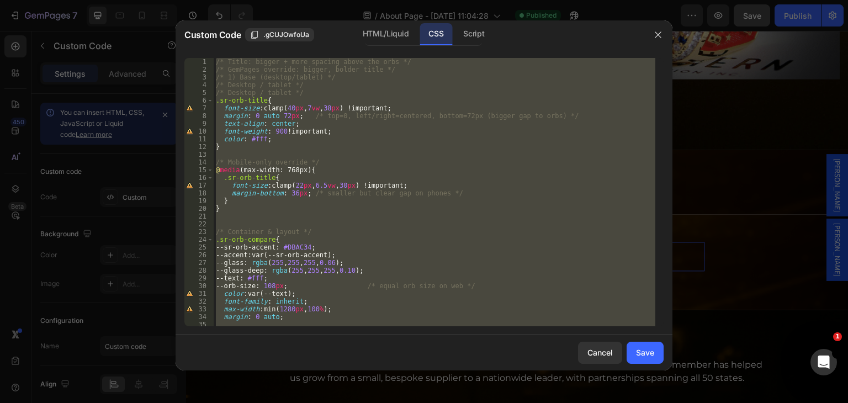
click at [256, 115] on div "/* Title: bigger + more spacing above the orbs */ /* GemPages override: bigger,…" at bounding box center [435, 192] width 442 height 268
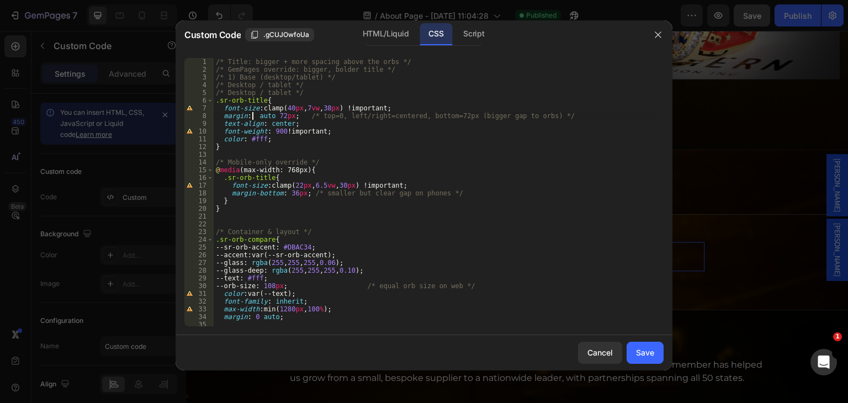
scroll to position [0, 3]
type textarea "margin: 48 auto 72px; /* top=0, left/right=centered, bottom=72px (bigger gap to…"
click at [638, 350] on div "Save" at bounding box center [645, 353] width 18 height 12
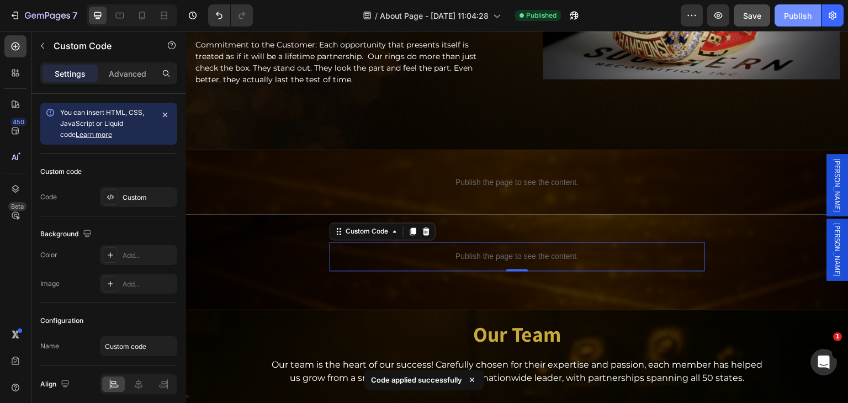
click at [800, 20] on div "Publish" at bounding box center [798, 16] width 28 height 12
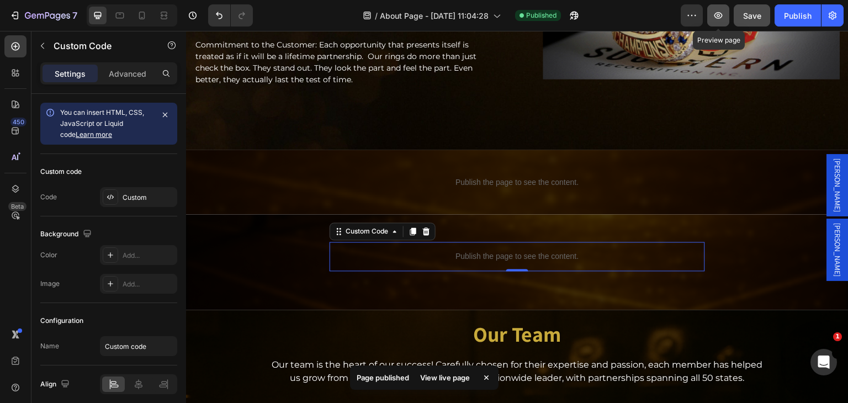
click at [719, 17] on icon "button" at bounding box center [718, 15] width 11 height 11
click at [718, 16] on icon "button" at bounding box center [719, 15] width 8 height 7
click at [718, 17] on icon "button" at bounding box center [718, 15] width 11 height 11
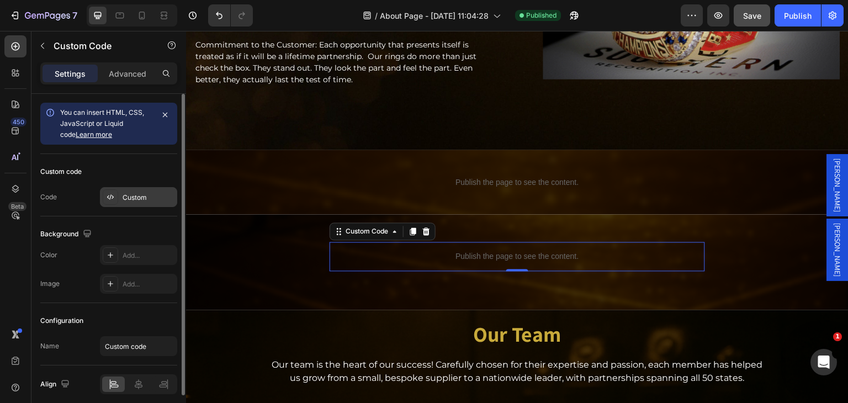
click at [135, 191] on div "Custom" at bounding box center [138, 197] width 77 height 20
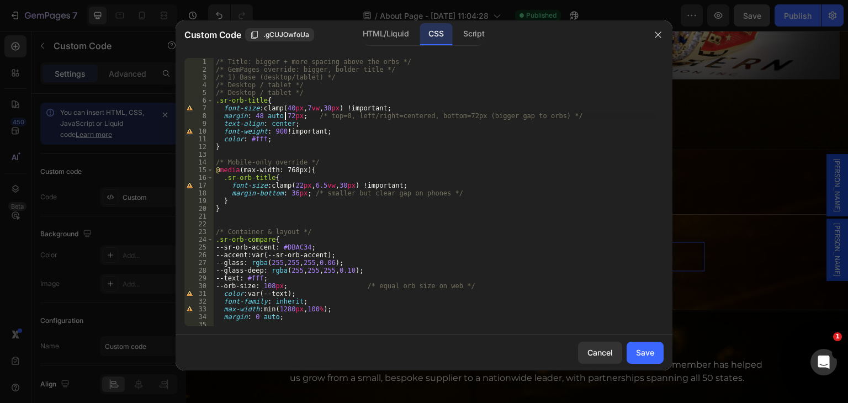
click at [287, 117] on div "/* Title: bigger + more spacing above the orbs */ /* GemPages override: bigger,…" at bounding box center [435, 200] width 442 height 284
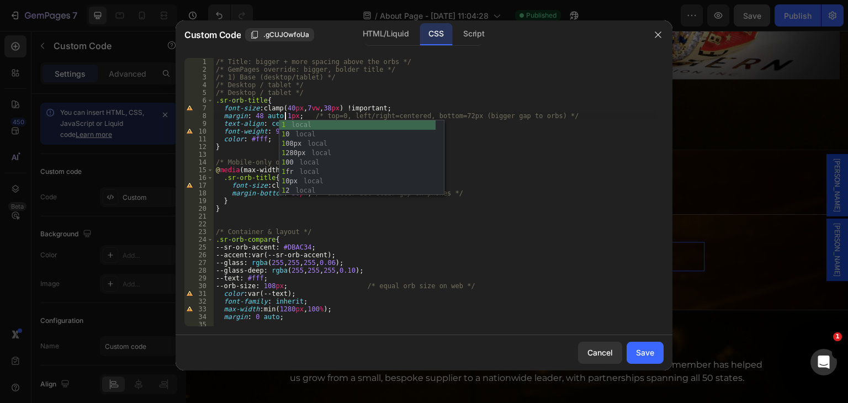
scroll to position [0, 6]
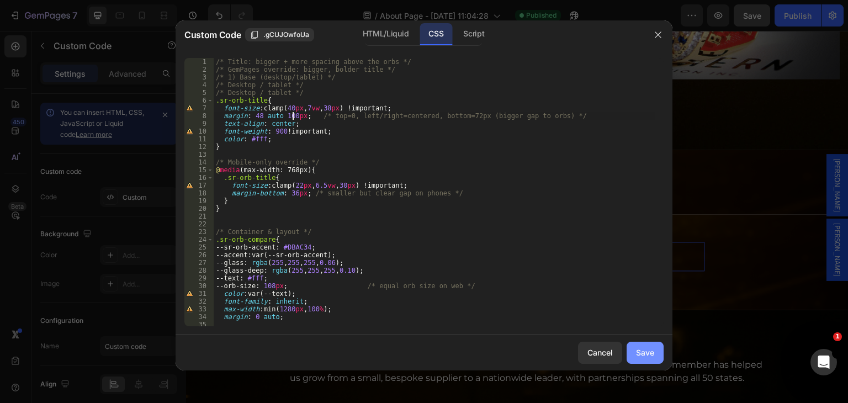
type textarea "margin: 48 auto 100px; /* top=0, left/right=centered, bottom=72px (bigger gap t…"
click at [637, 349] on div "Save" at bounding box center [645, 353] width 18 height 12
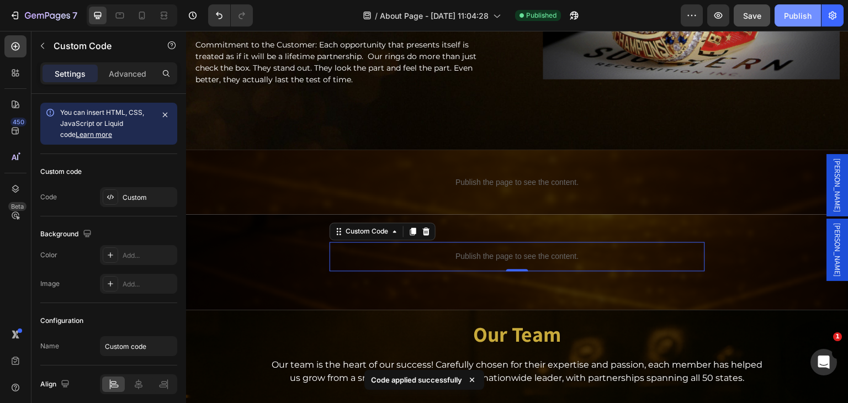
click at [797, 19] on div "Publish" at bounding box center [798, 16] width 28 height 12
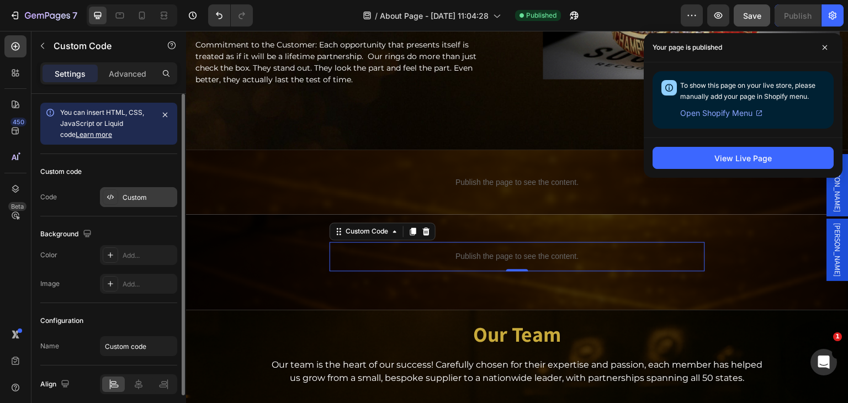
click at [131, 199] on div "Custom" at bounding box center [149, 198] width 52 height 10
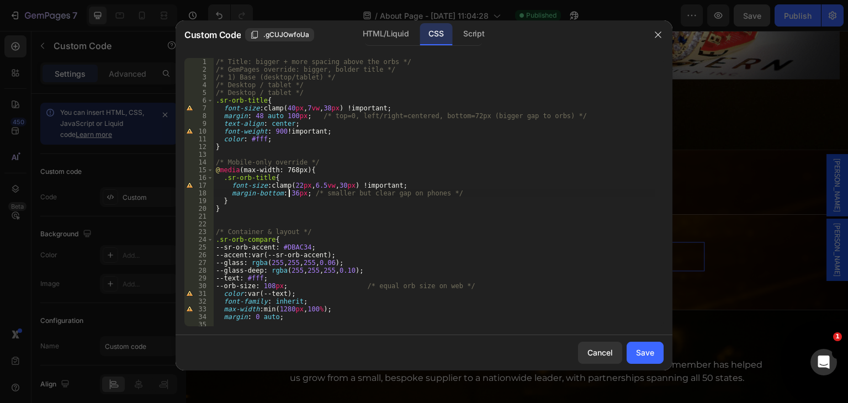
click at [290, 193] on div "/* Title: bigger + more spacing above the orbs */ /* GemPages override: bigger,…" at bounding box center [435, 200] width 442 height 284
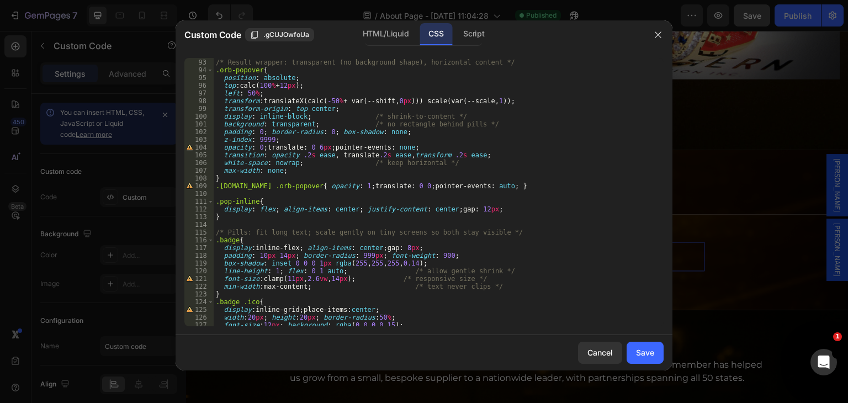
scroll to position [718, 0]
click at [258, 130] on div "/* Result wrapper: transparent (no background shape), horizontal content */ .or…" at bounding box center [435, 193] width 442 height 284
drag, startPoint x: 258, startPoint y: 130, endPoint x: 221, endPoint y: 131, distance: 36.5
click at [221, 131] on div "/* Result wrapper: transparent (no background shape), horizontal content */ .or…" at bounding box center [435, 193] width 442 height 284
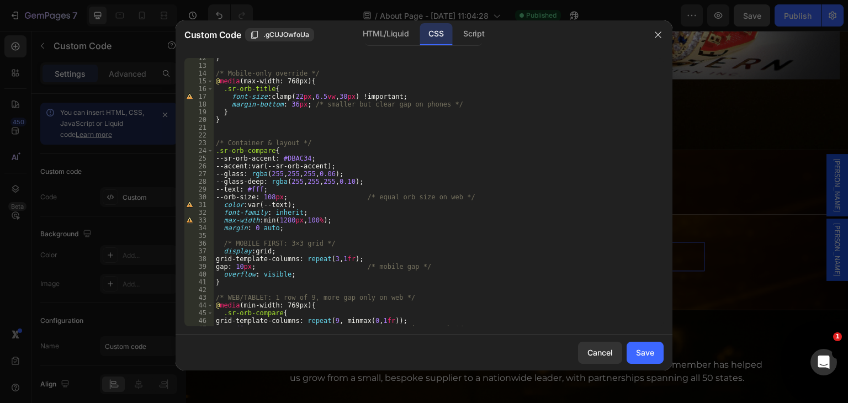
scroll to position [0, 0]
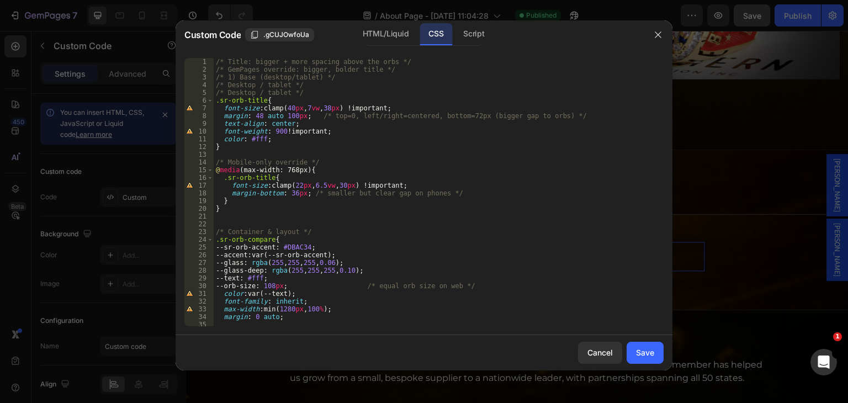
click at [245, 116] on div "/* Title: bigger + more spacing above the orbs */ /* GemPages override: bigger,…" at bounding box center [435, 200] width 442 height 284
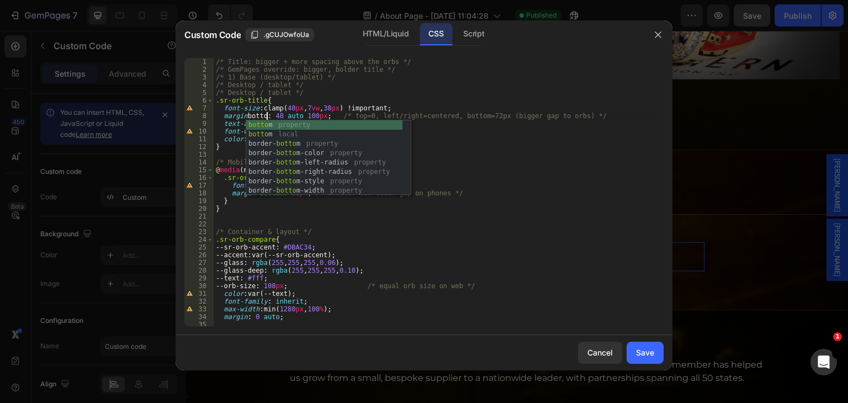
scroll to position [0, 4]
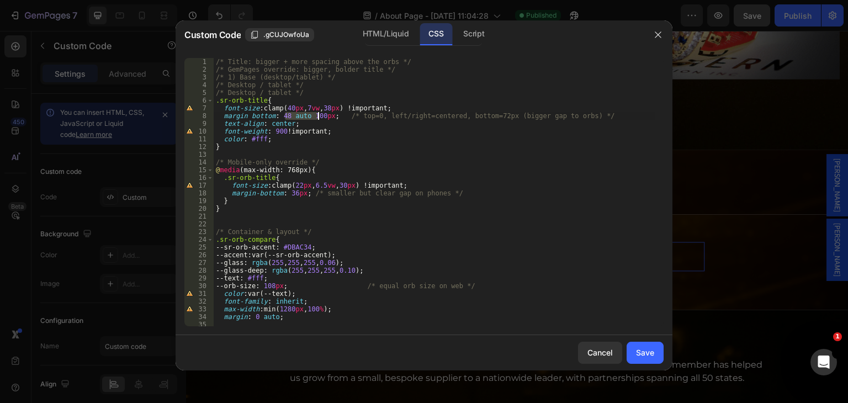
drag, startPoint x: 285, startPoint y: 114, endPoint x: 319, endPoint y: 118, distance: 34.5
click at [319, 118] on div "/* Title: bigger + more spacing above the orbs */ /* GemPages override: bigger,…" at bounding box center [435, 200] width 442 height 284
type textarea "margin bottom: 48px; /* top=0, left/right=centered, bottom=72px (bigger gap to …"
click at [630, 355] on button "Save" at bounding box center [645, 353] width 37 height 22
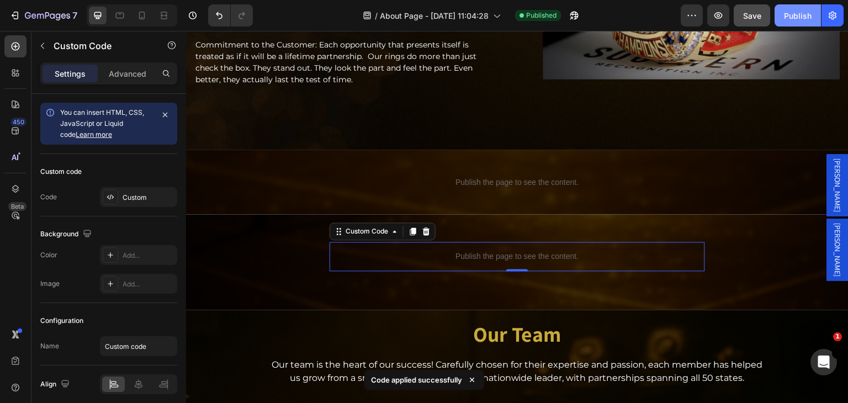
click at [796, 18] on div "Publish" at bounding box center [798, 16] width 28 height 12
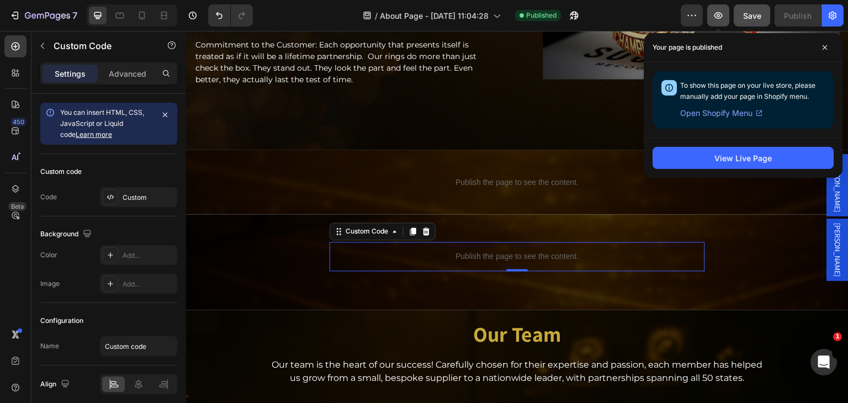
click at [721, 17] on icon "button" at bounding box center [718, 15] width 11 height 11
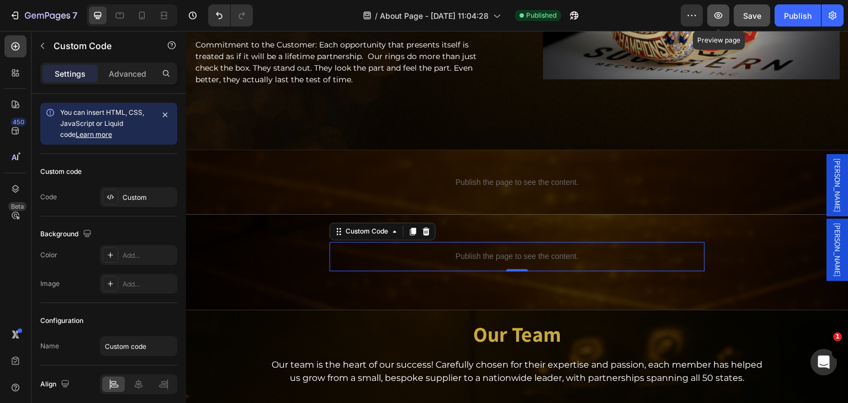
click at [716, 18] on icon "button" at bounding box center [718, 15] width 11 height 11
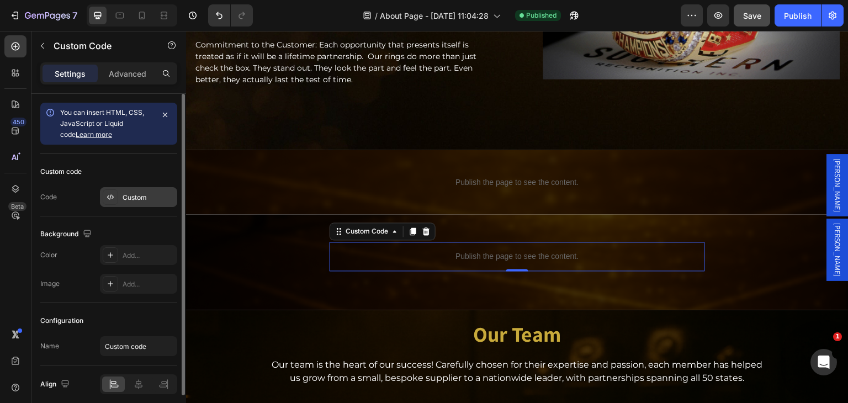
click at [123, 195] on div "Custom" at bounding box center [149, 198] width 52 height 10
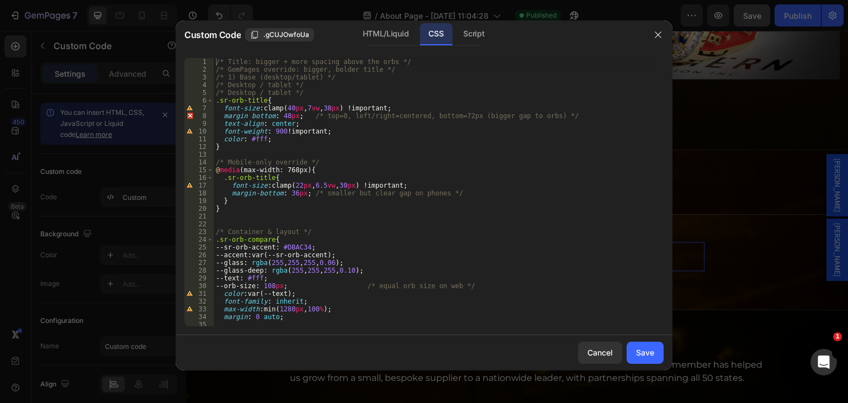
type textarea "}"
click at [220, 211] on div "/* Title: bigger + more spacing above the orbs */ /* GemPages override: bigger,…" at bounding box center [435, 200] width 442 height 284
click at [217, 217] on div "/* Title: bigger + more spacing above the orbs */ /* GemPages override: bigger,…" at bounding box center [435, 200] width 442 height 284
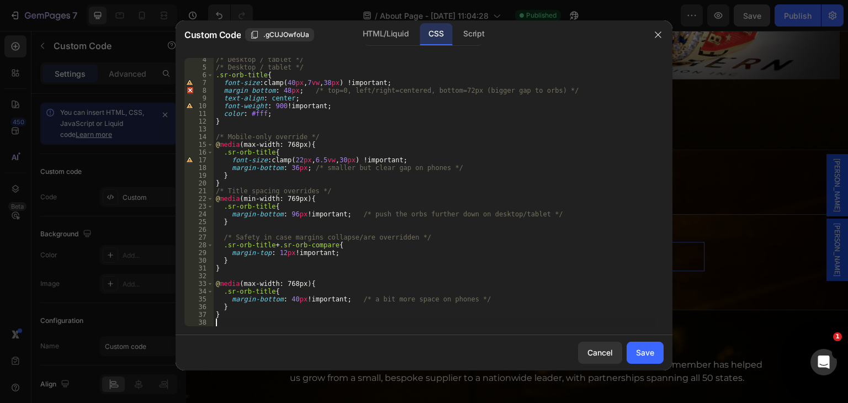
scroll to position [25, 0]
click at [648, 350] on div "Save" at bounding box center [645, 353] width 18 height 12
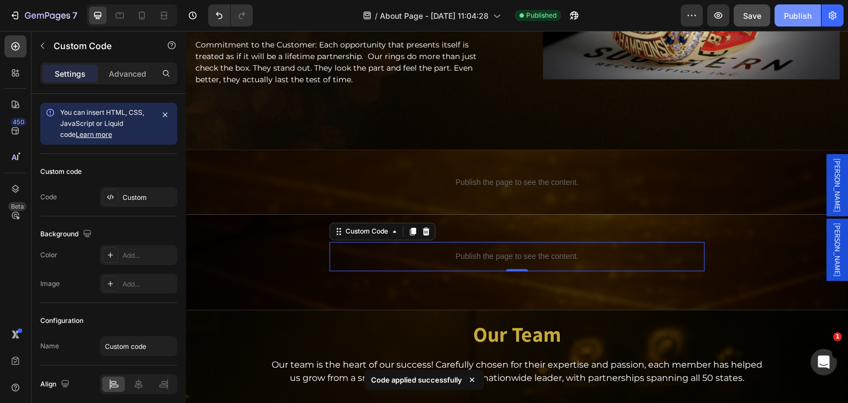
click at [799, 14] on div "Publish" at bounding box center [798, 16] width 28 height 12
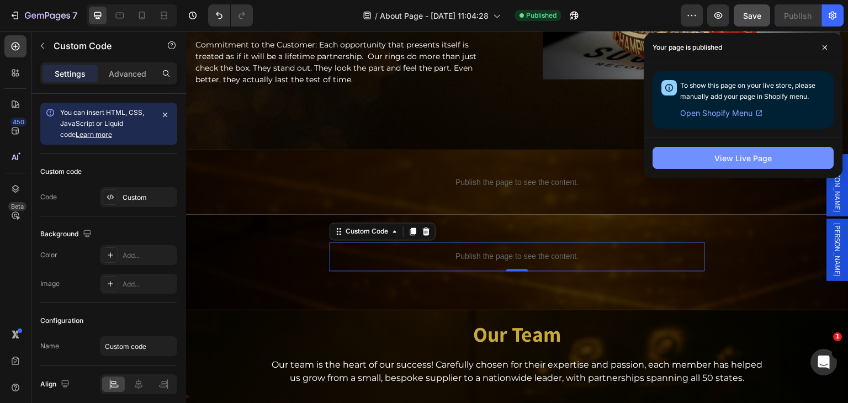
click at [761, 155] on div "View Live Page" at bounding box center [743, 158] width 57 height 12
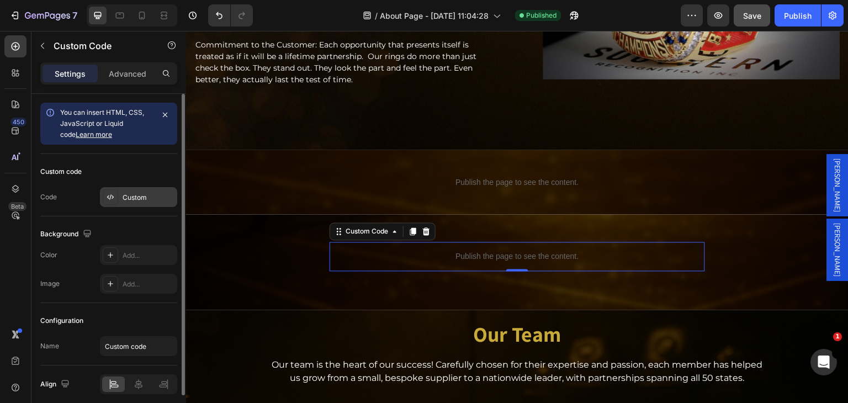
click at [140, 197] on div "Custom" at bounding box center [149, 198] width 52 height 10
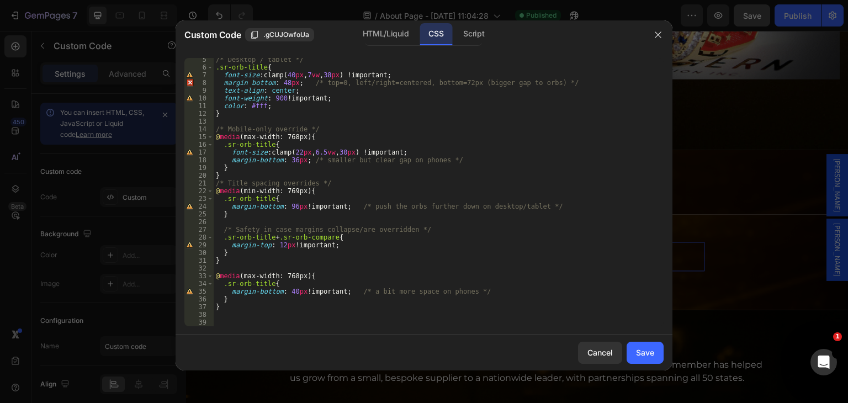
scroll to position [0, 0]
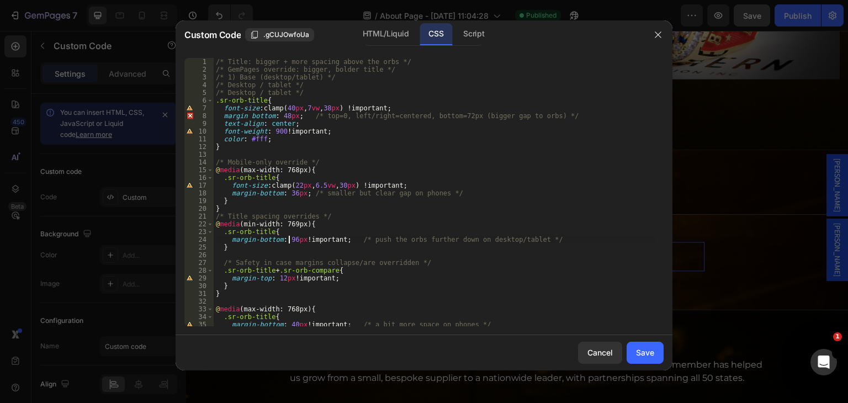
click at [289, 241] on div "/* Title: bigger + more spacing above the orbs */ /* GemPages override: bigger,…" at bounding box center [435, 200] width 442 height 284
click at [290, 240] on div "/* Title: bigger + more spacing above the orbs */ /* GemPages override: bigger,…" at bounding box center [435, 200] width 442 height 284
click at [291, 237] on div "/* Title: bigger + more spacing above the orbs */ /* GemPages override: bigger,…" at bounding box center [435, 200] width 442 height 284
click at [292, 237] on div "/* Title: bigger + more spacing above the orbs */ /* GemPages override: bigger,…" at bounding box center [435, 200] width 442 height 284
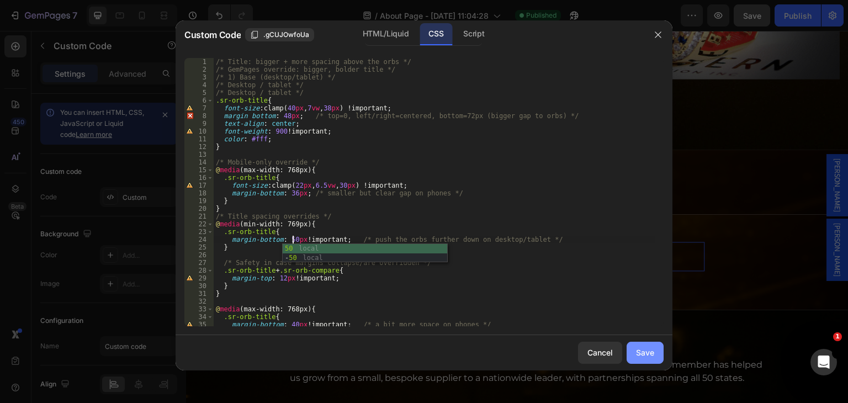
type textarea "margin-bottom: 50px !important; /* push the orbs further down on desktop/tablet…"
click at [648, 356] on div "Save" at bounding box center [645, 353] width 18 height 12
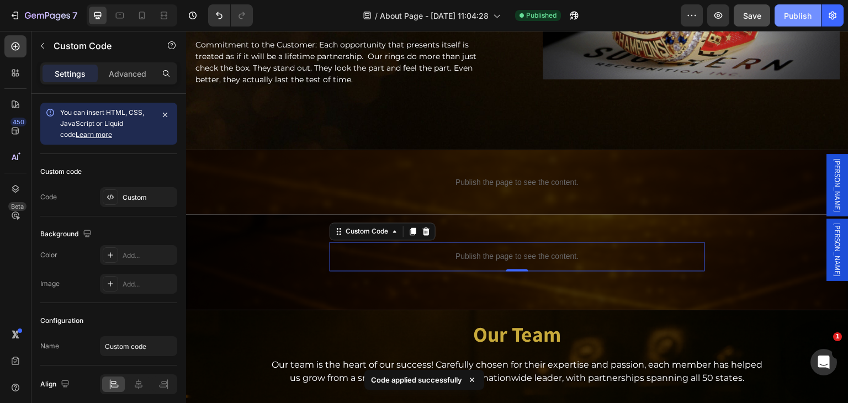
click at [796, 23] on button "Publish" at bounding box center [798, 15] width 46 height 22
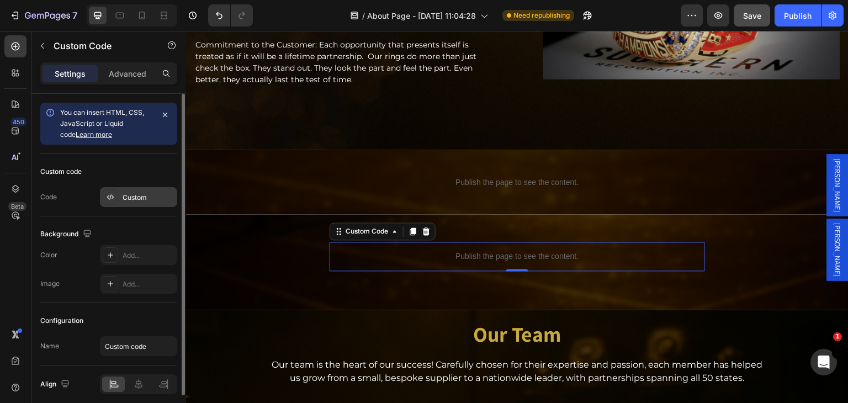
click at [130, 199] on div "Custom" at bounding box center [149, 198] width 52 height 10
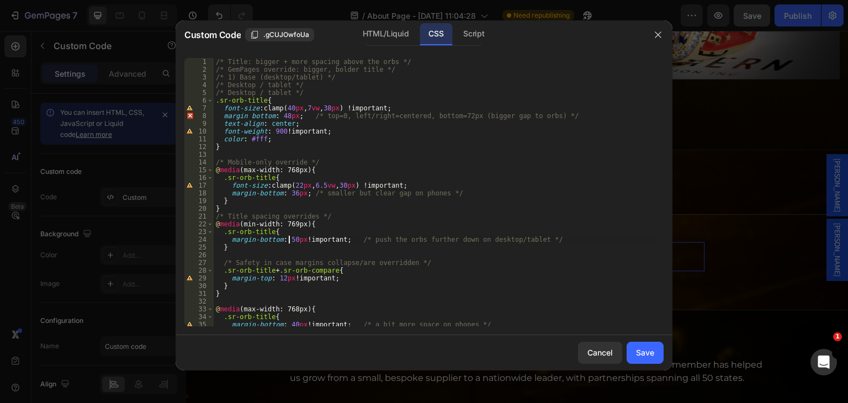
click at [290, 240] on div "/* Title: bigger + more spacing above the orbs */ /* GemPages override: bigger,…" at bounding box center [435, 200] width 442 height 284
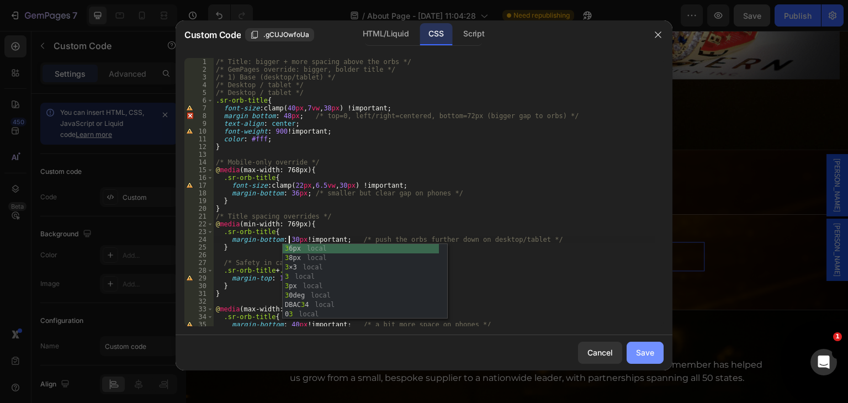
type textarea "margin-bottom: 30px !important; /* push the orbs further down on desktop/tablet…"
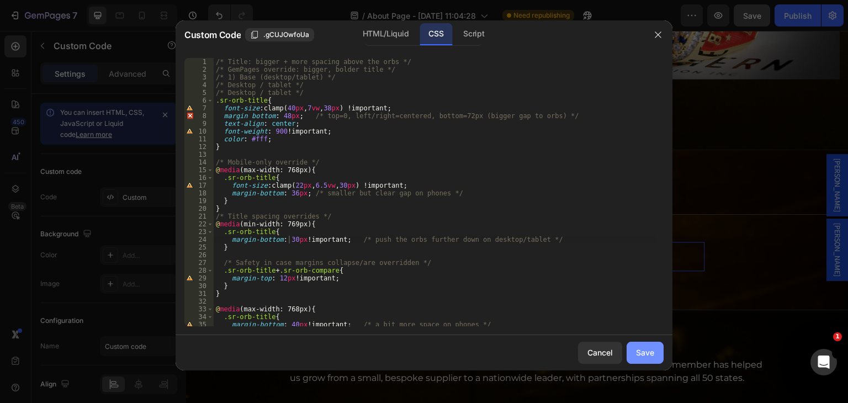
click at [649, 352] on div "Save" at bounding box center [645, 353] width 18 height 12
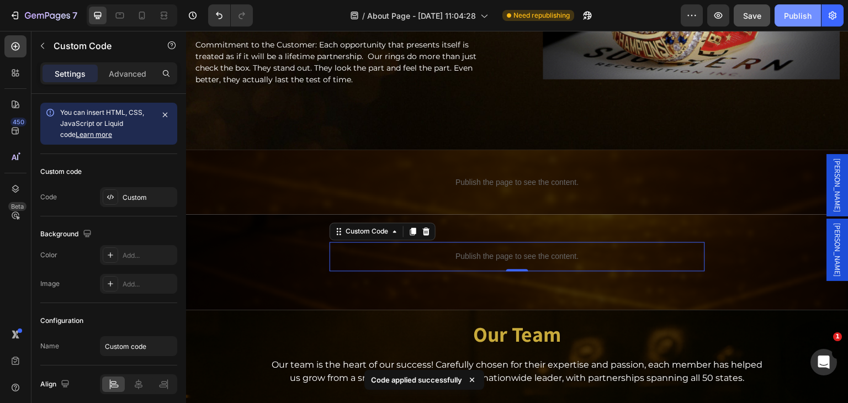
click at [790, 12] on div "Publish" at bounding box center [798, 16] width 28 height 12
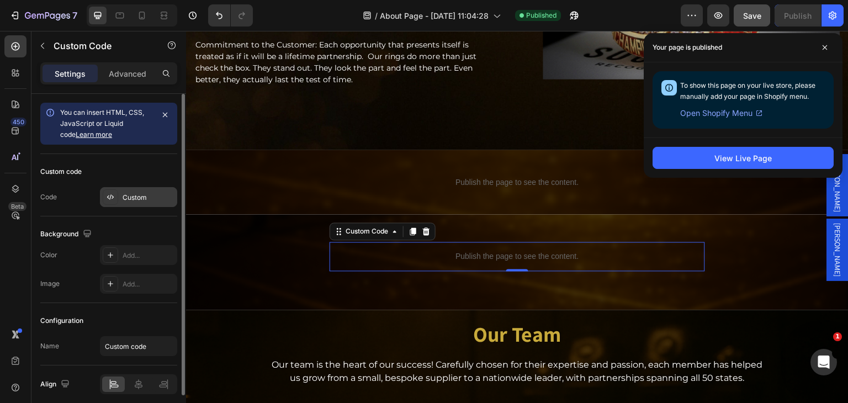
click at [142, 193] on div "Custom" at bounding box center [149, 198] width 52 height 10
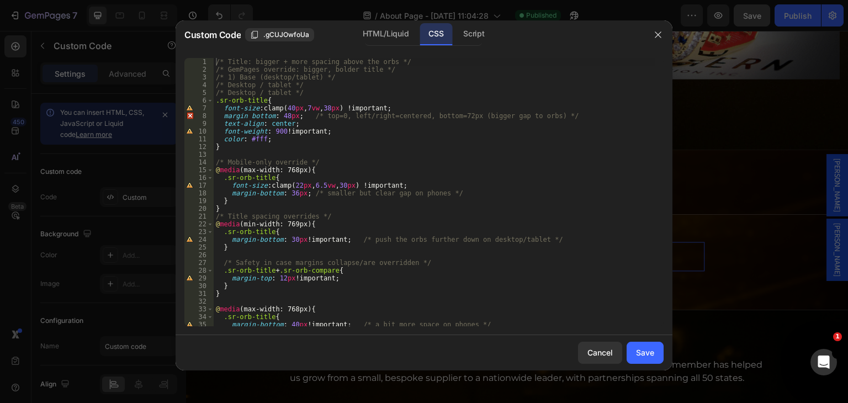
click at [290, 240] on div "/* Title: bigger + more spacing above the orbs */ /* GemPages override: bigger,…" at bounding box center [435, 200] width 442 height 284
click at [290, 239] on div "/* Title: bigger + more spacing above the orbs */ /* GemPages override: bigger,…" at bounding box center [435, 200] width 442 height 284
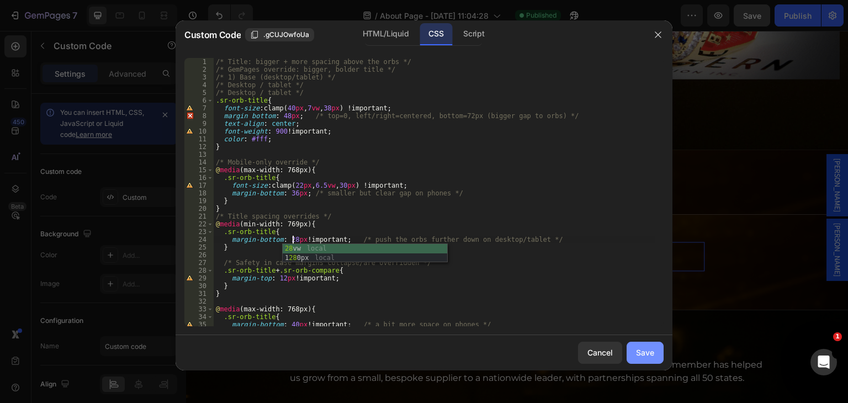
type textarea "margin-bottom: 28px !important; /* push the orbs further down on desktop/tablet…"
click at [638, 347] on div "Save" at bounding box center [645, 353] width 18 height 12
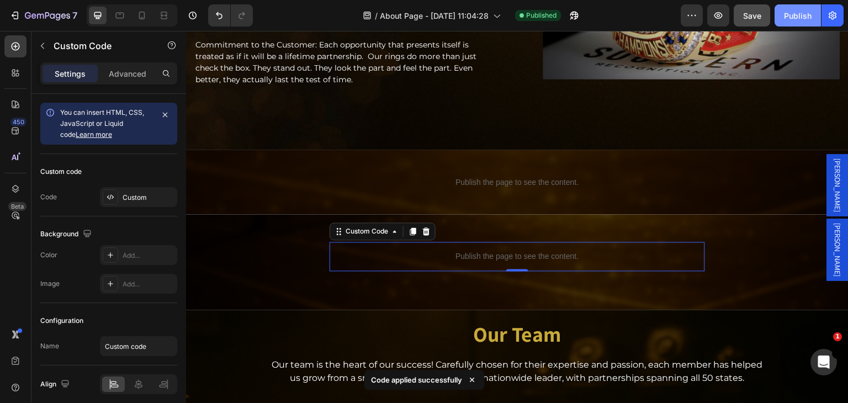
click at [793, 19] on div "Publish" at bounding box center [798, 16] width 28 height 12
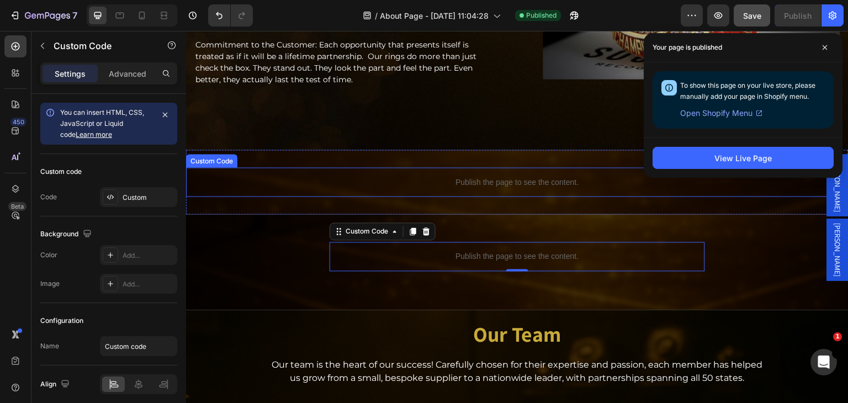
click at [484, 176] on p "Publish the page to see the content." at bounding box center [517, 182] width 663 height 12
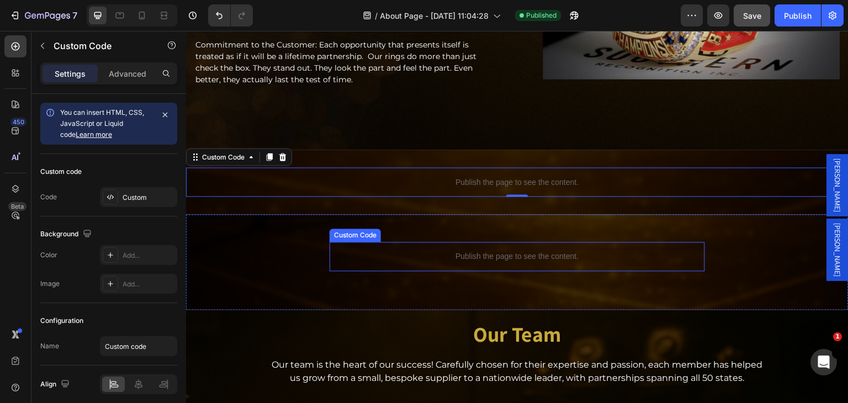
click at [479, 243] on div "Publish the page to see the content." at bounding box center [518, 256] width 376 height 29
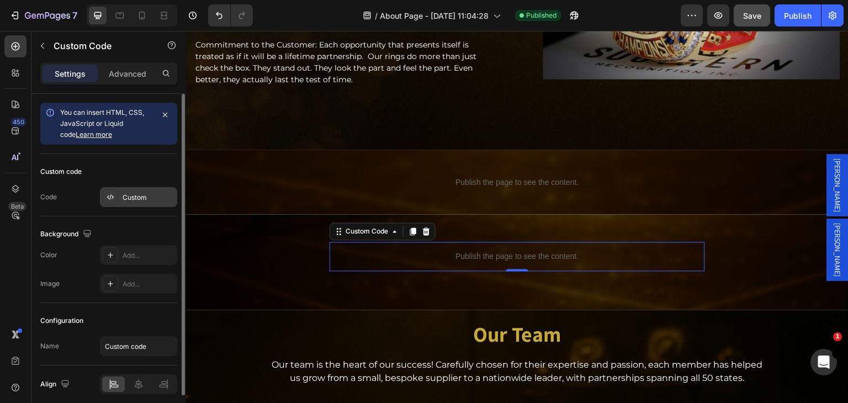
click at [138, 196] on div "Custom" at bounding box center [149, 198] width 52 height 10
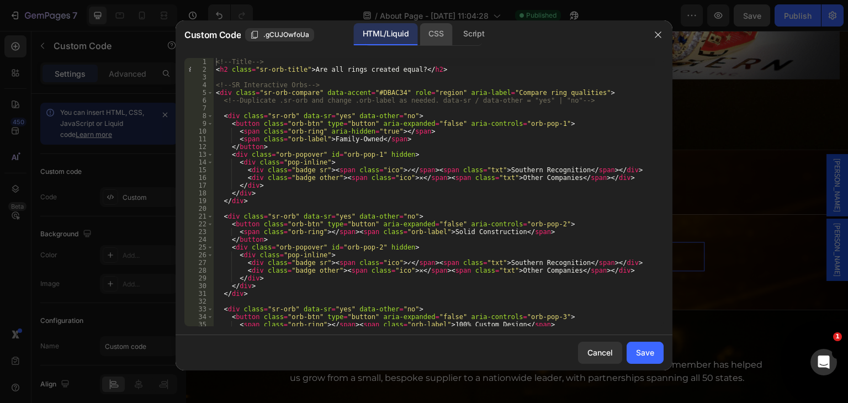
click at [455, 31] on div "CSS" at bounding box center [474, 34] width 39 height 22
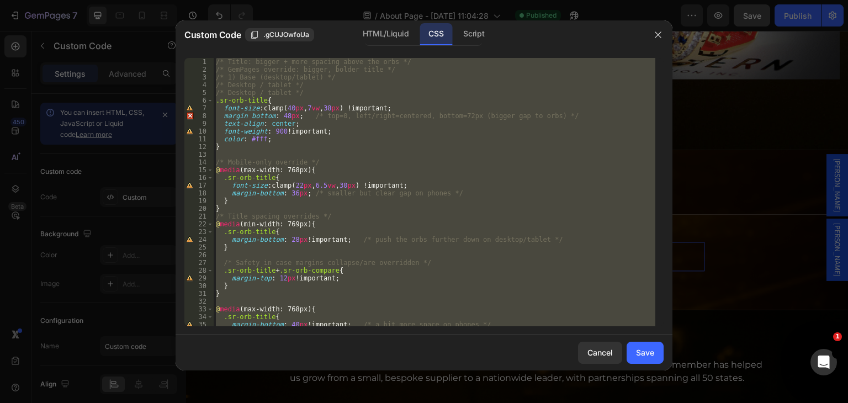
scroll to position [33, 0]
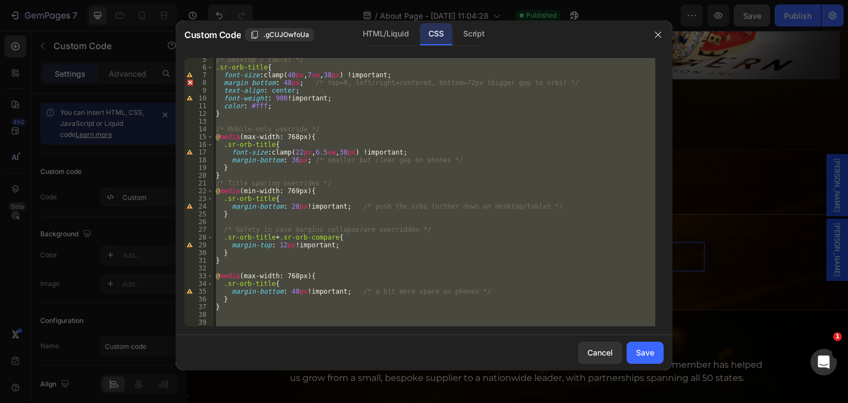
click at [292, 295] on div "/* Desktop / tablet */ .sr-orb-title { font-size : clamp( 40 px , 7 vw , 38 px …" at bounding box center [435, 192] width 442 height 268
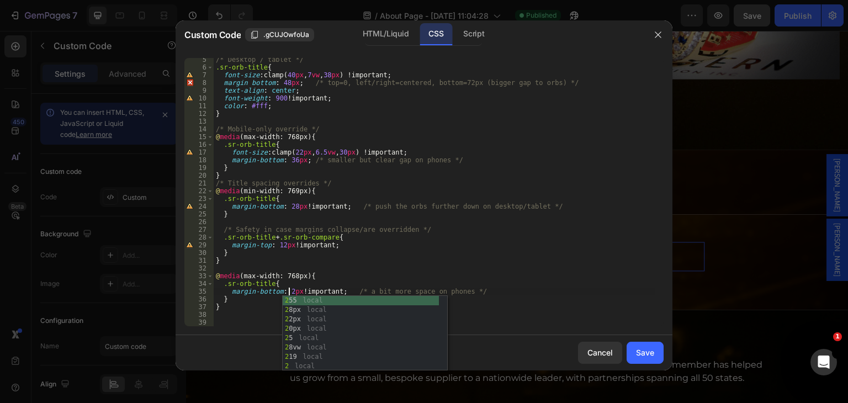
scroll to position [0, 6]
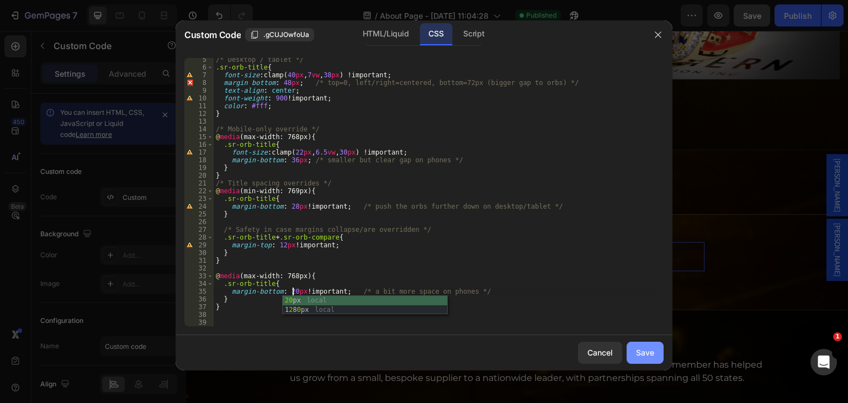
type textarea "margin-bottom: 20px !important; /* a bit more space on phones */"
click at [645, 355] on div "Save" at bounding box center [645, 353] width 18 height 12
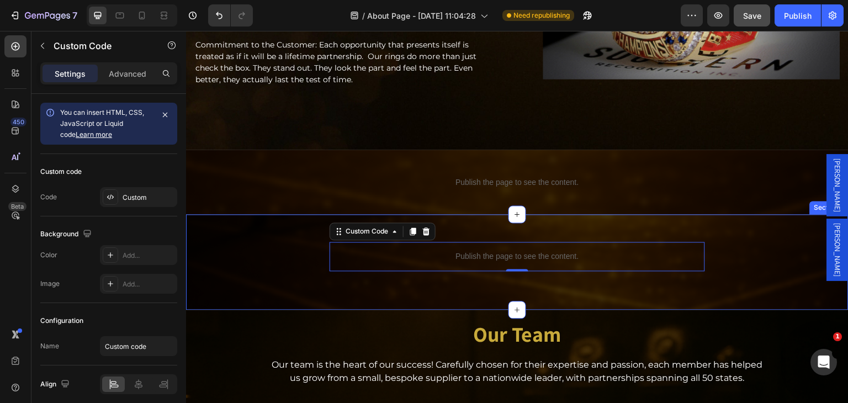
click at [589, 275] on div "Publish the page to see the content. Custom Code 0 Section 6" at bounding box center [517, 262] width 663 height 96
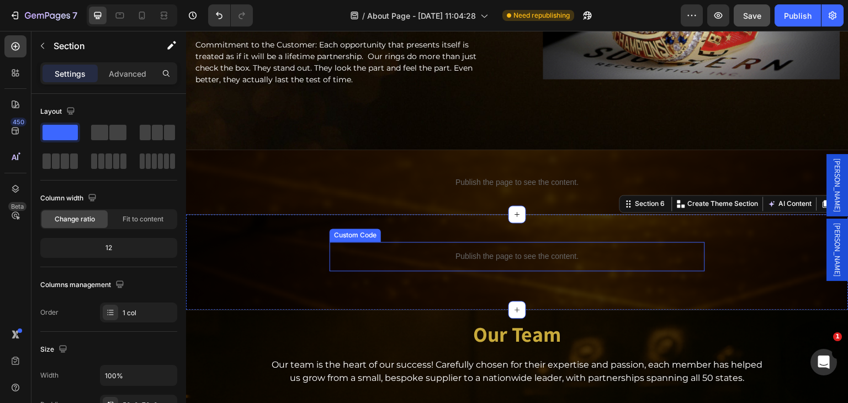
click at [584, 255] on p "Publish the page to see the content." at bounding box center [518, 257] width 376 height 12
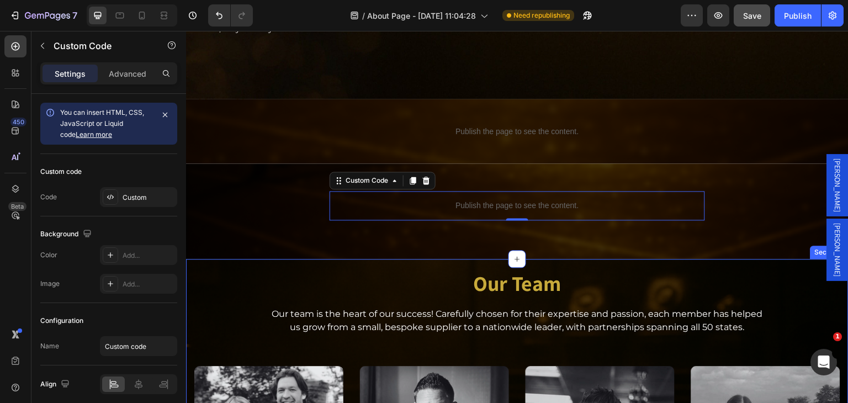
scroll to position [939, 0]
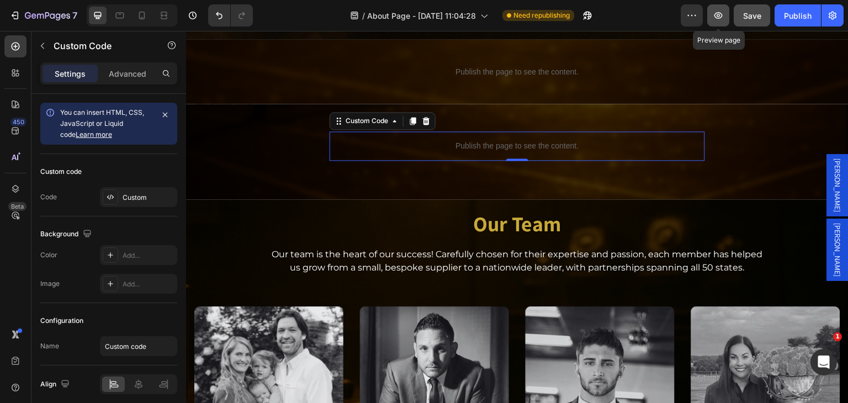
click at [713, 12] on button "button" at bounding box center [719, 15] width 22 height 22
click at [720, 16] on icon "button" at bounding box center [719, 15] width 8 height 7
click at [714, 14] on icon "button" at bounding box center [718, 15] width 11 height 11
click at [720, 15] on icon "button" at bounding box center [719, 15] width 8 height 7
click at [711, 12] on button "button" at bounding box center [719, 15] width 22 height 22
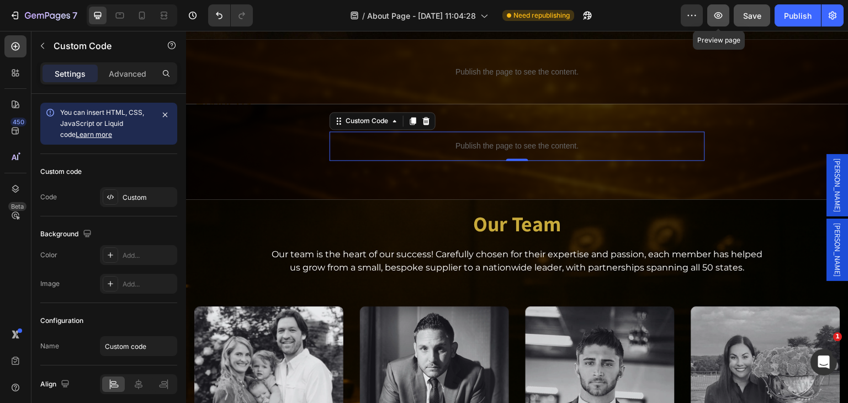
click at [719, 15] on icon "button" at bounding box center [718, 15] width 11 height 11
click at [714, 20] on icon "button" at bounding box center [718, 15] width 11 height 11
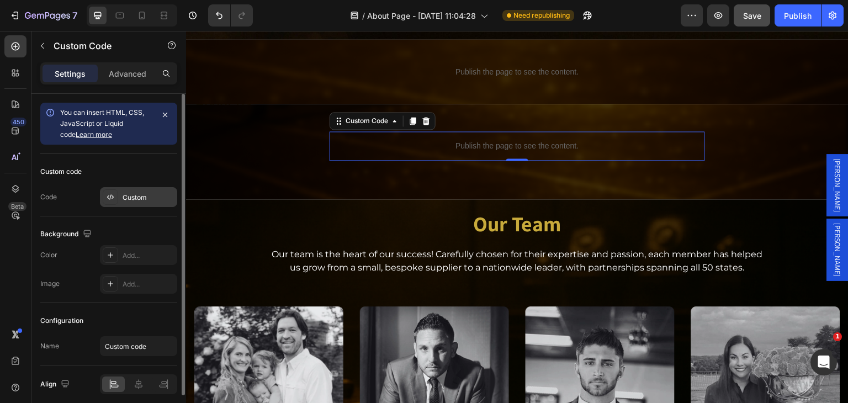
click at [129, 191] on div "Custom" at bounding box center [138, 197] width 77 height 20
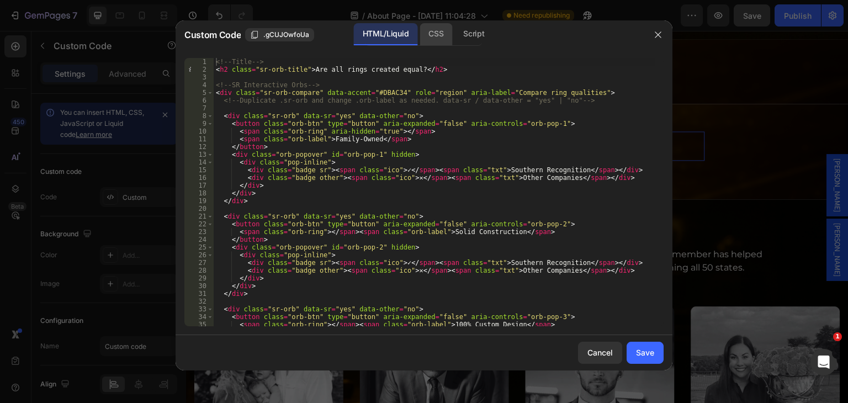
click at [455, 36] on div "CSS" at bounding box center [474, 34] width 39 height 22
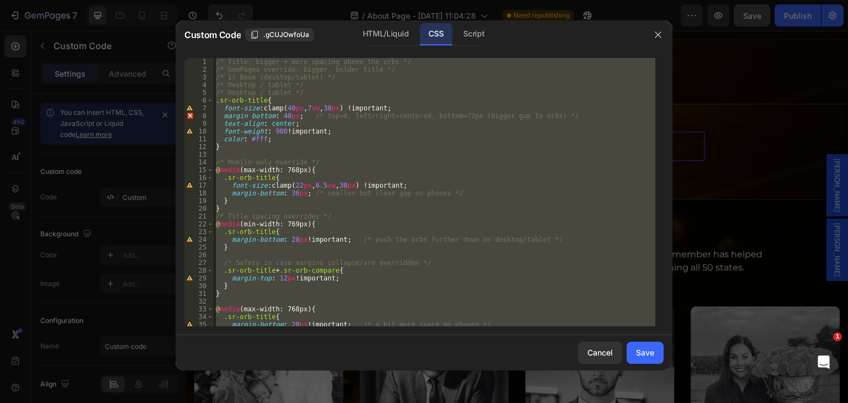
scroll to position [33, 0]
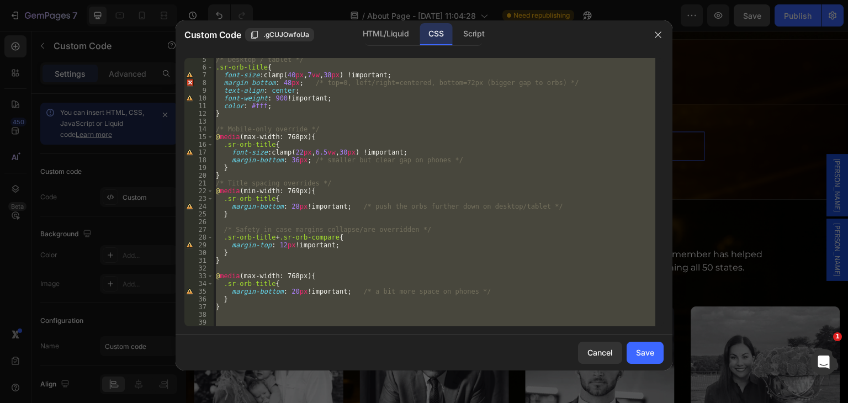
click at [289, 208] on div "/* Desktop / tablet */ .sr-orb-title { font-size : clamp( 40 px , 7 vw , 38 px …" at bounding box center [435, 192] width 442 height 268
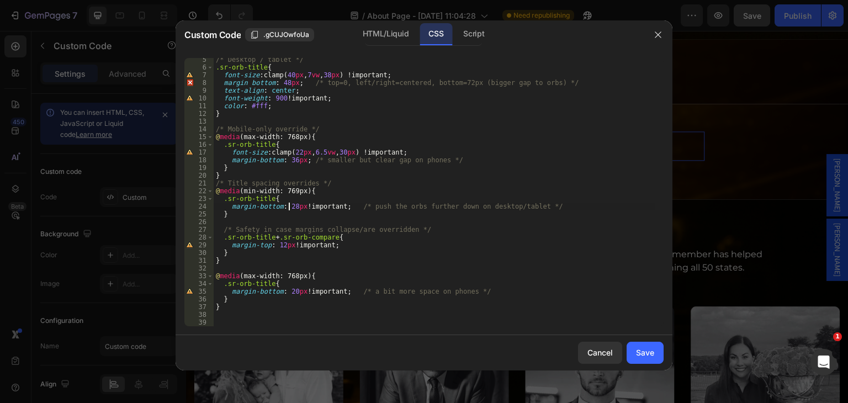
click at [291, 206] on div "/* Desktop / tablet */ .sr-orb-title { font-size : clamp( 40 px , 7 vw , 38 px …" at bounding box center [435, 198] width 442 height 284
click at [292, 204] on div "/* Desktop / tablet */ .sr-orb-title { font-size : clamp( 40 px , 7 vw , 38 px …" at bounding box center [435, 198] width 442 height 284
type textarea "margin-bottom: 23px !important; /* push the orbs further down on desktop/tablet…"
click at [642, 358] on div "Save" at bounding box center [645, 353] width 18 height 12
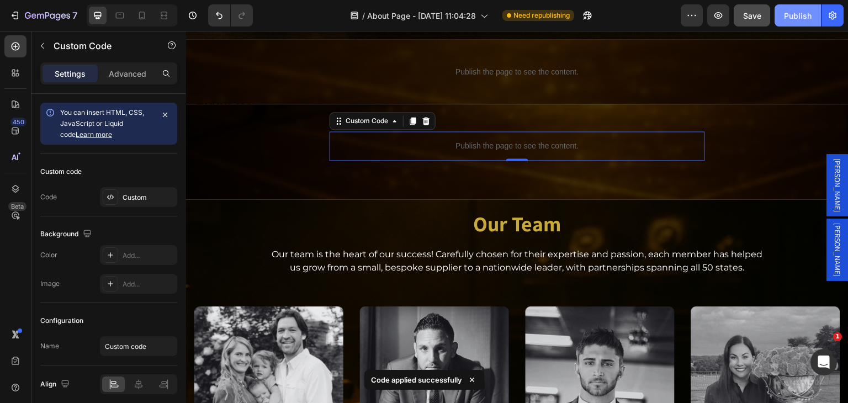
click at [793, 22] on button "Publish" at bounding box center [798, 15] width 46 height 22
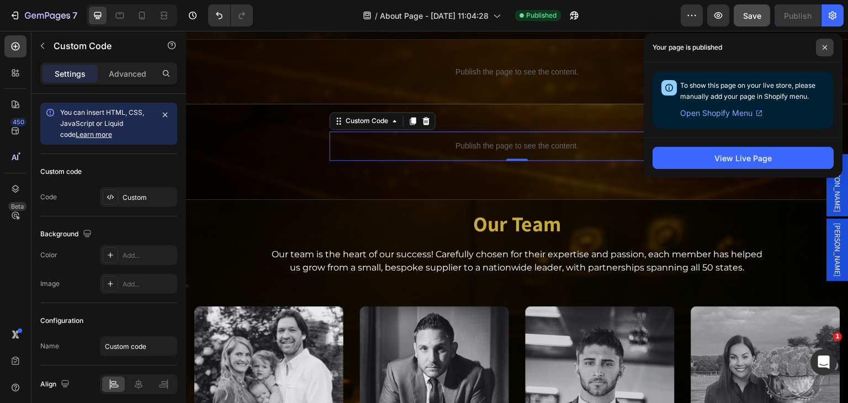
click at [824, 45] on icon at bounding box center [825, 48] width 6 height 6
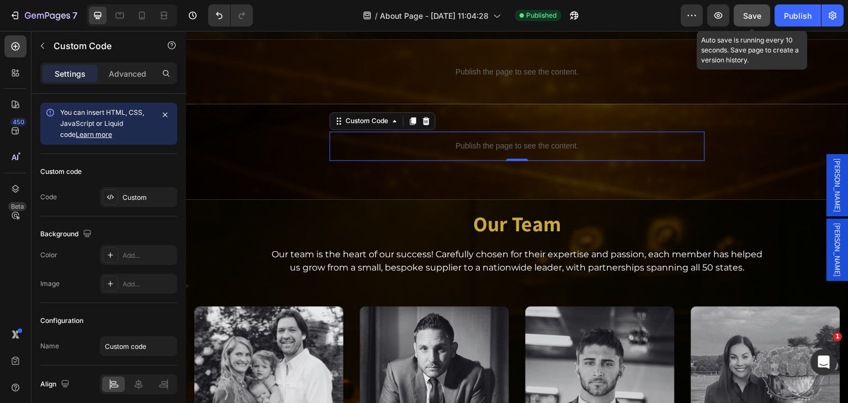
click at [747, 16] on span "Save" at bounding box center [752, 15] width 18 height 9
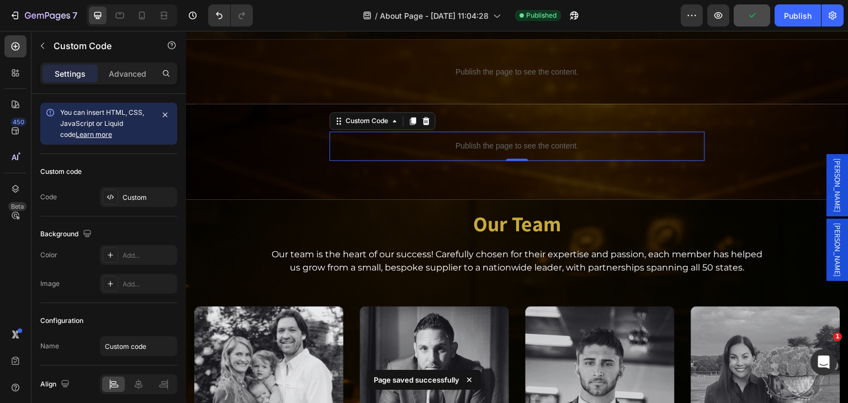
click at [630, 14] on div "/ About Page - Aug 11, 11:04:28 Published" at bounding box center [471, 15] width 419 height 22
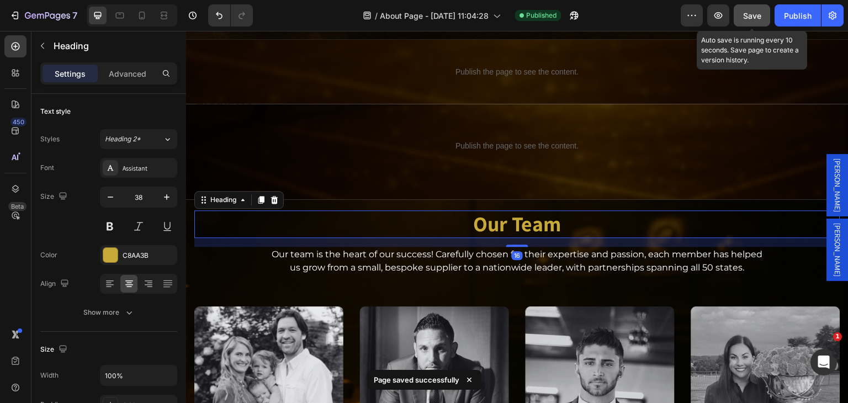
click at [752, 14] on span "Save" at bounding box center [752, 15] width 18 height 9
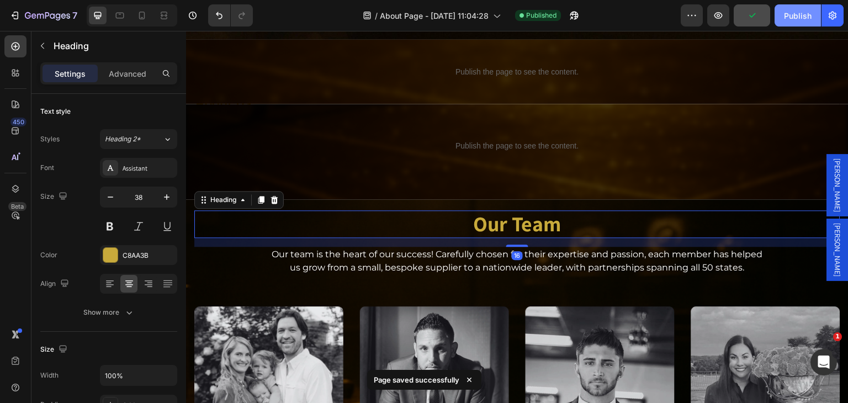
click at [786, 9] on button "Publish" at bounding box center [798, 15] width 46 height 22
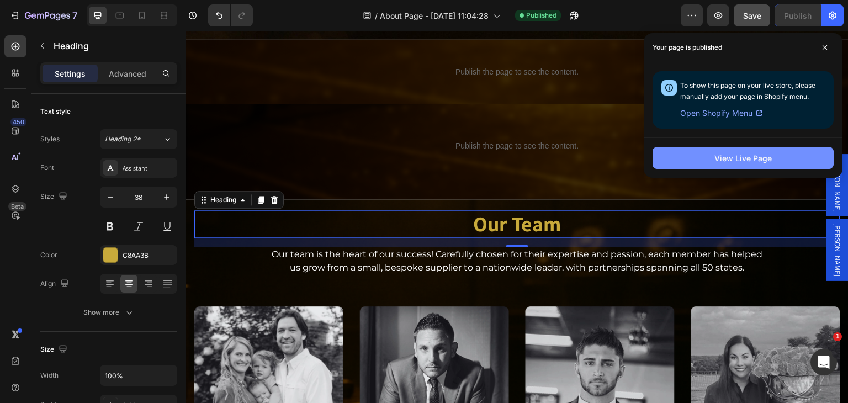
click at [747, 159] on div "View Live Page" at bounding box center [743, 158] width 57 height 12
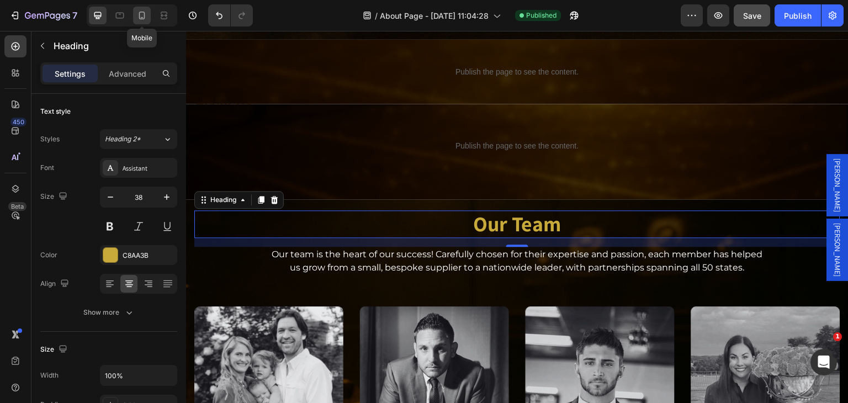
click at [141, 19] on icon at bounding box center [141, 15] width 11 height 11
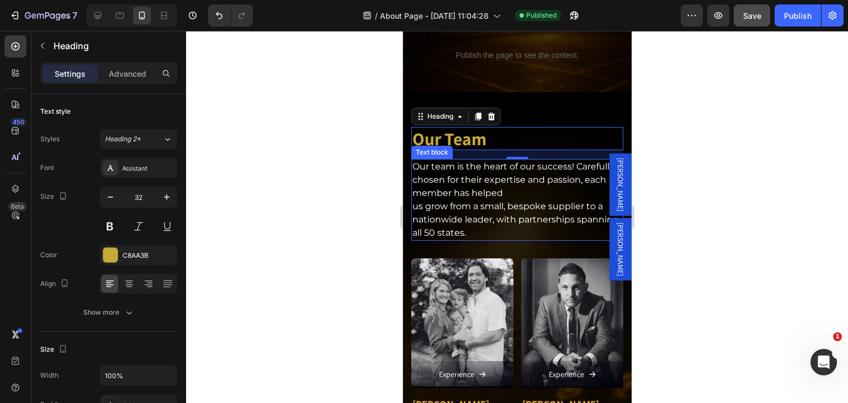
scroll to position [1175, 0]
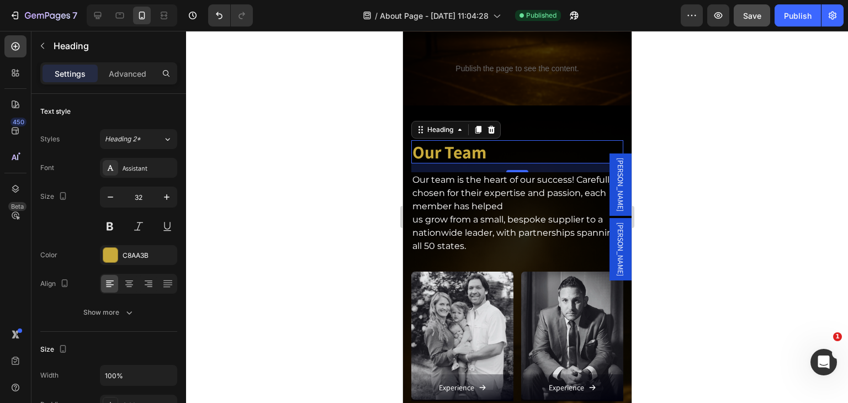
click at [468, 140] on h2 "Our Team" at bounding box center [517, 151] width 212 height 23
click at [493, 142] on p "Our Team" at bounding box center [517, 151] width 210 height 21
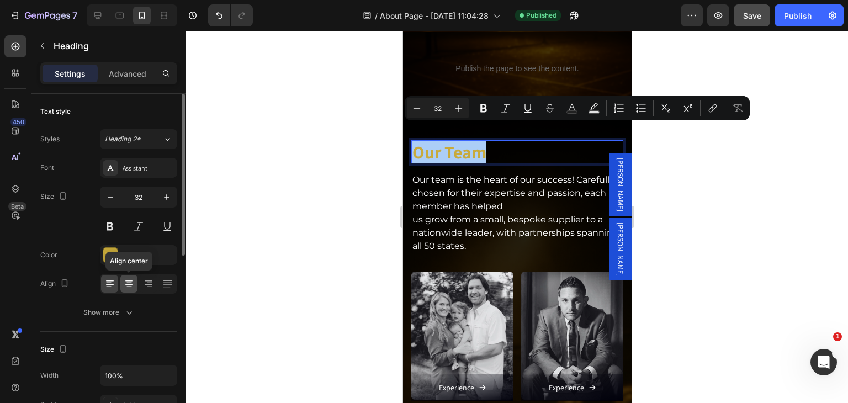
click at [128, 286] on icon at bounding box center [129, 283] width 11 height 11
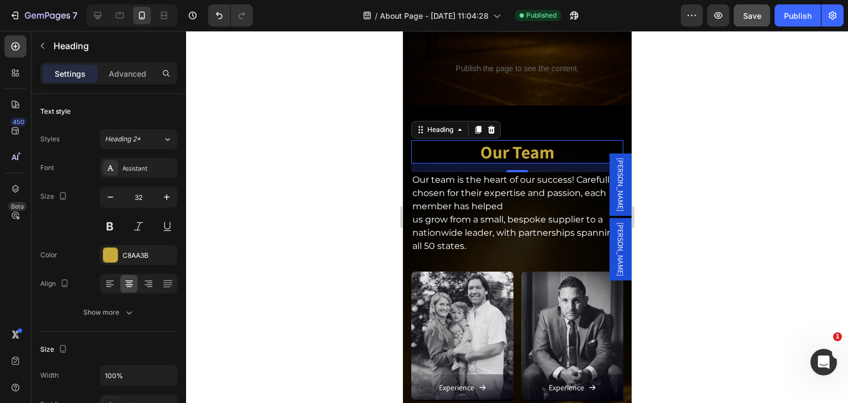
click at [749, 28] on div "7 Version history / About Page - Aug 11, 11:04:28 Published Preview Save Publish" at bounding box center [424, 15] width 848 height 31
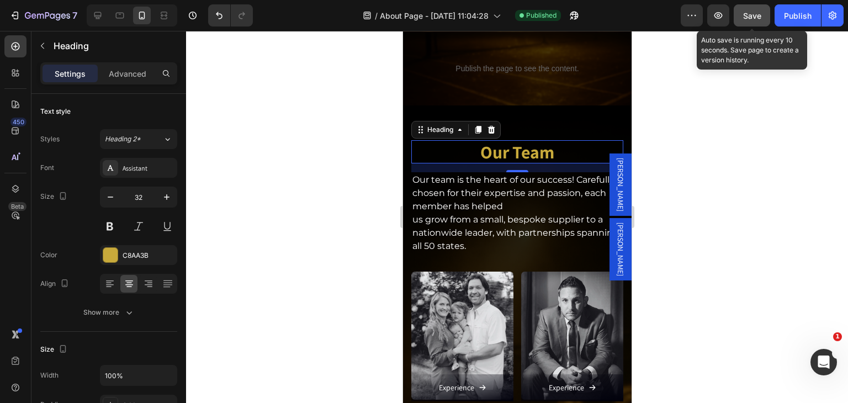
click at [756, 18] on span "Save" at bounding box center [752, 15] width 18 height 9
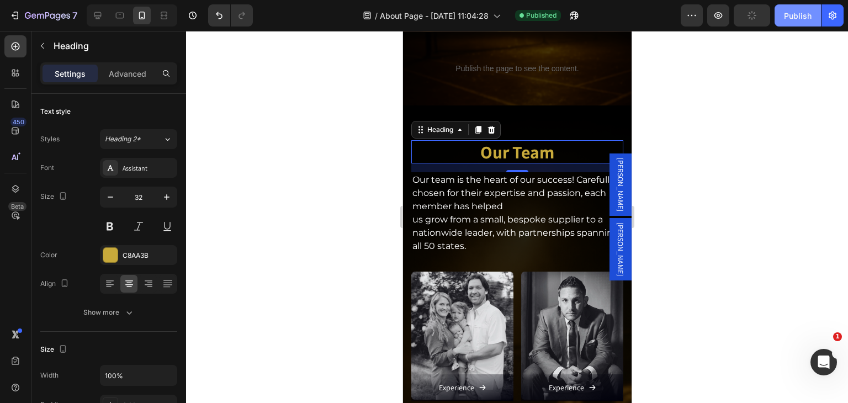
click at [785, 12] on div "Publish" at bounding box center [798, 16] width 28 height 12
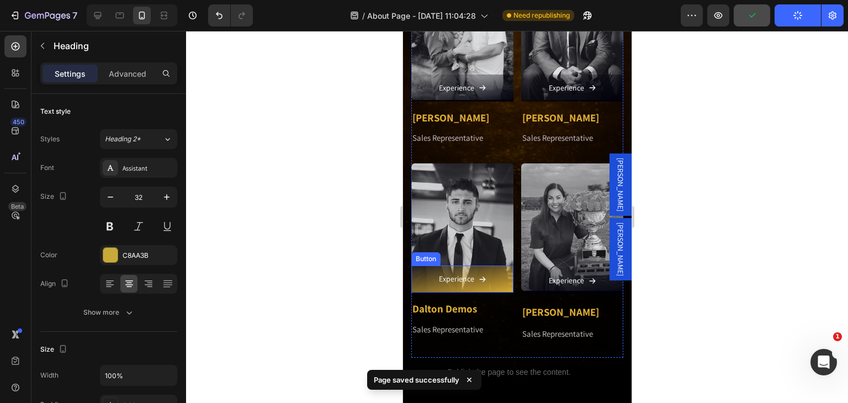
scroll to position [2263, 0]
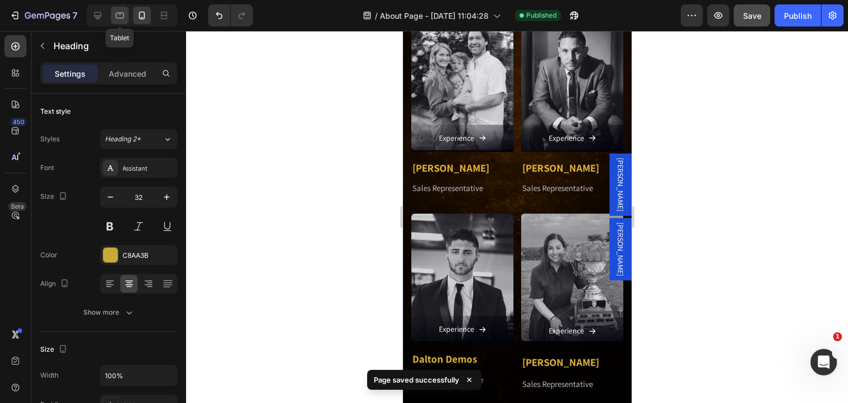
click at [116, 18] on icon at bounding box center [120, 16] width 8 height 6
type input "38"
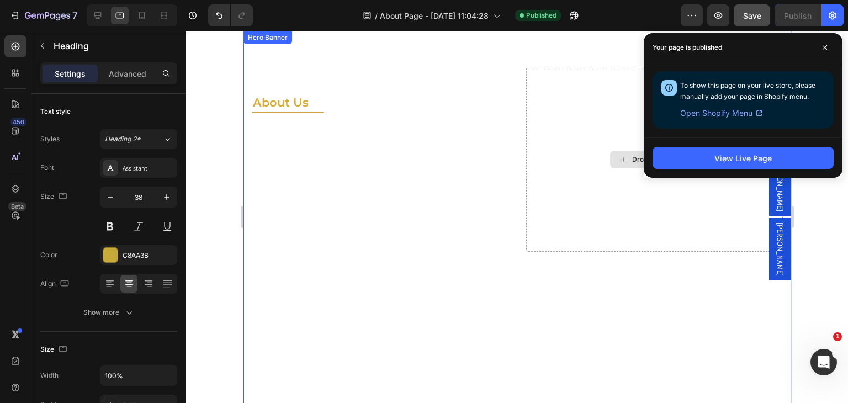
scroll to position [166, 0]
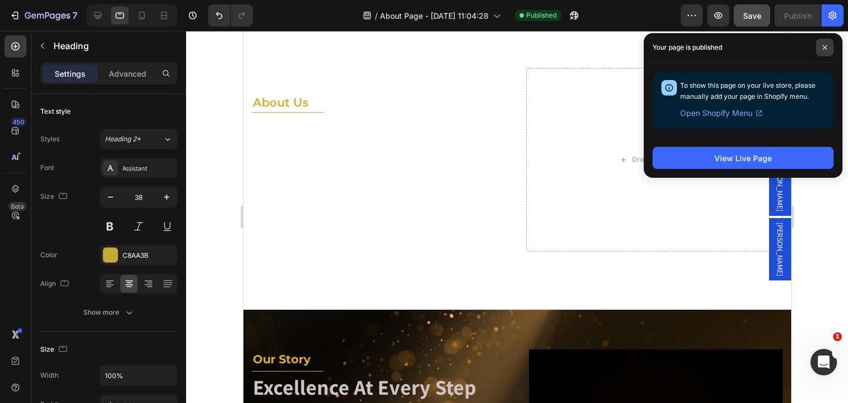
click at [822, 40] on span at bounding box center [825, 48] width 18 height 18
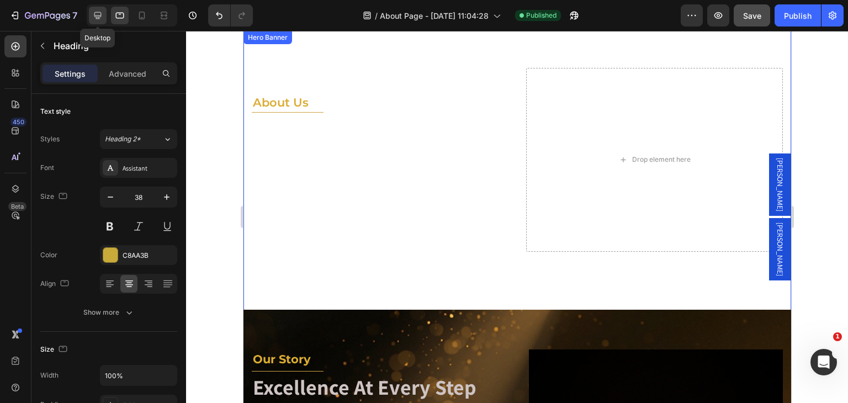
click at [96, 19] on icon at bounding box center [97, 15] width 7 height 7
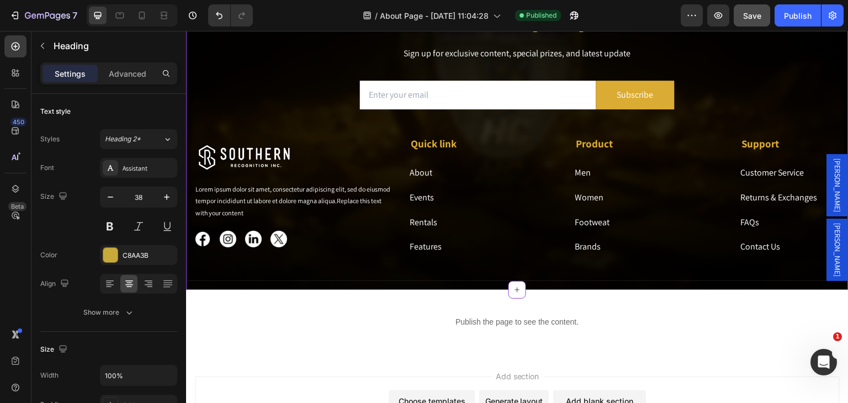
scroll to position [1810, 0]
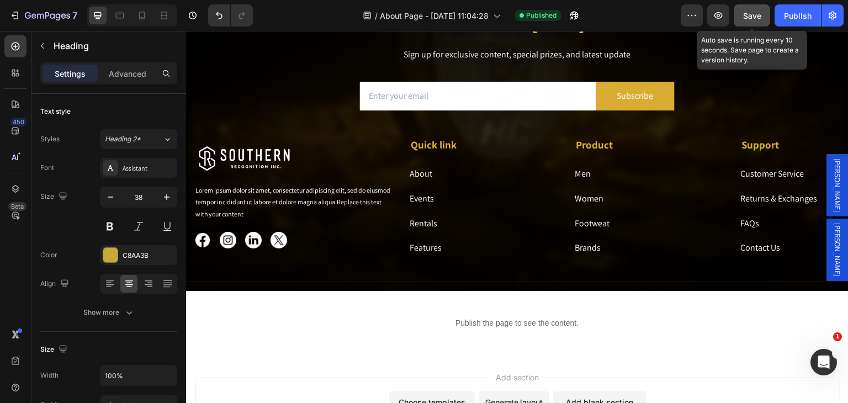
click at [746, 17] on span "Save" at bounding box center [752, 15] width 18 height 9
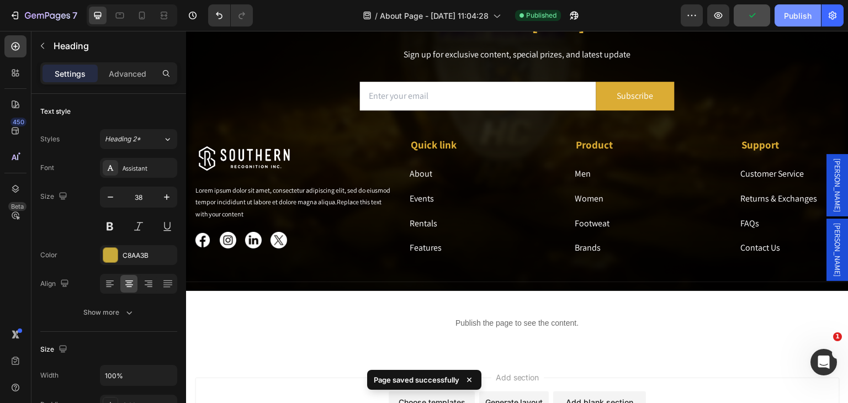
click at [800, 13] on div "Publish" at bounding box center [798, 16] width 28 height 12
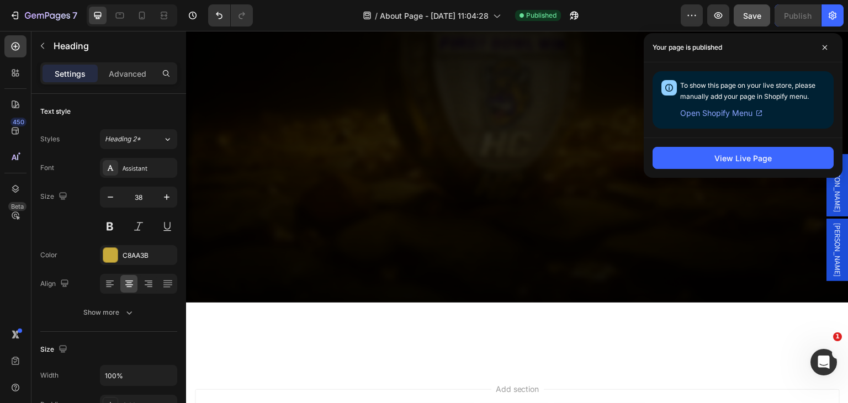
scroll to position [916, 0]
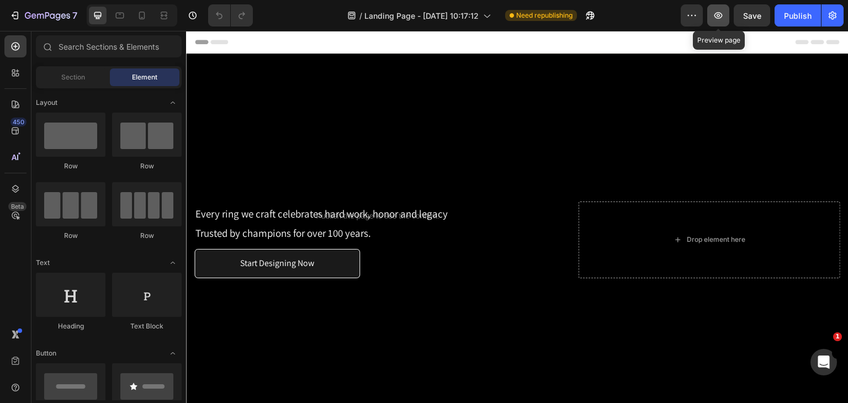
click at [722, 15] on icon "button" at bounding box center [718, 15] width 11 height 11
click at [721, 12] on icon "button" at bounding box center [718, 15] width 11 height 11
click at [716, 21] on button "button" at bounding box center [719, 15] width 22 height 22
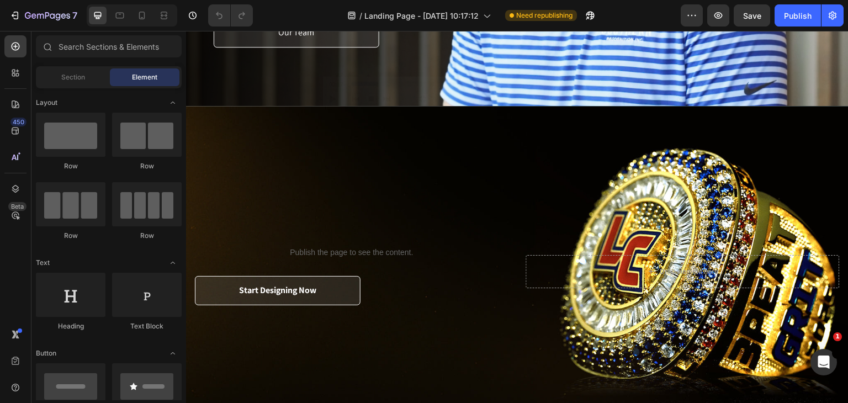
scroll to position [1933, 0]
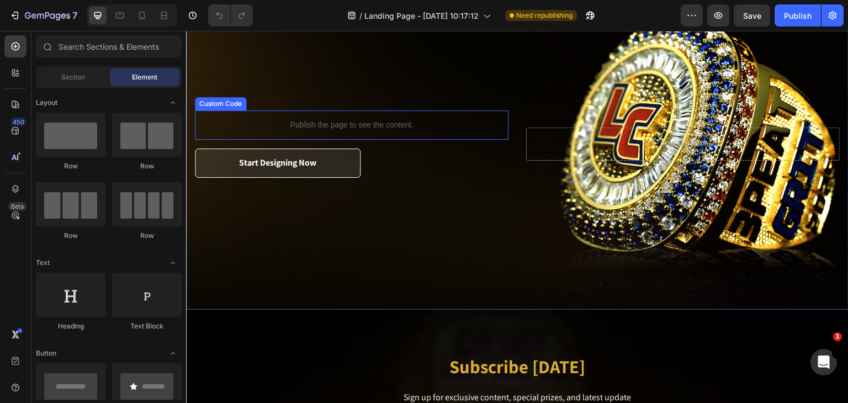
click at [309, 119] on p "Publish the page to see the content." at bounding box center [352, 125] width 314 height 12
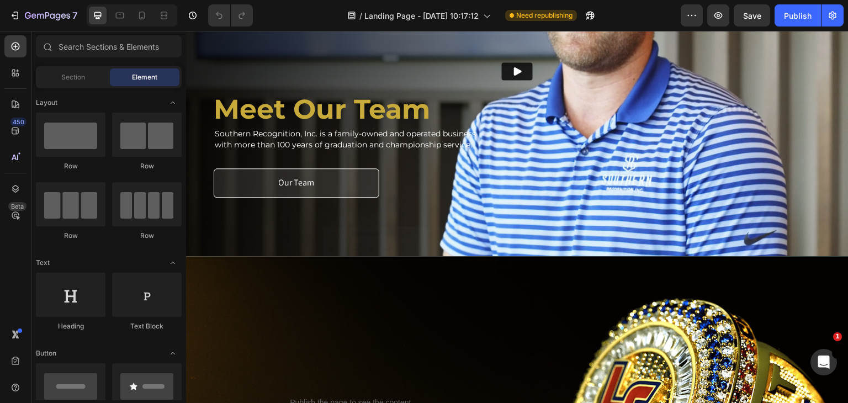
scroll to position [1657, 0]
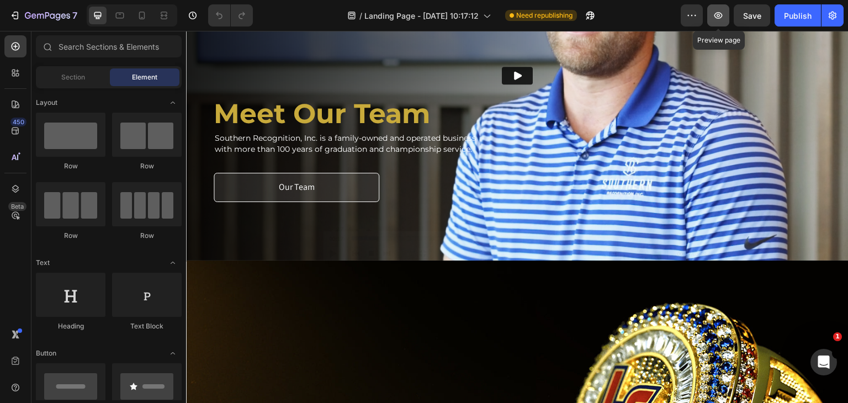
click at [720, 14] on icon "button" at bounding box center [719, 15] width 8 height 7
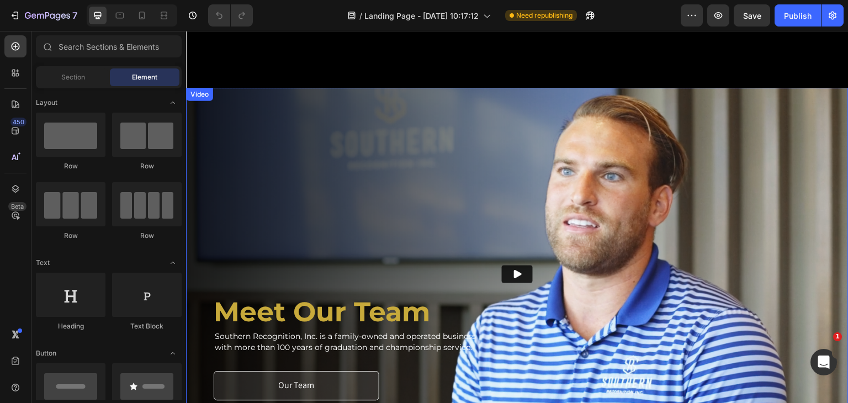
scroll to position [1620, 0]
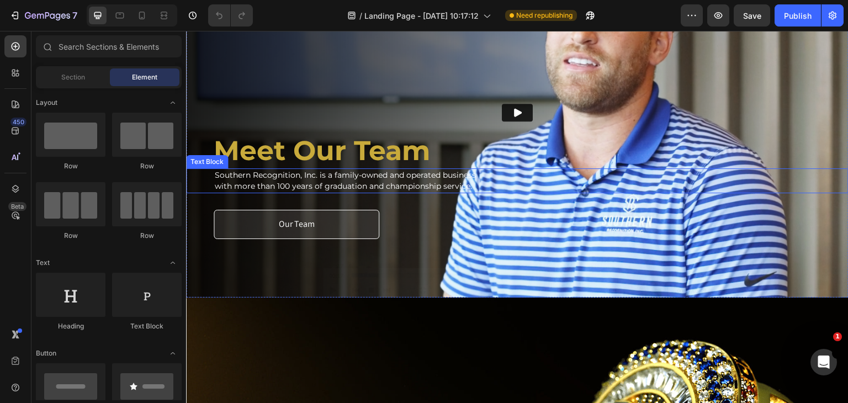
click at [271, 171] on span "Southern Recognition, Inc. is a family-owned and operated business" at bounding box center [345, 175] width 261 height 10
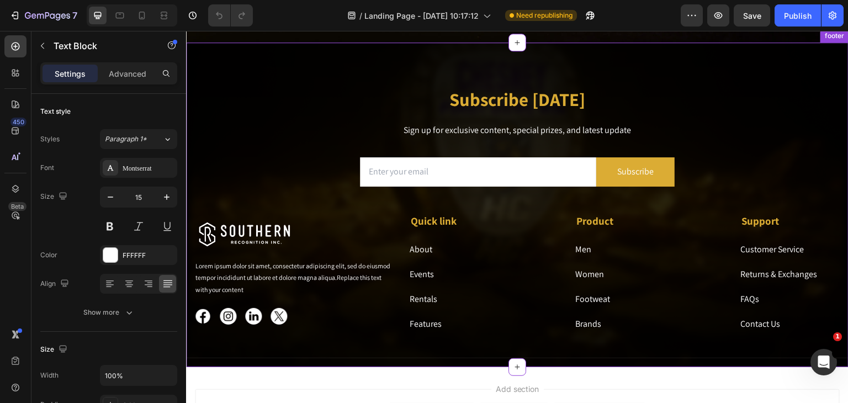
scroll to position [2322, 0]
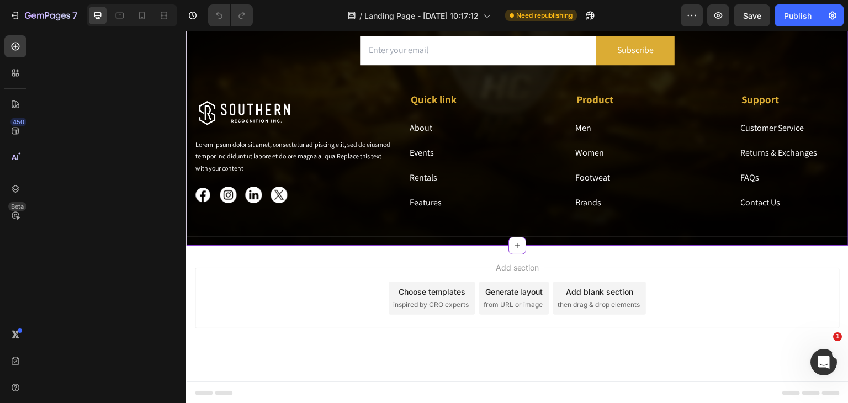
click at [254, 193] on img at bounding box center [253, 195] width 17 height 17
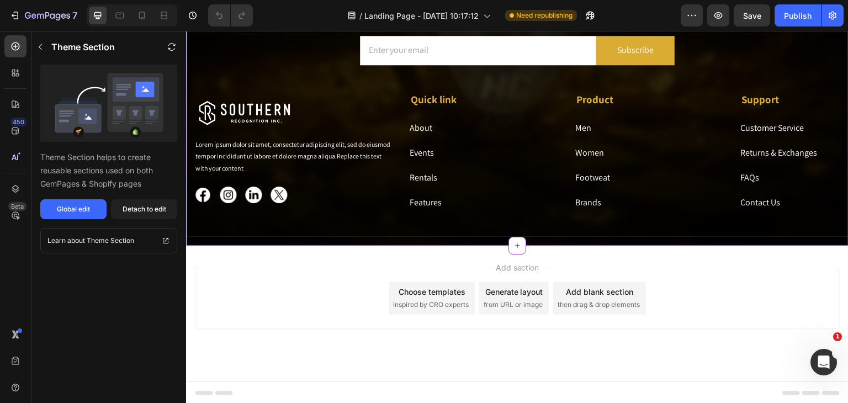
click at [276, 193] on img at bounding box center [279, 195] width 17 height 17
click at [235, 258] on div "Add section Choose templates inspired by CRO experts Generate layout from URL o…" at bounding box center [517, 314] width 663 height 136
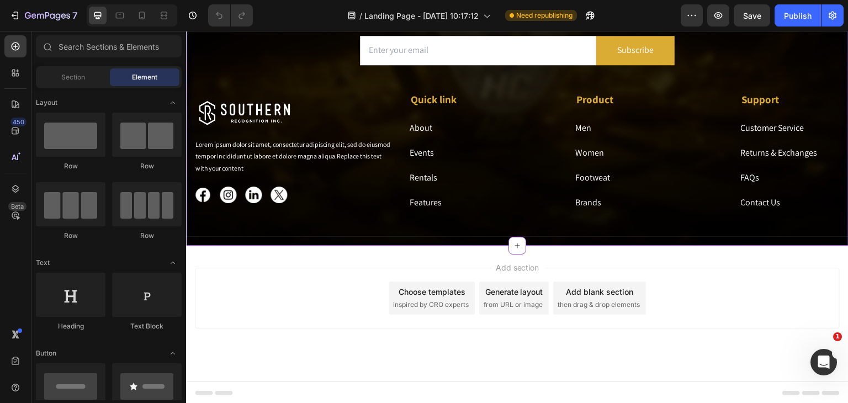
click at [200, 194] on img at bounding box center [202, 195] width 17 height 17
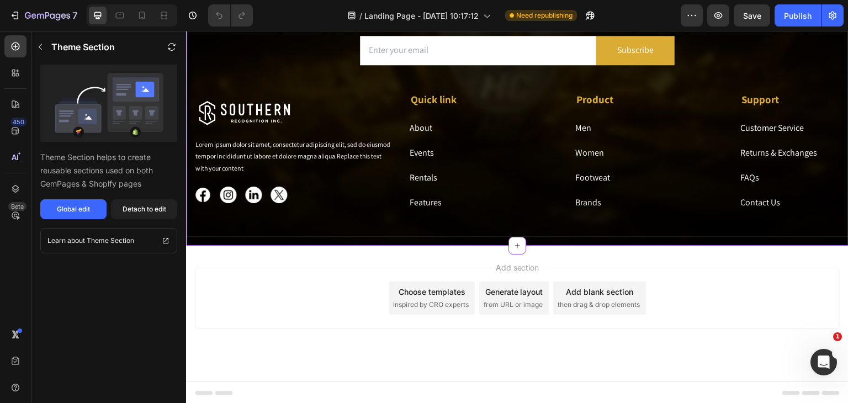
click at [232, 197] on img at bounding box center [228, 195] width 17 height 17
click at [250, 197] on img at bounding box center [253, 195] width 17 height 17
click at [274, 198] on img at bounding box center [279, 195] width 17 height 17
click at [256, 198] on img at bounding box center [253, 195] width 17 height 17
click at [204, 193] on img at bounding box center [202, 195] width 17 height 17
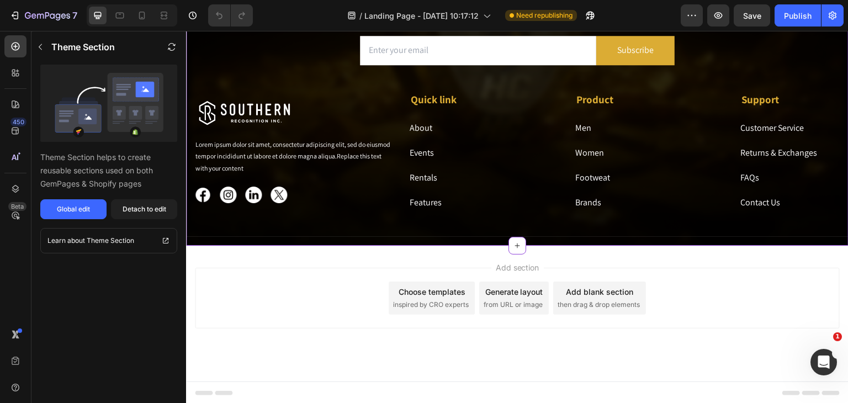
click at [227, 193] on img at bounding box center [228, 195] width 17 height 17
click at [195, 262] on div "Add section Choose templates inspired by CRO experts Generate layout from URL o…" at bounding box center [517, 314] width 663 height 136
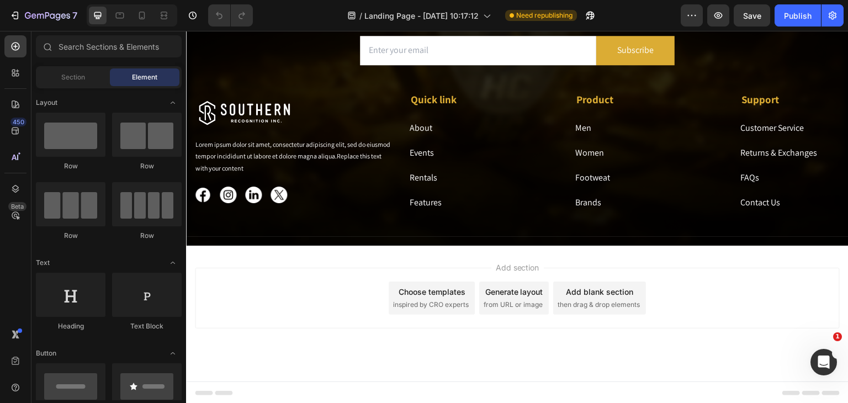
click at [198, 262] on div "Add section Choose templates inspired by CRO experts Generate layout from URL o…" at bounding box center [517, 314] width 663 height 136
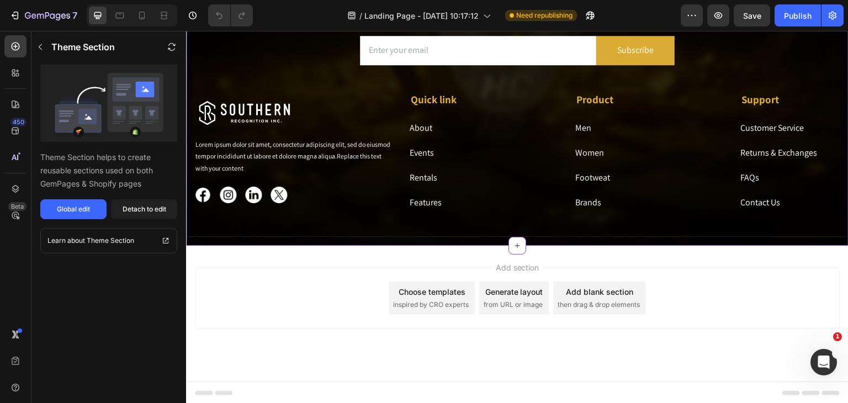
click at [202, 193] on img at bounding box center [202, 195] width 17 height 17
click at [211, 256] on div "Add section Choose templates inspired by CRO experts Generate layout from URL o…" at bounding box center [517, 314] width 663 height 136
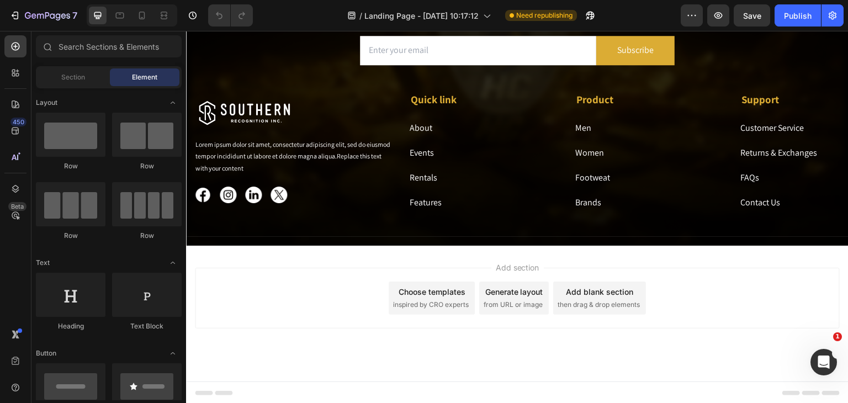
click at [197, 257] on div "Add section Choose templates inspired by CRO experts Generate layout from URL o…" at bounding box center [517, 314] width 663 height 136
click at [205, 253] on div "Add section Choose templates inspired by CRO experts Generate layout from URL o…" at bounding box center [517, 314] width 663 height 136
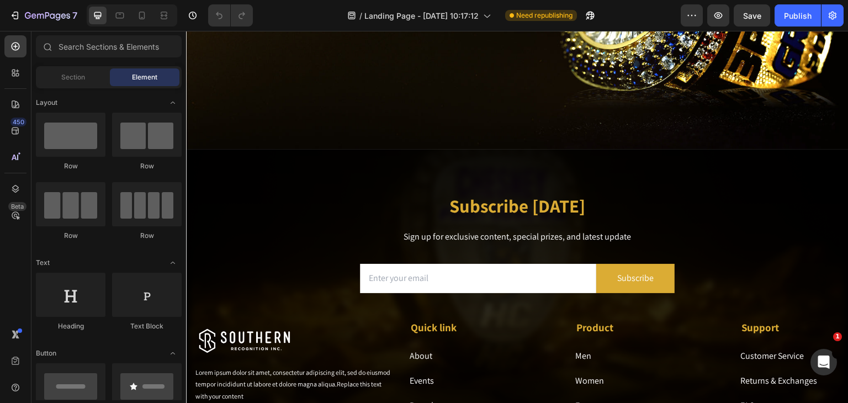
scroll to position [1991, 0]
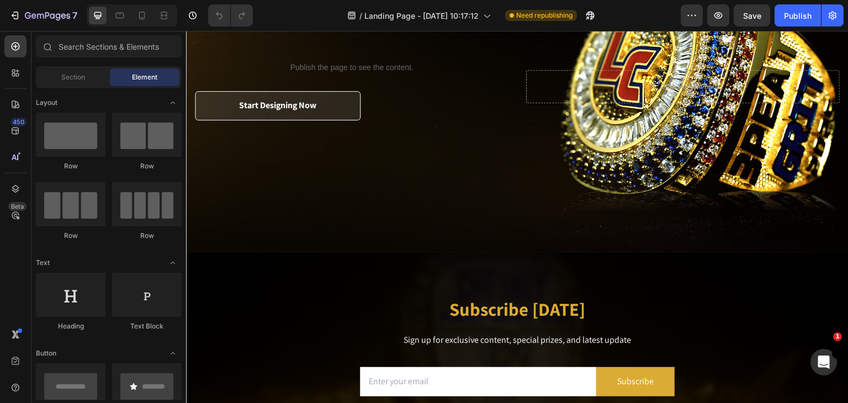
click at [302, 10] on div "/ Landing Page - Aug 11, 10:17:12 Need republishing" at bounding box center [471, 15] width 419 height 22
click at [273, 13] on div "/ Landing Page - Aug 11, 10:17:12 Need republishing" at bounding box center [471, 15] width 419 height 22
click at [310, 13] on div "/ Landing Page - Aug 11, 10:17:12 Need republishing" at bounding box center [471, 15] width 419 height 22
click at [632, 13] on div "/ Landing Page - Aug 11, 10:17:12 Need republishing" at bounding box center [471, 15] width 419 height 22
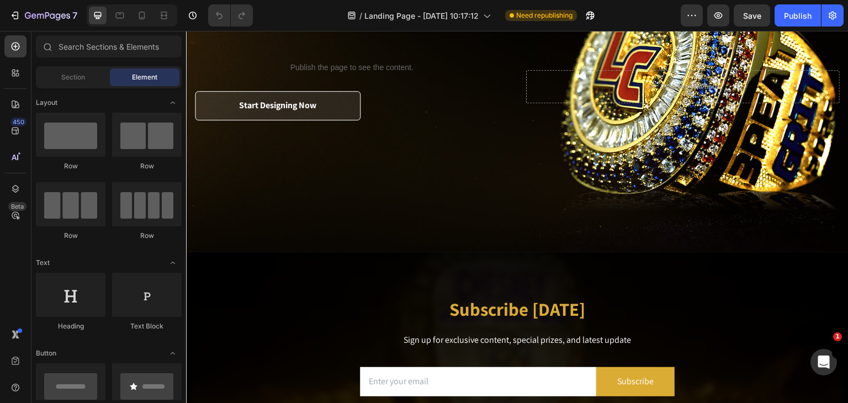
click at [286, 10] on div "/ Landing Page - Aug 11, 10:17:12 Need republishing" at bounding box center [471, 15] width 419 height 22
click at [289, 14] on div "/ Landing Page - Aug 11, 10:17:12 Need republishing" at bounding box center [471, 15] width 419 height 22
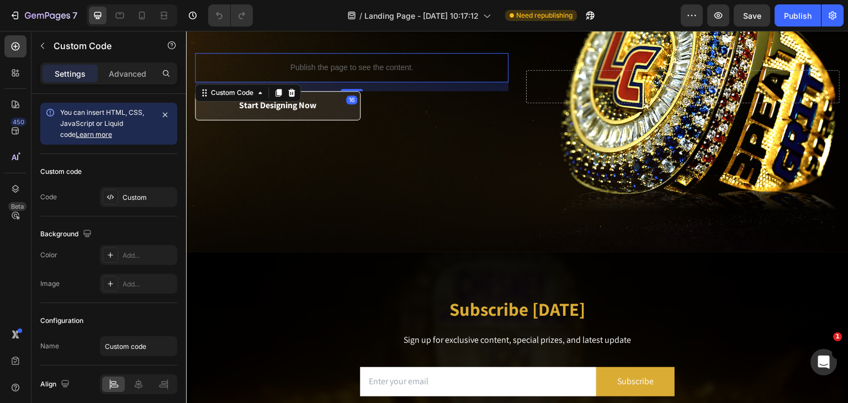
click at [287, 62] on p "Publish the page to see the content." at bounding box center [352, 68] width 314 height 12
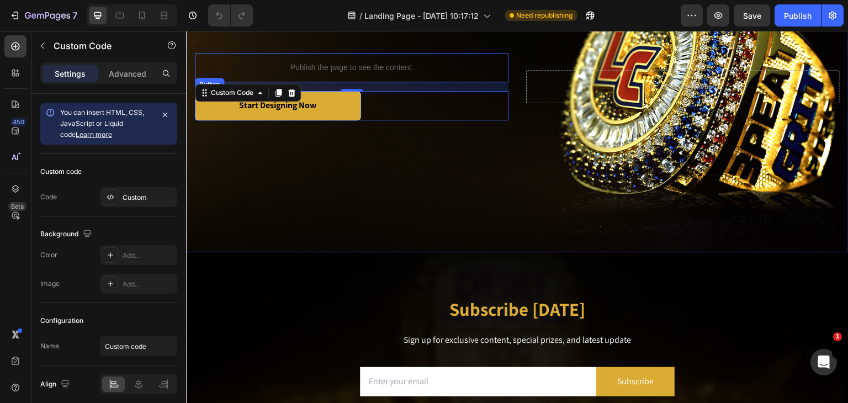
click at [284, 119] on link "Start Designing Now" at bounding box center [278, 105] width 166 height 29
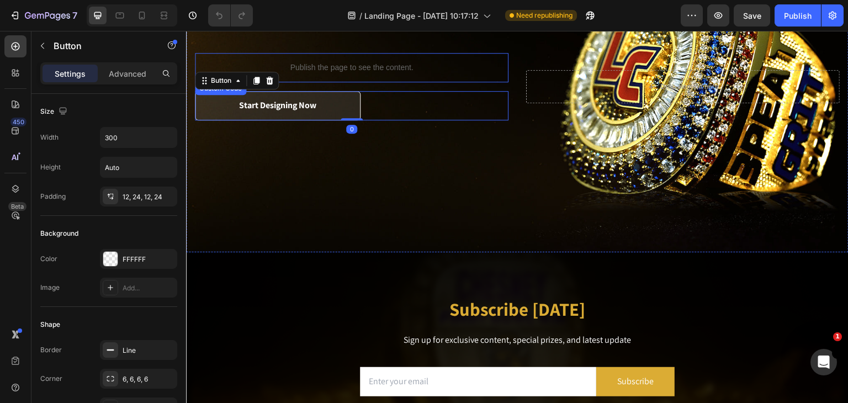
click at [307, 66] on p "Publish the page to see the content." at bounding box center [352, 68] width 314 height 12
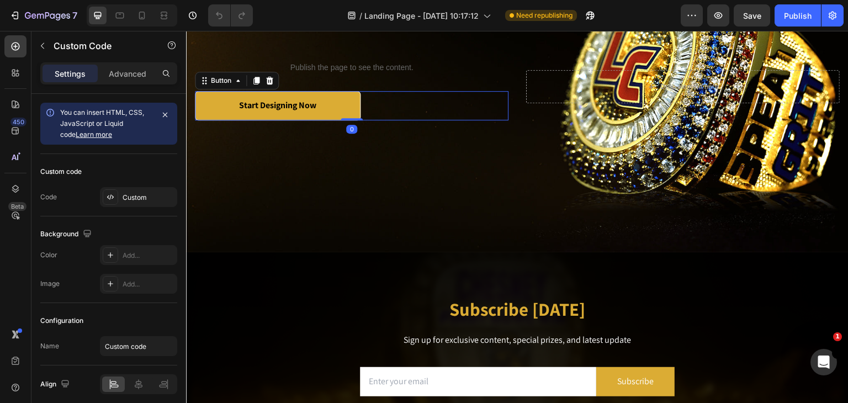
click at [333, 115] on link "Start Designing Now" at bounding box center [278, 105] width 166 height 29
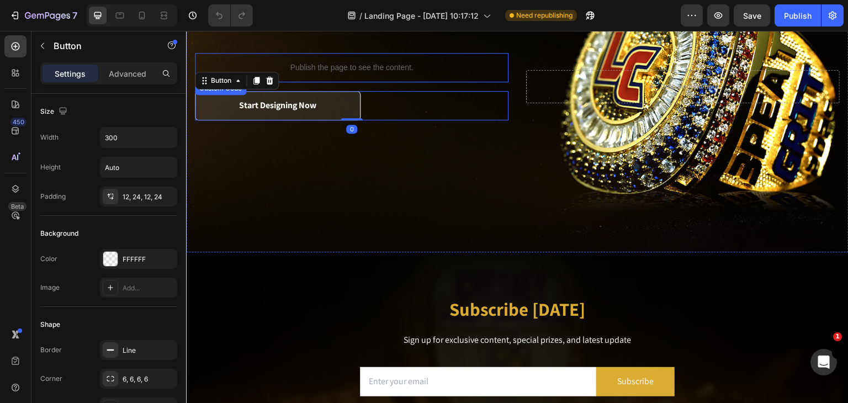
click at [344, 69] on p "Publish the page to see the content." at bounding box center [352, 68] width 314 height 12
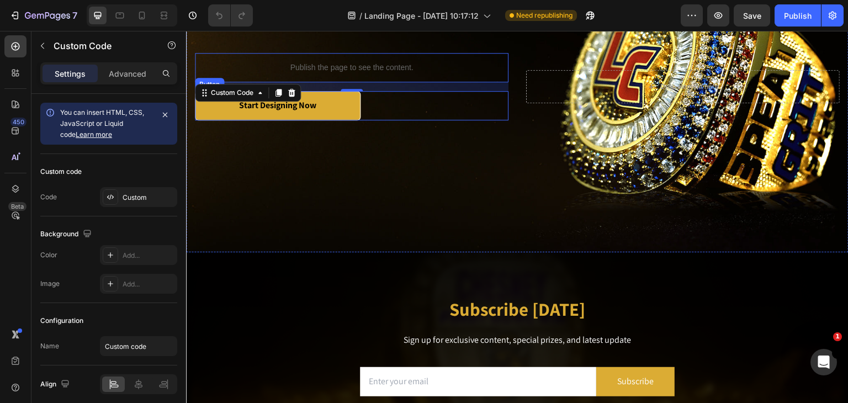
click at [339, 108] on link "Start Designing Now" at bounding box center [278, 105] width 166 height 29
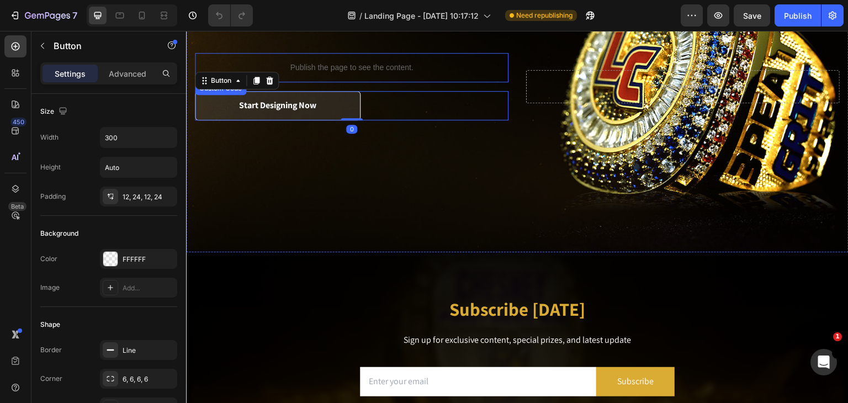
click at [336, 71] on p "Publish the page to see the content." at bounding box center [352, 68] width 314 height 12
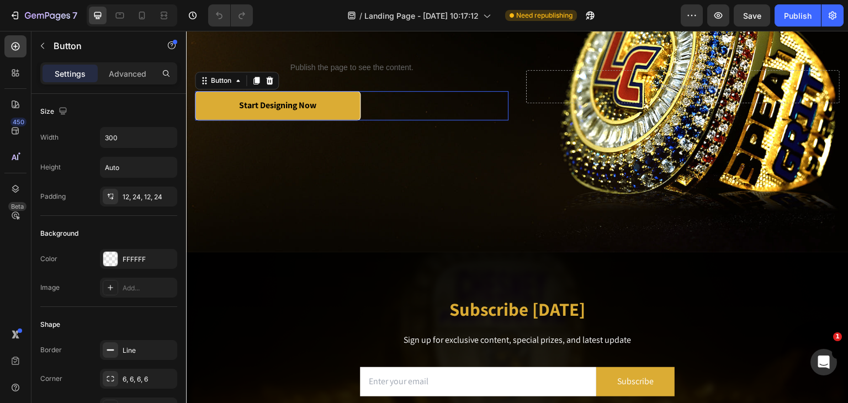
click at [347, 109] on link "Start Designing Now" at bounding box center [278, 105] width 166 height 29
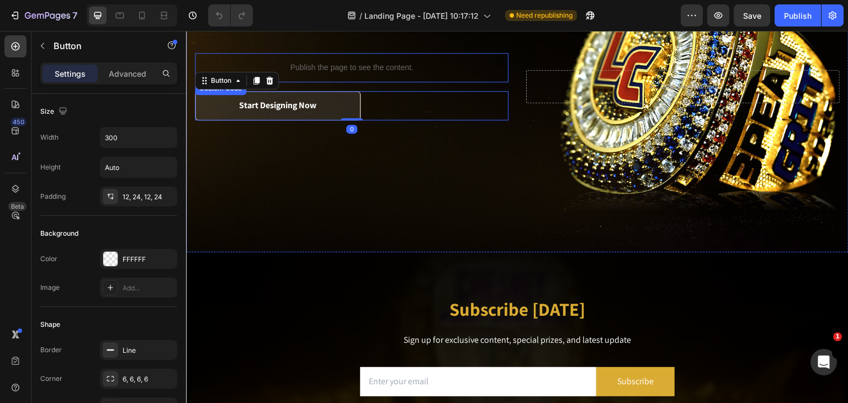
click at [369, 63] on p "Publish the page to see the content." at bounding box center [352, 68] width 314 height 12
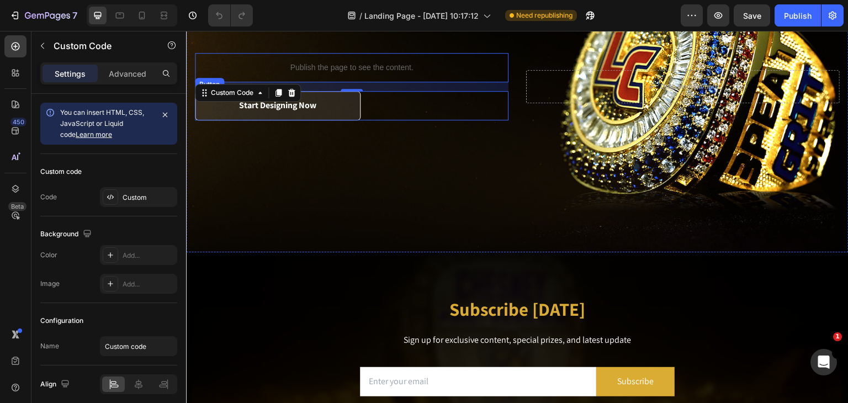
click at [382, 99] on div "Start Designing Now Button" at bounding box center [352, 105] width 314 height 29
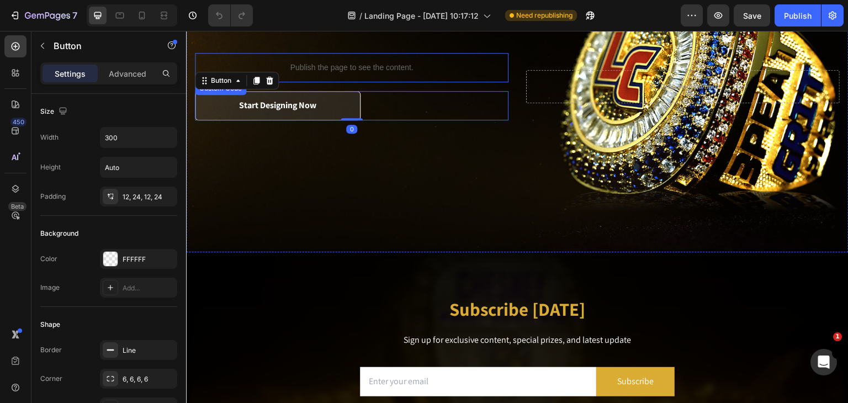
click at [391, 70] on p "Publish the page to see the content." at bounding box center [352, 68] width 314 height 12
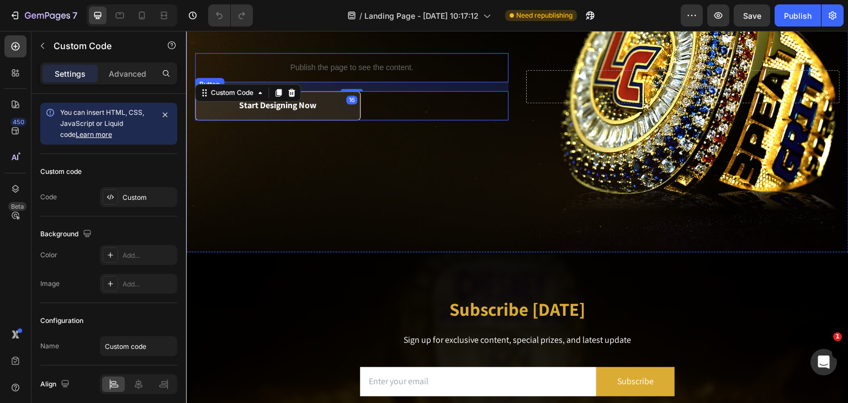
click at [398, 100] on div "Start Designing Now Button" at bounding box center [352, 105] width 314 height 29
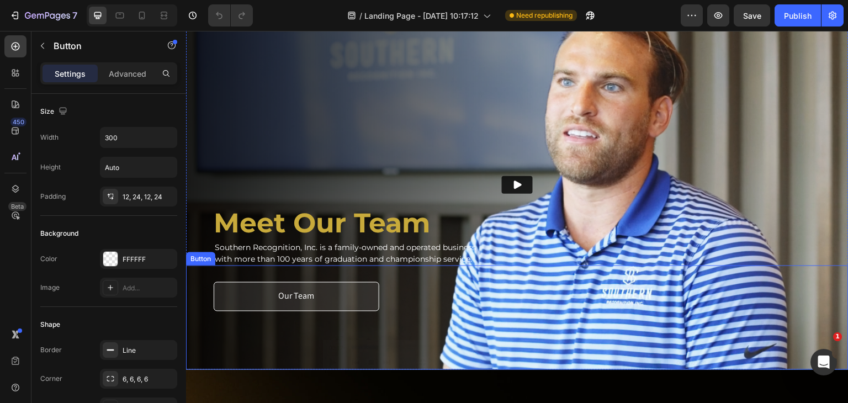
scroll to position [1383, 0]
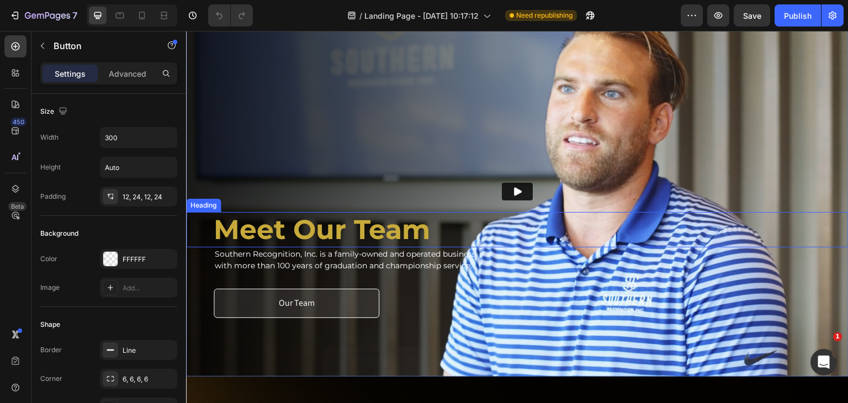
click at [352, 223] on strong "Meet Our Team" at bounding box center [322, 229] width 217 height 33
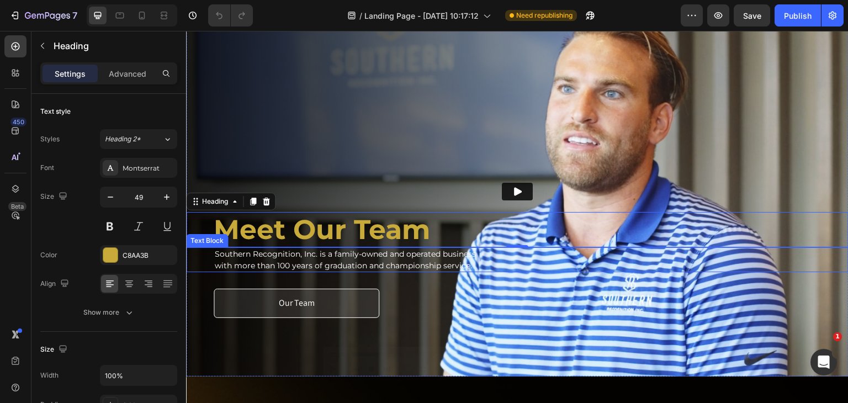
click at [334, 261] on span "with more than 100 years of graduation and championship service." at bounding box center [343, 266] width 257 height 10
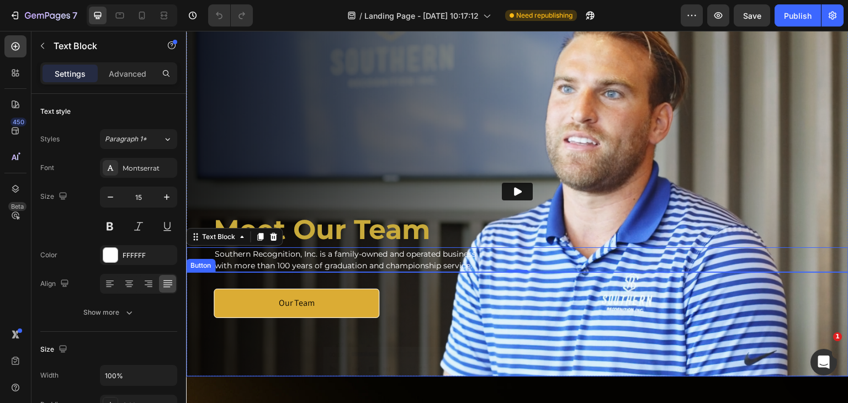
click at [376, 293] on link "Our Team" at bounding box center [297, 303] width 166 height 29
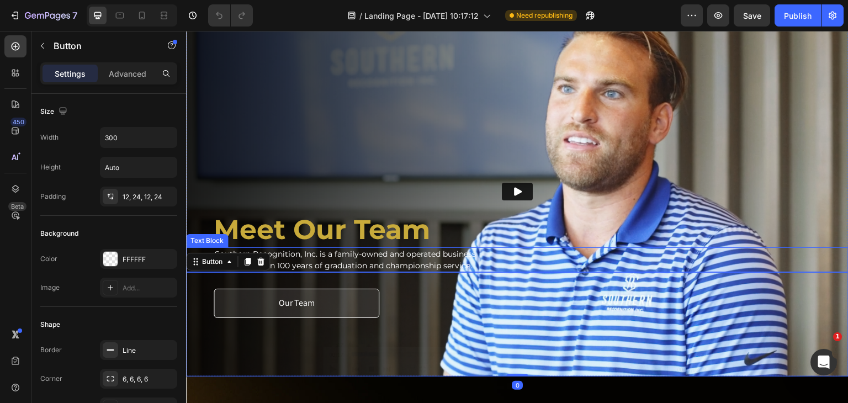
click at [347, 261] on span "with more than 100 years of graduation and championship service." at bounding box center [343, 266] width 257 height 10
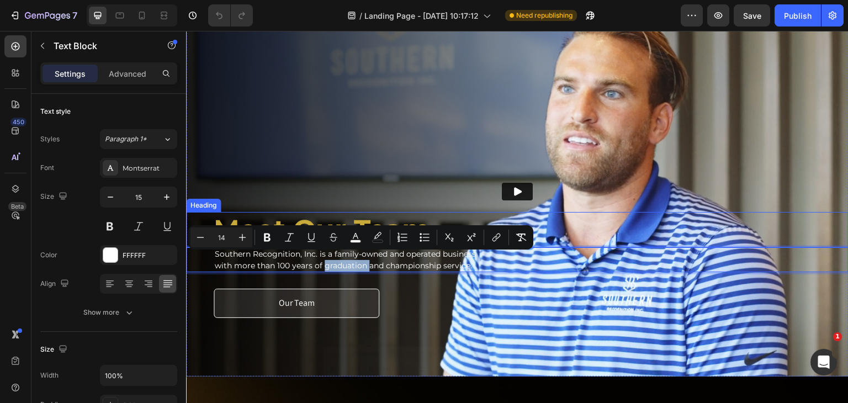
click at [376, 213] on strong "Meet Our Team" at bounding box center [322, 229] width 217 height 33
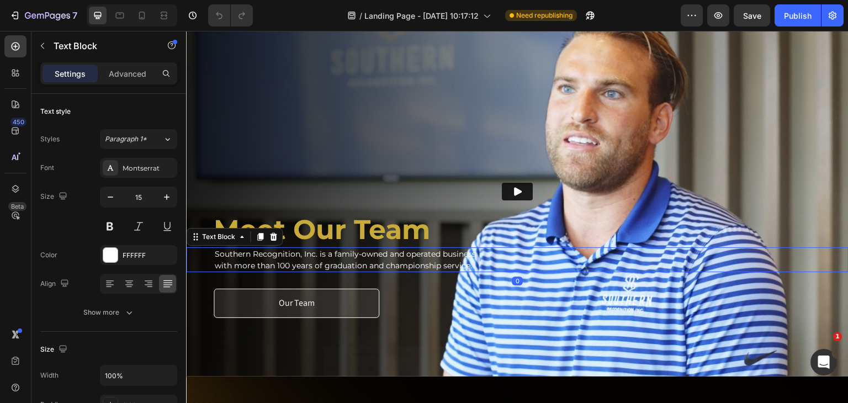
click at [356, 251] on span "Southern Recognition, Inc. is a family-owned and operated business" at bounding box center [345, 254] width 261 height 10
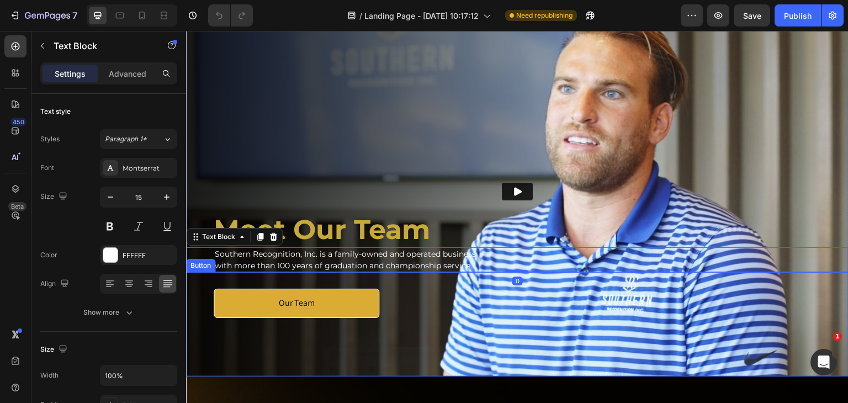
click at [354, 289] on link "Our Team" at bounding box center [297, 303] width 166 height 29
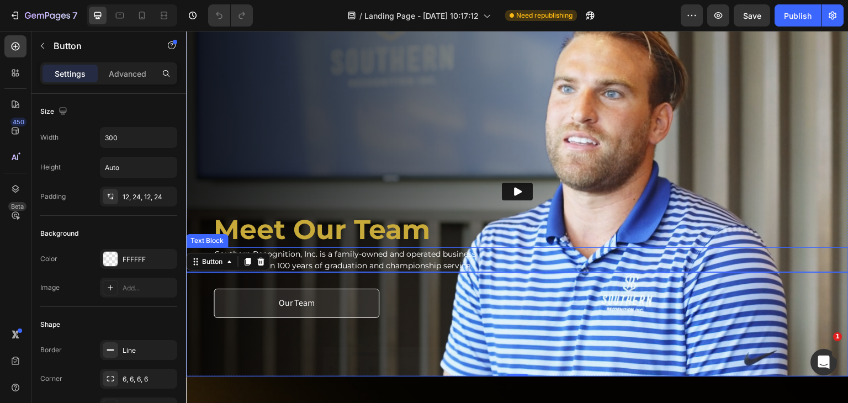
click at [355, 253] on p "Southern Recognition, Inc. is a family-owned and operated business" at bounding box center [531, 255] width 633 height 12
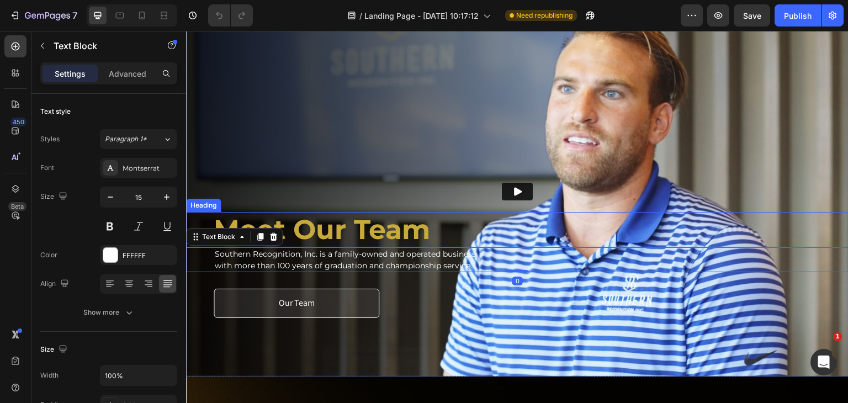
click at [363, 226] on strong "Meet Our Team" at bounding box center [322, 229] width 217 height 33
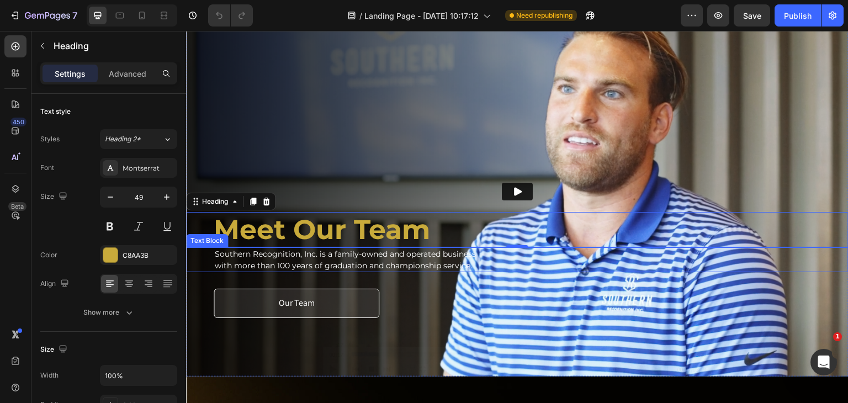
click at [307, 261] on span "with more than 100 years of graduation and championship service." at bounding box center [343, 266] width 257 height 10
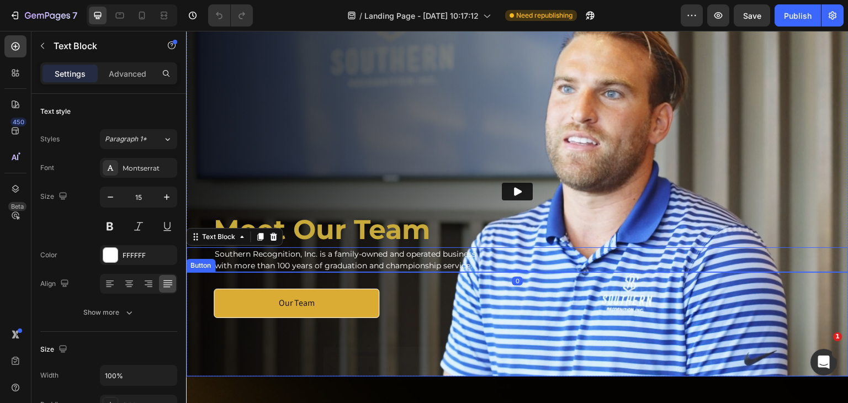
click at [312, 289] on link "Our Team" at bounding box center [297, 303] width 166 height 29
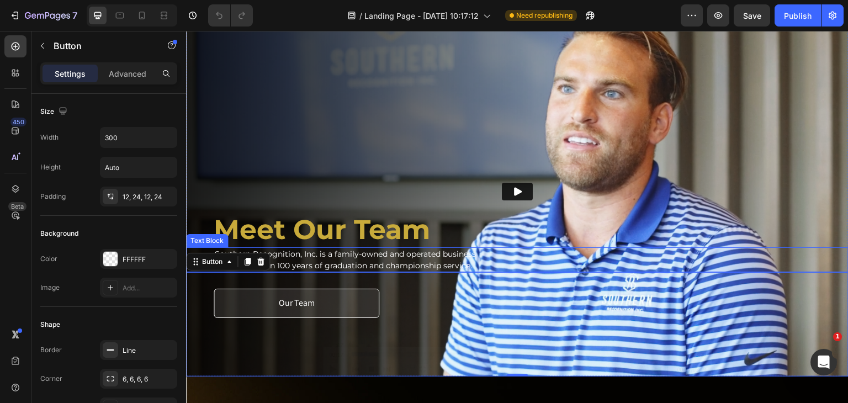
click at [323, 261] on span "with more than 100 years of graduation and championship service." at bounding box center [343, 266] width 257 height 10
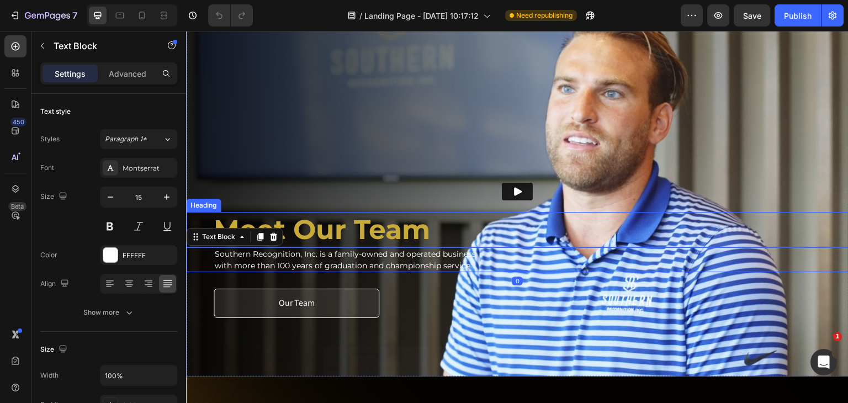
click at [336, 219] on strong "Meet Our Team" at bounding box center [322, 229] width 217 height 33
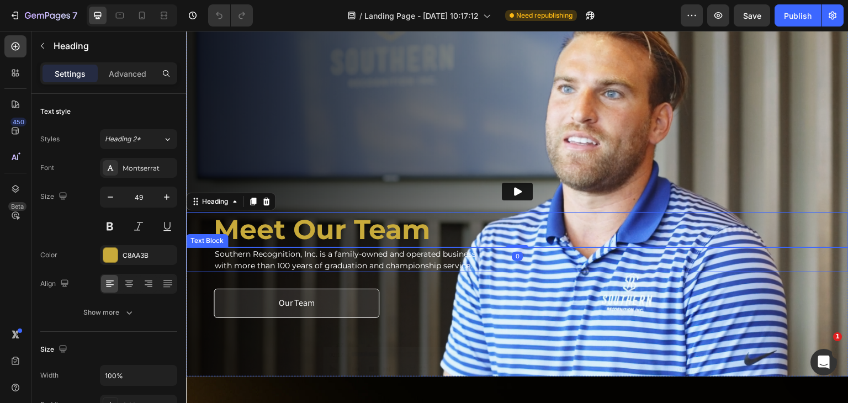
click at [328, 261] on span "with more than 100 years of graduation and championship service." at bounding box center [343, 266] width 257 height 10
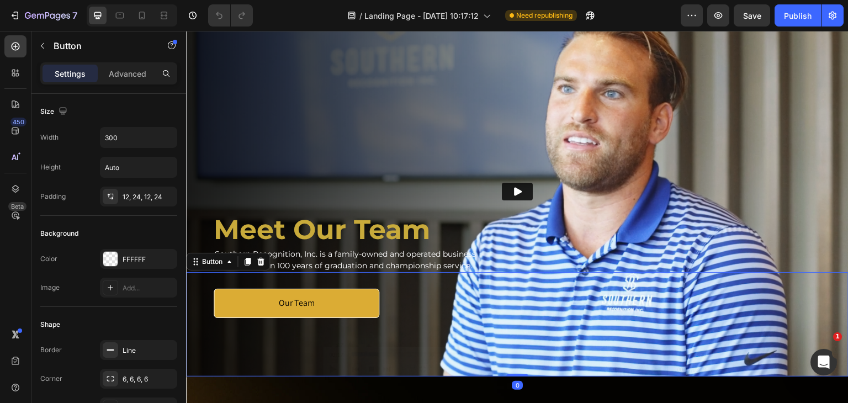
click at [331, 289] on link "Our Team" at bounding box center [297, 303] width 166 height 29
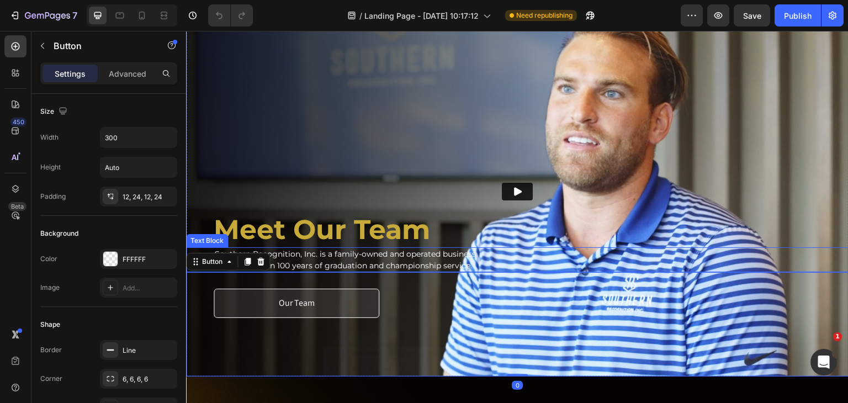
click at [332, 261] on span "with more than 100 years of graduation and championship service." at bounding box center [343, 266] width 257 height 10
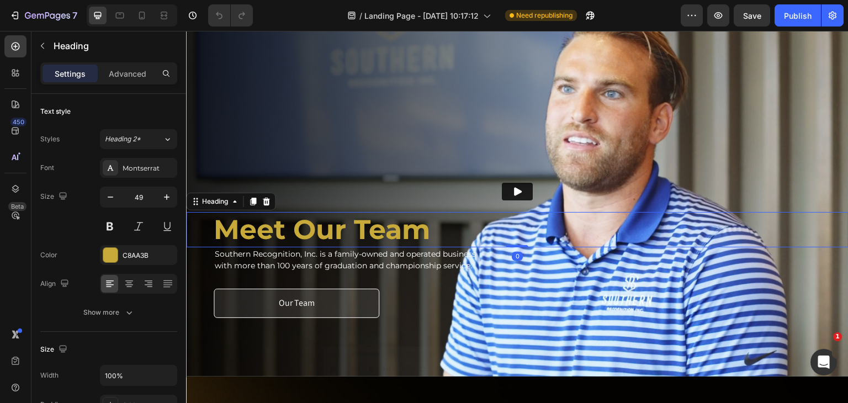
click at [332, 231] on strong "Meet Our Team" at bounding box center [322, 229] width 217 height 33
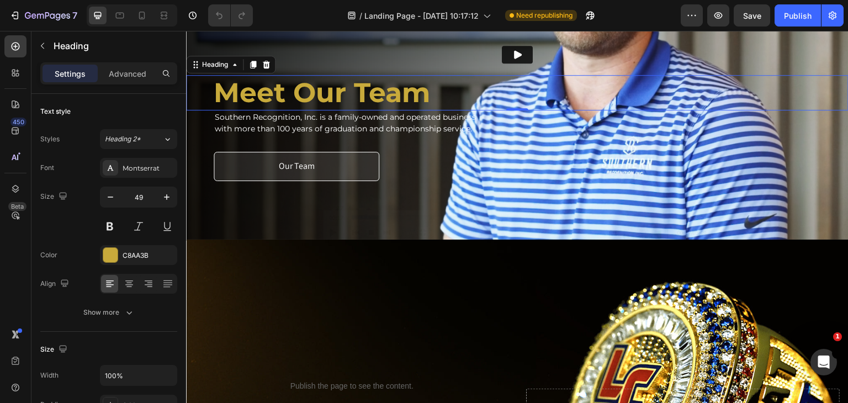
scroll to position [1549, 0]
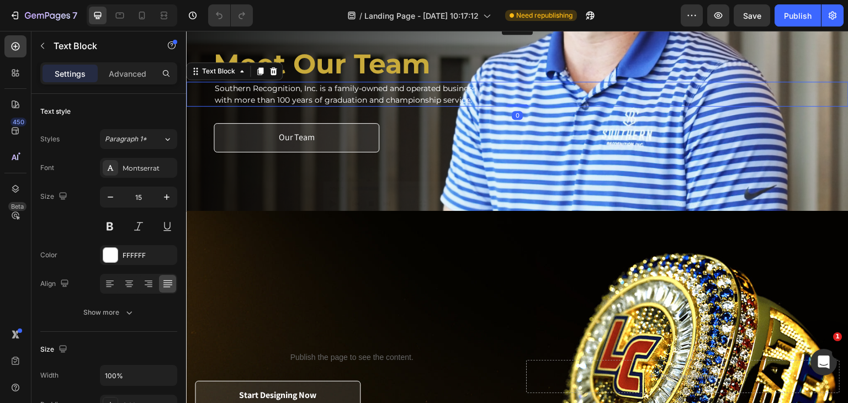
click at [249, 85] on span "Southern Recognition, Inc. is a family-owned and operated business" at bounding box center [345, 88] width 261 height 10
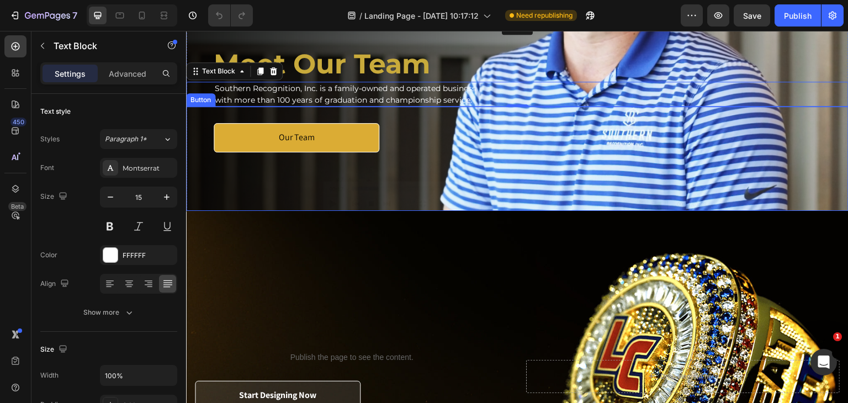
click at [258, 123] on link "Our Team" at bounding box center [297, 137] width 166 height 29
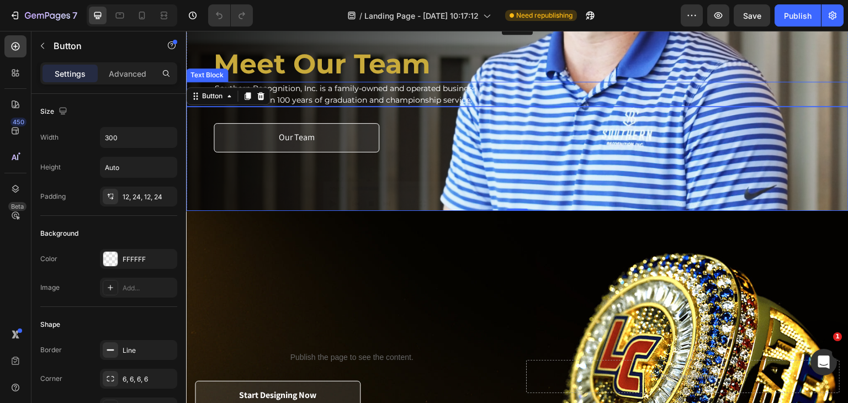
click at [324, 83] on span "Southern Recognition, Inc. is a family-owned and operated business" at bounding box center [345, 88] width 261 height 10
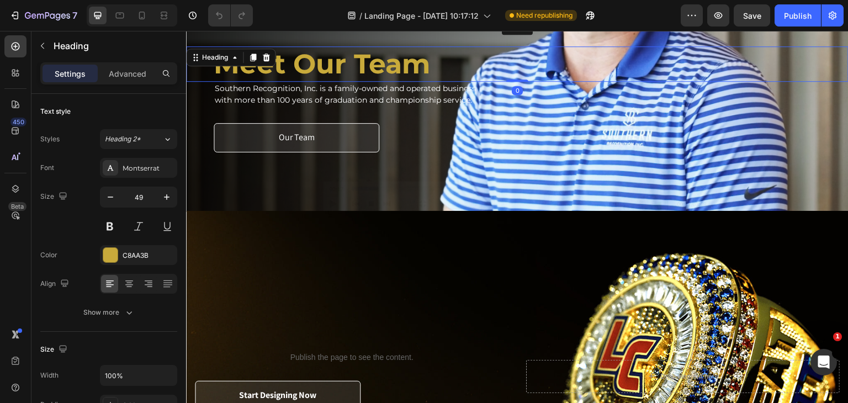
click at [325, 61] on strong "Meet Our Team" at bounding box center [322, 63] width 217 height 33
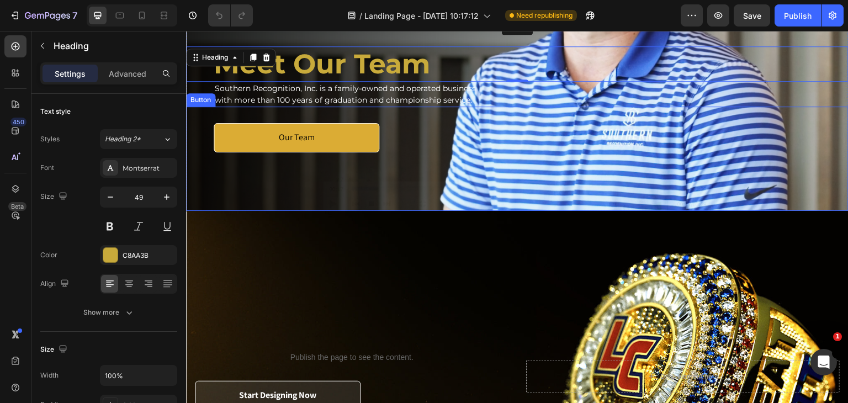
click at [356, 123] on link "Our Team" at bounding box center [297, 137] width 166 height 29
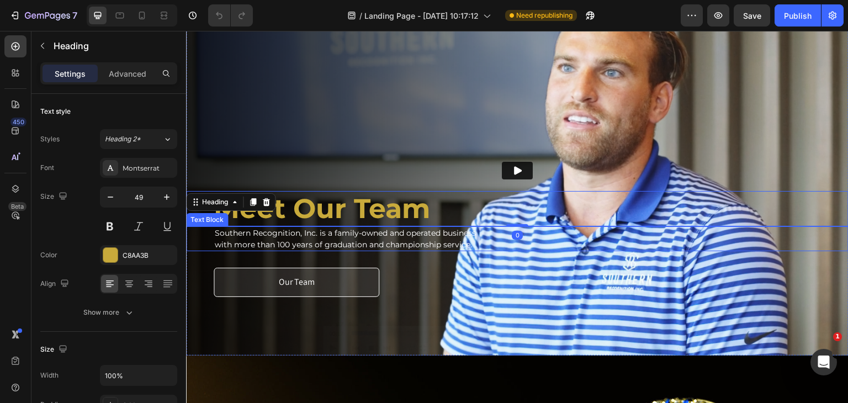
scroll to position [1383, 0]
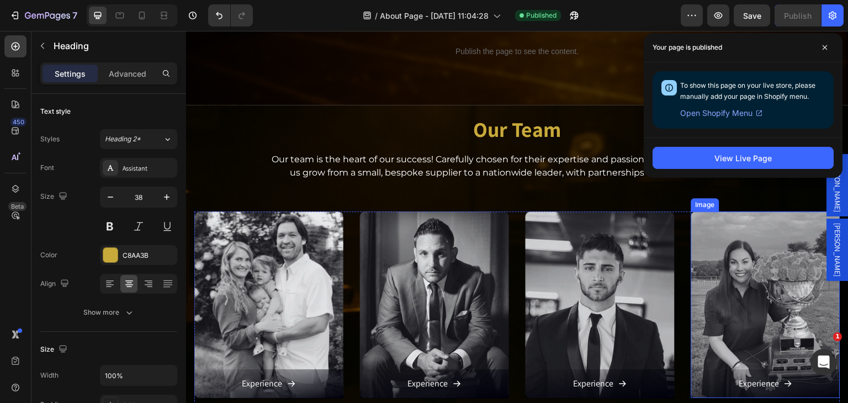
scroll to position [1027, 0]
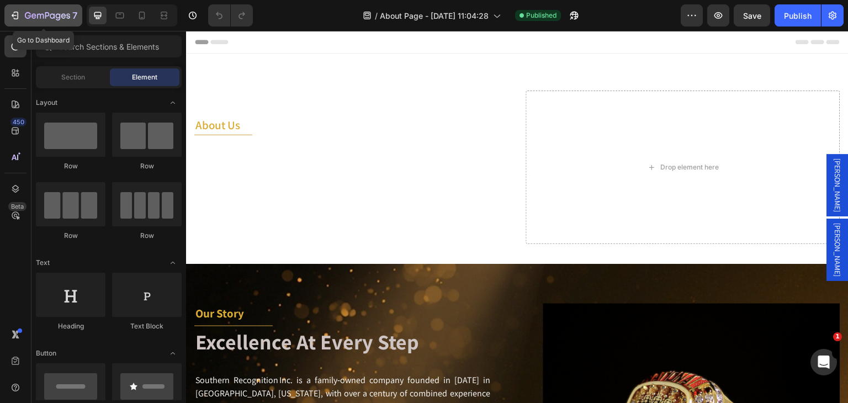
click at [55, 9] on div "7" at bounding box center [51, 15] width 52 height 13
